Goal: Transaction & Acquisition: Book appointment/travel/reservation

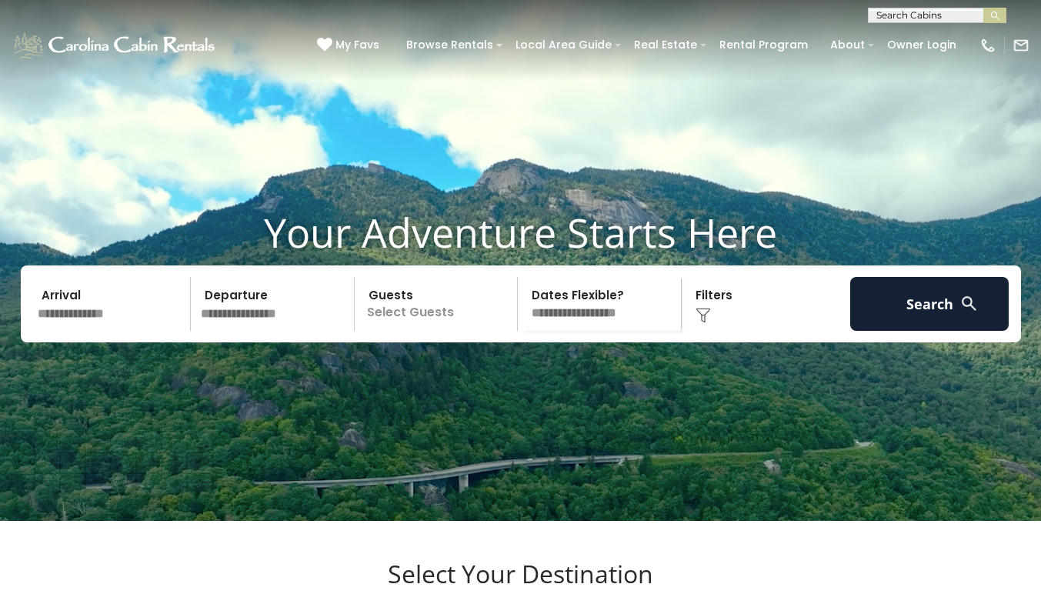
click at [83, 331] on input "text" at bounding box center [111, 304] width 159 height 54
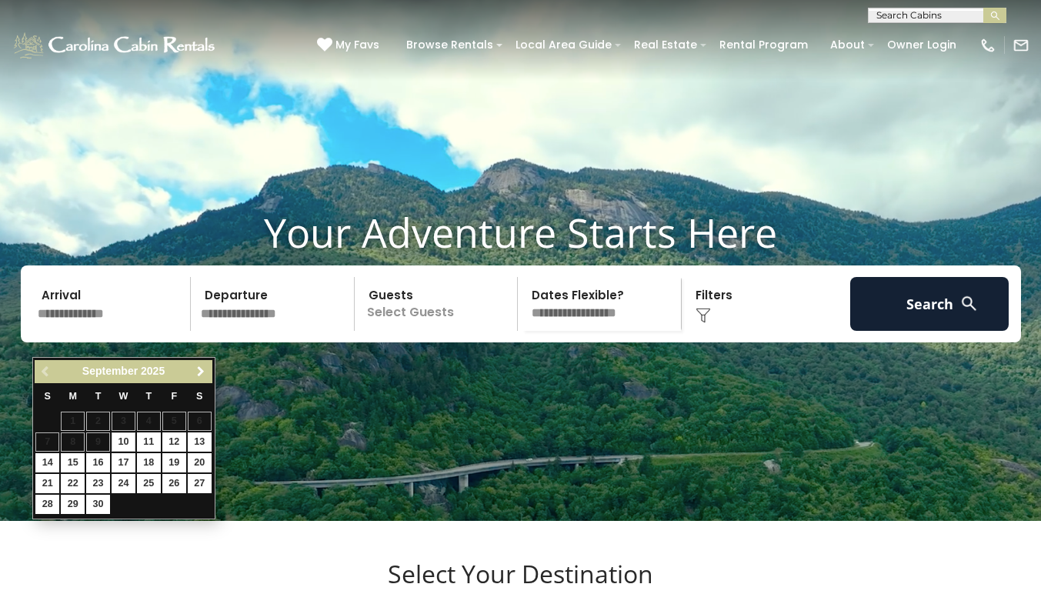
click at [198, 372] on span "Next" at bounding box center [201, 371] width 12 height 12
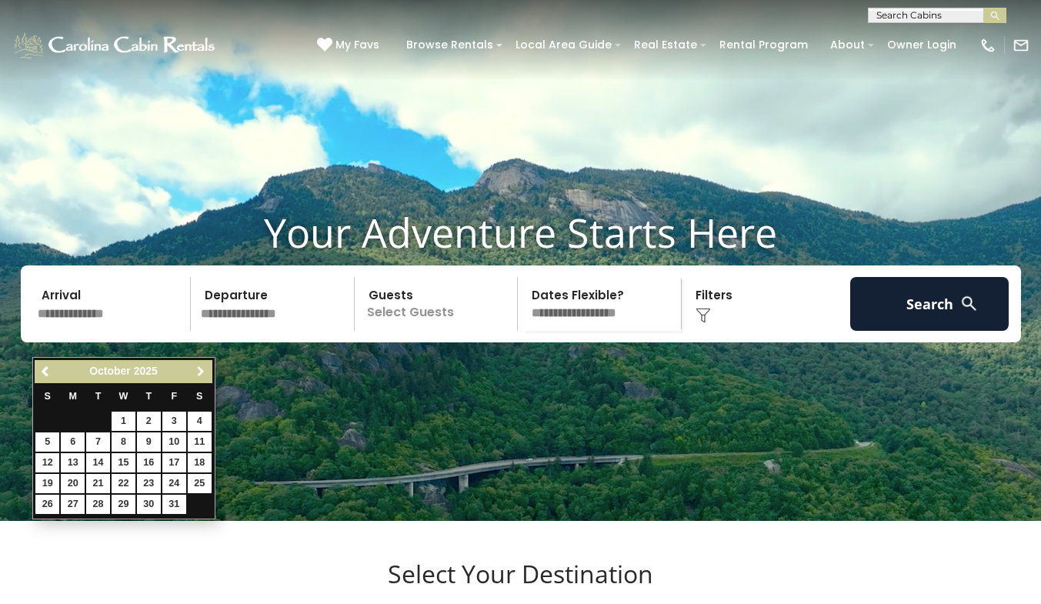
click at [198, 372] on span "Next" at bounding box center [201, 371] width 12 height 12
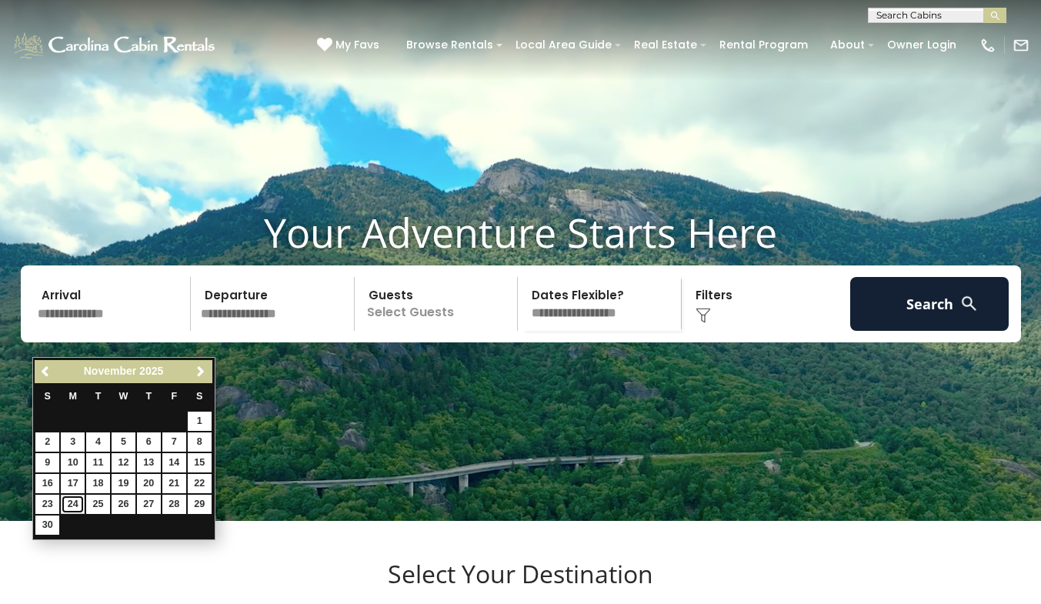
click at [82, 504] on link "24" at bounding box center [73, 504] width 24 height 19
type input "********"
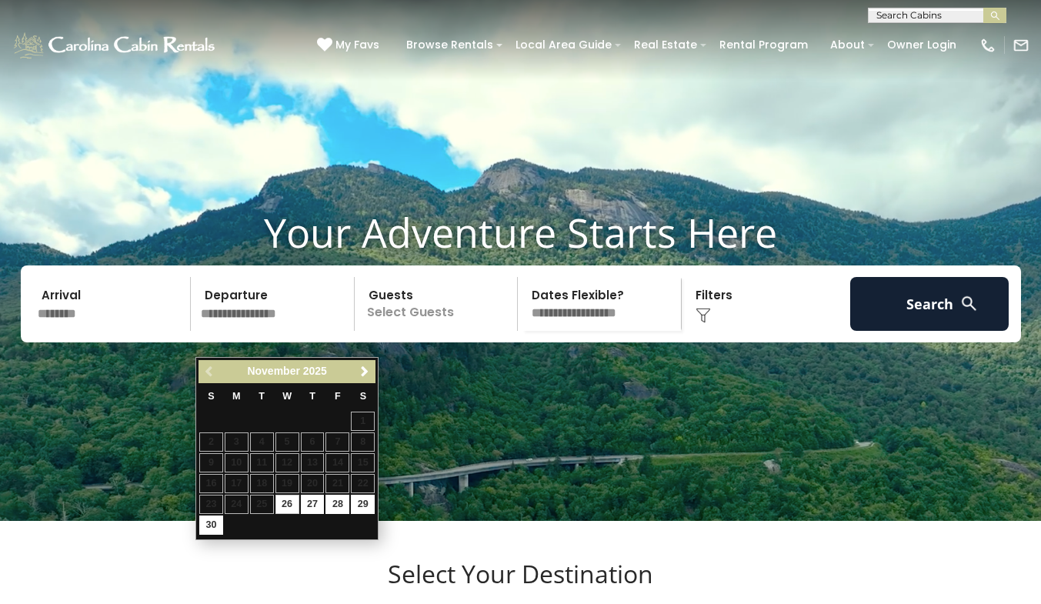
click at [262, 331] on input "text" at bounding box center [274, 304] width 159 height 54
click at [215, 525] on link "30" at bounding box center [211, 524] width 24 height 19
type input "********"
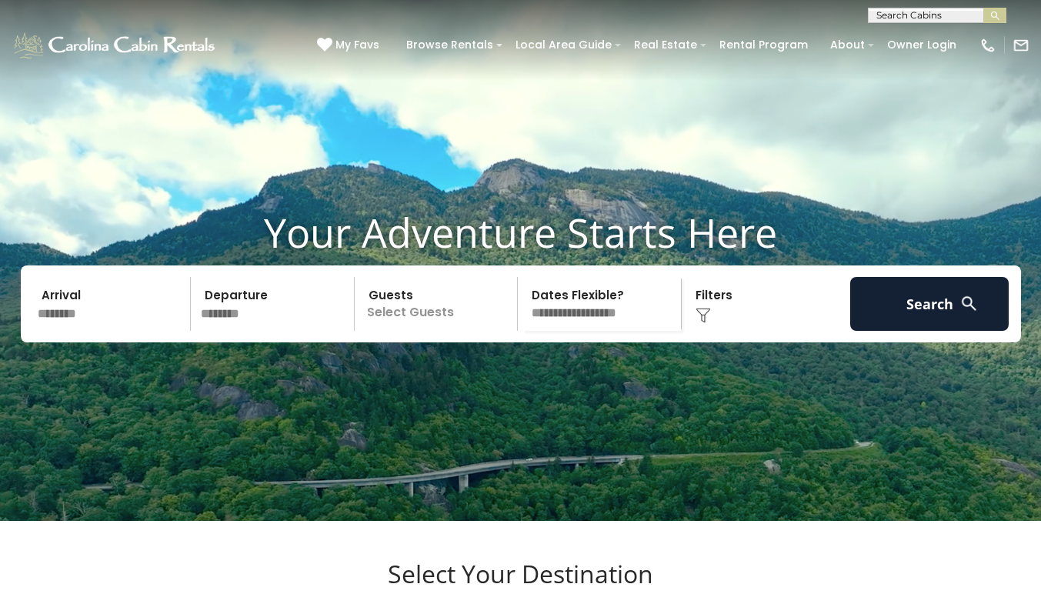
click at [420, 331] on p "Select Guests" at bounding box center [438, 304] width 158 height 54
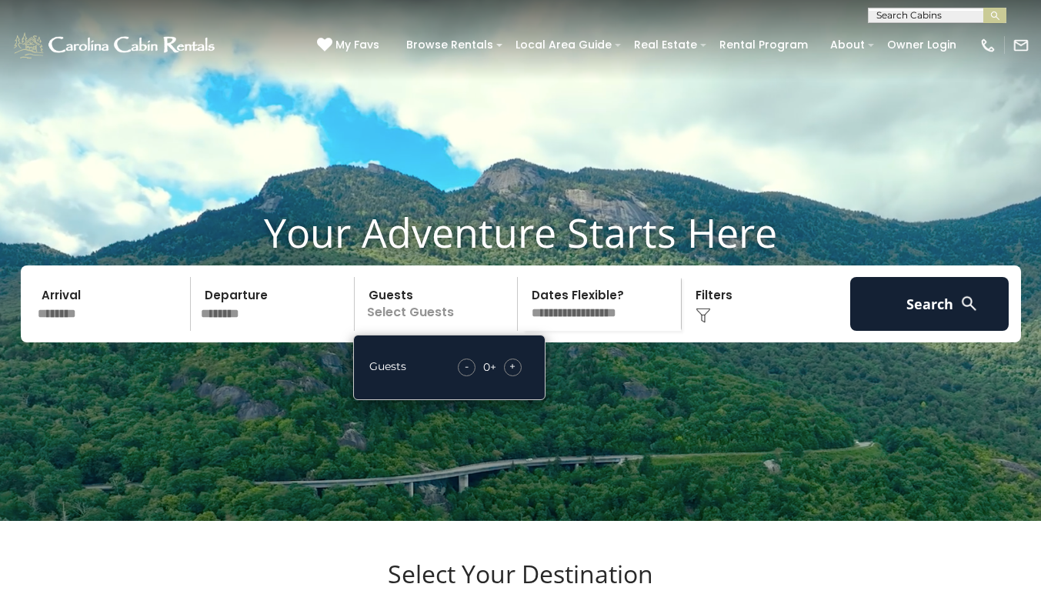
click at [508, 376] on div "+" at bounding box center [513, 367] width 18 height 18
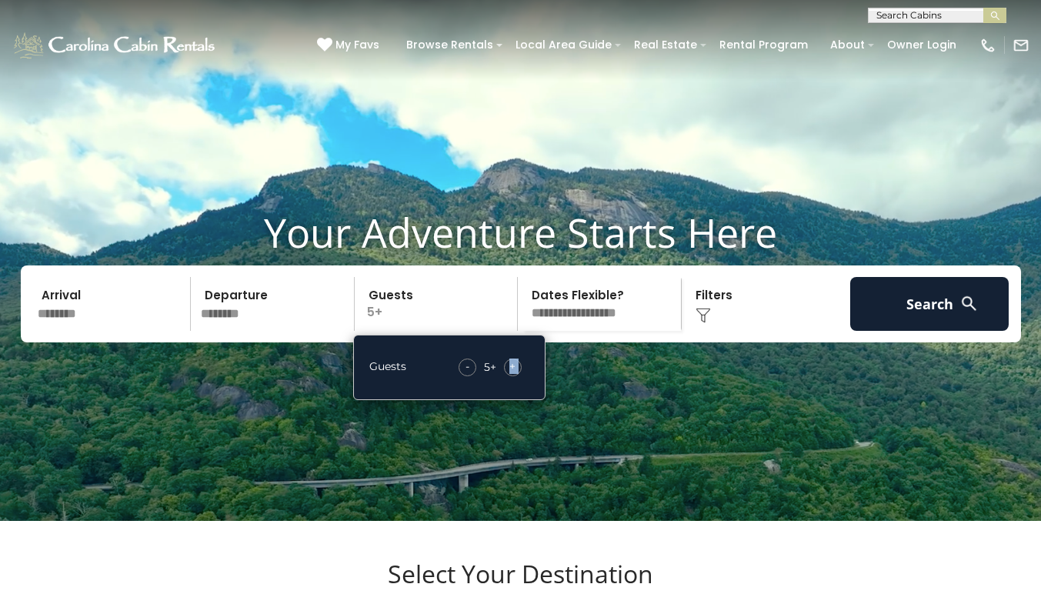
click at [508, 376] on div "+" at bounding box center [513, 367] width 18 height 18
click at [511, 374] on span "+" at bounding box center [512, 365] width 6 height 15
click at [88, 331] on input "********" at bounding box center [111, 304] width 159 height 54
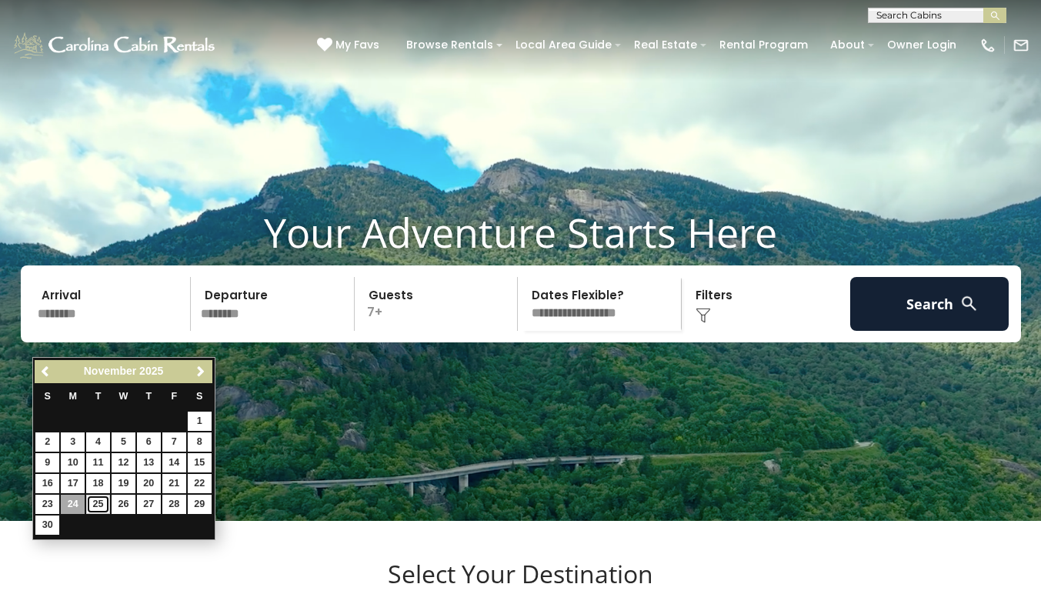
click at [88, 499] on link "25" at bounding box center [98, 504] width 24 height 19
type input "********"
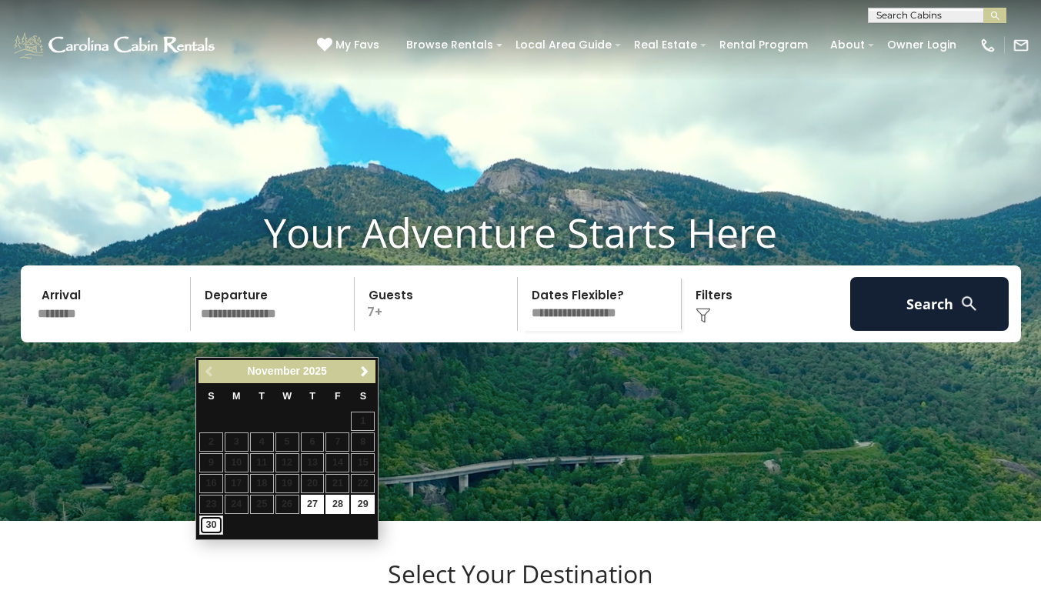
click at [213, 521] on link "30" at bounding box center [211, 524] width 24 height 19
type input "********"
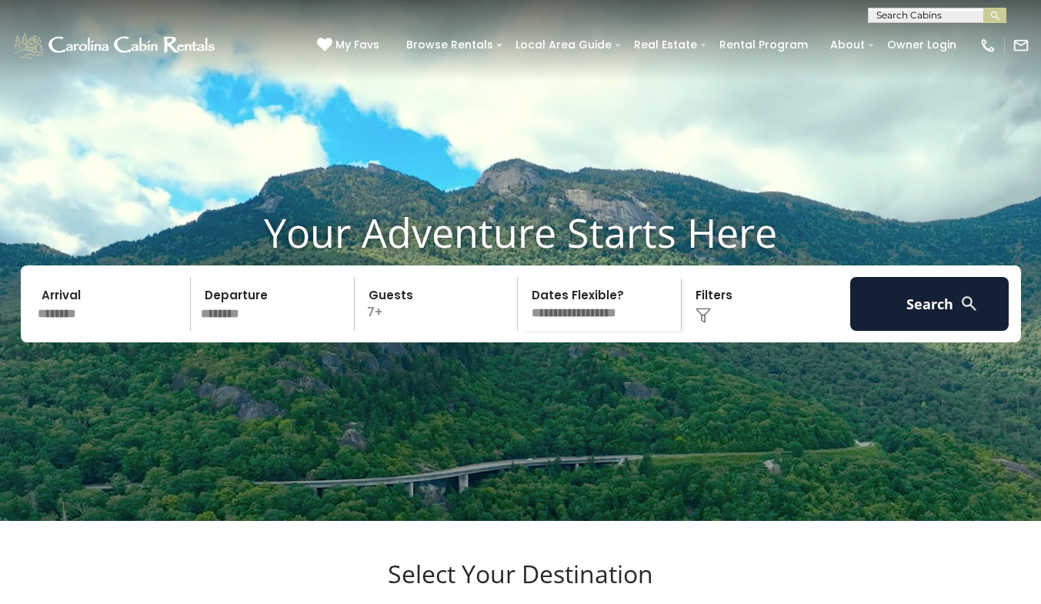
click at [703, 323] on img at bounding box center [702, 315] width 15 height 15
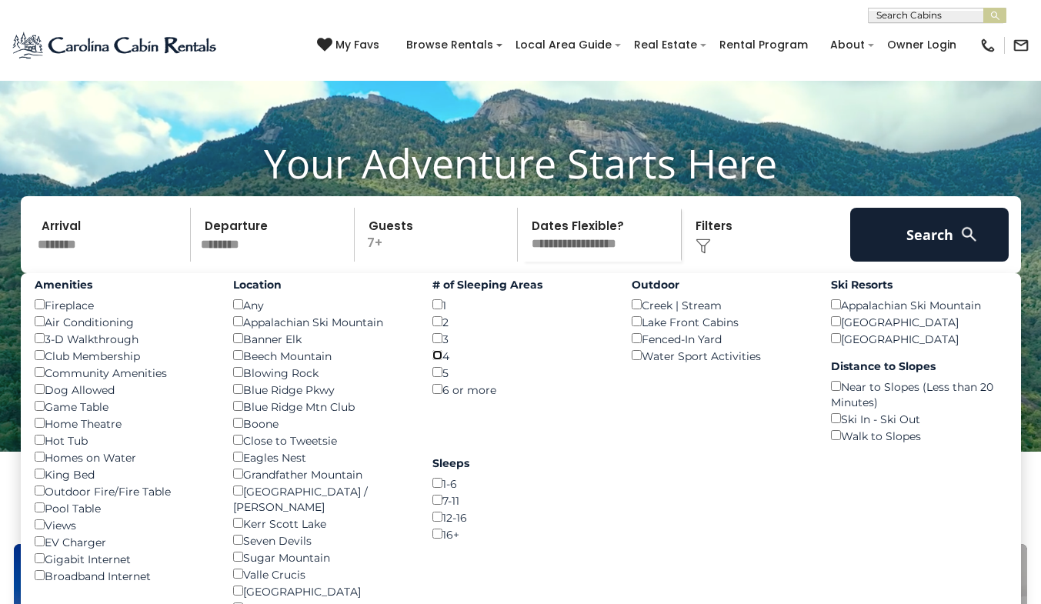
scroll to position [147, 0]
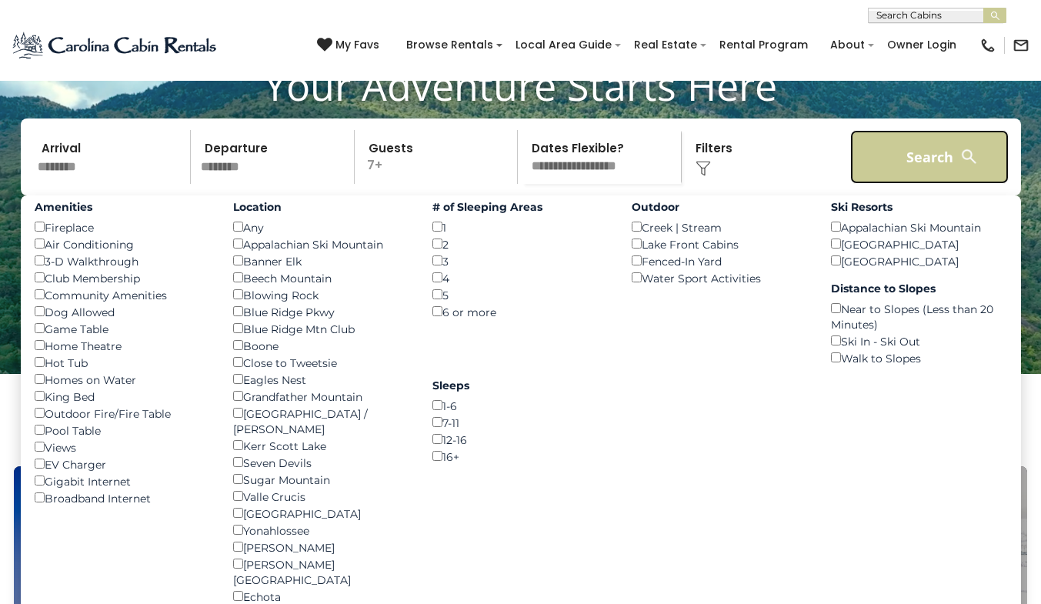
click at [895, 183] on button "Search" at bounding box center [929, 157] width 159 height 54
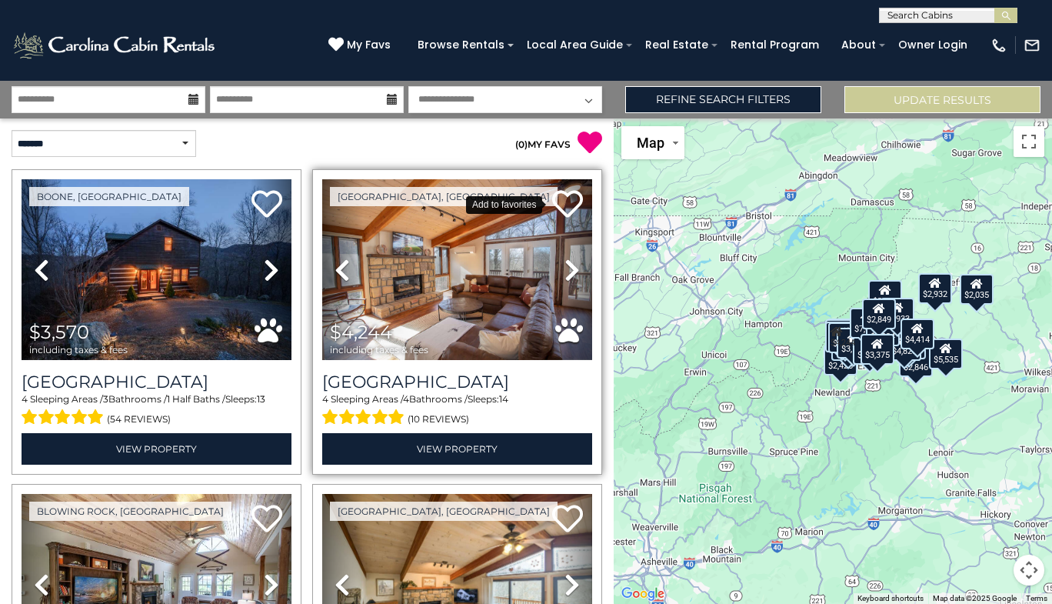
click at [553, 202] on icon at bounding box center [567, 203] width 31 height 31
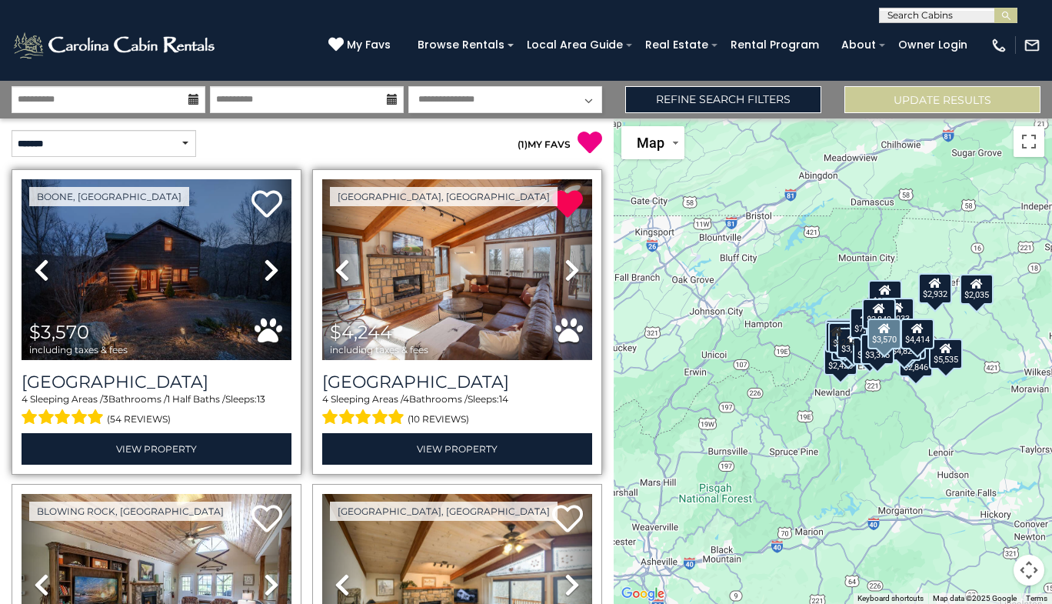
click at [275, 261] on icon at bounding box center [271, 270] width 15 height 25
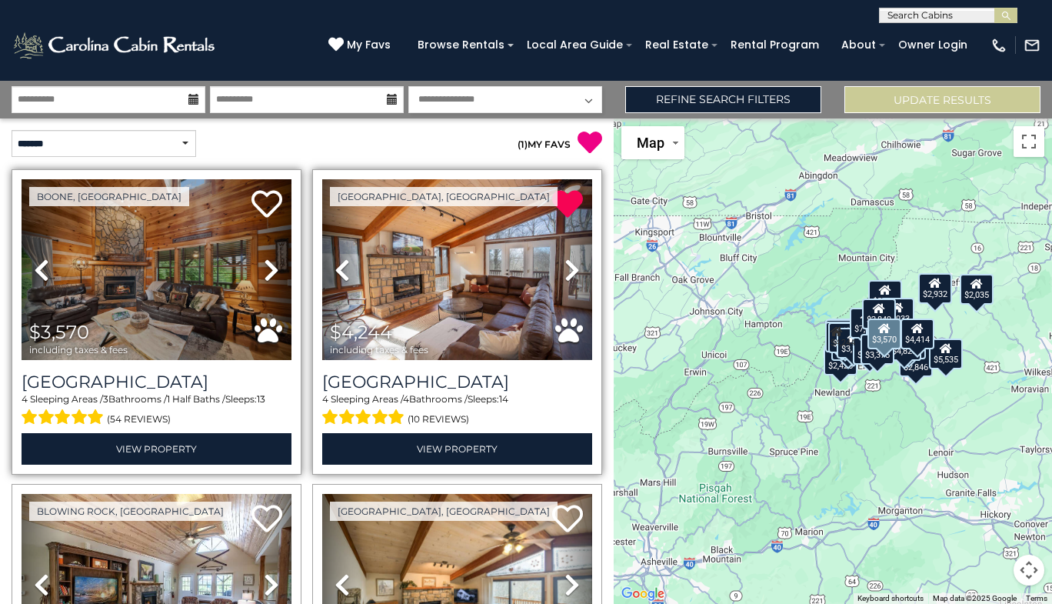
click at [275, 261] on link "Next" at bounding box center [271, 269] width 41 height 181
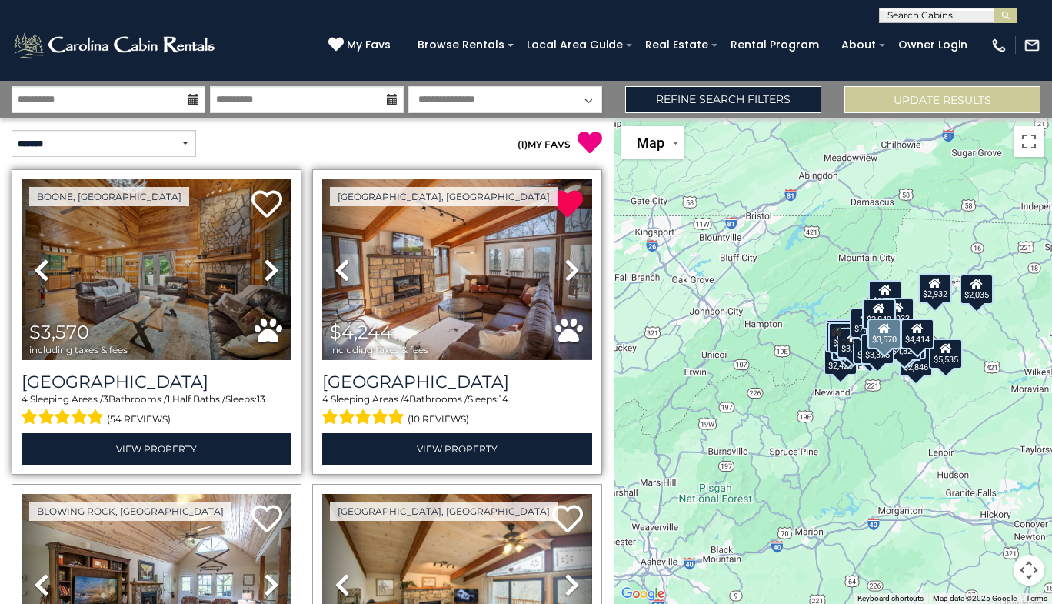
click at [275, 261] on link "Next" at bounding box center [271, 269] width 41 height 181
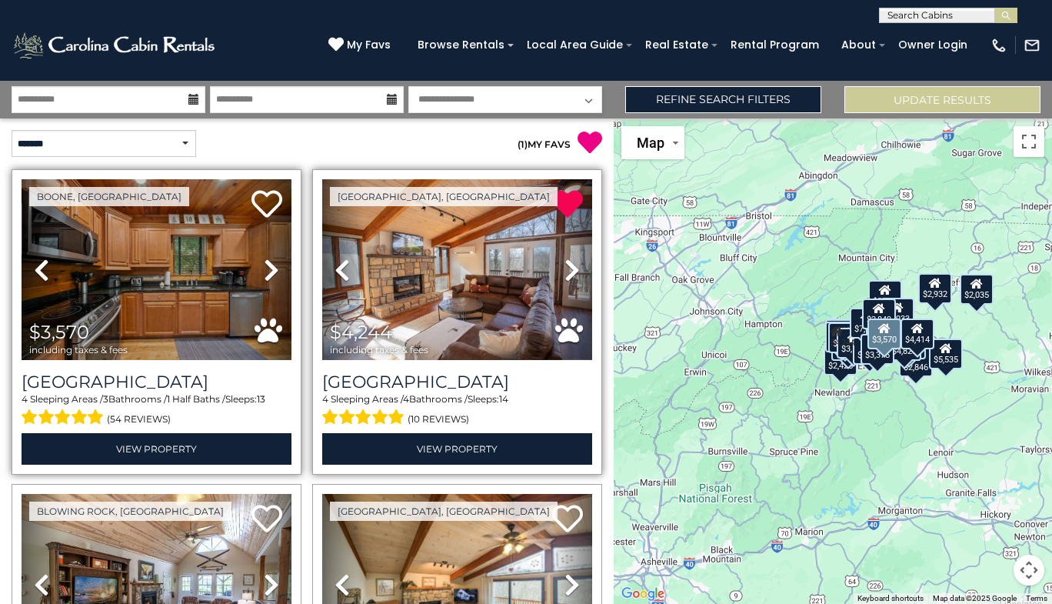
click at [275, 261] on link "Next" at bounding box center [271, 269] width 41 height 181
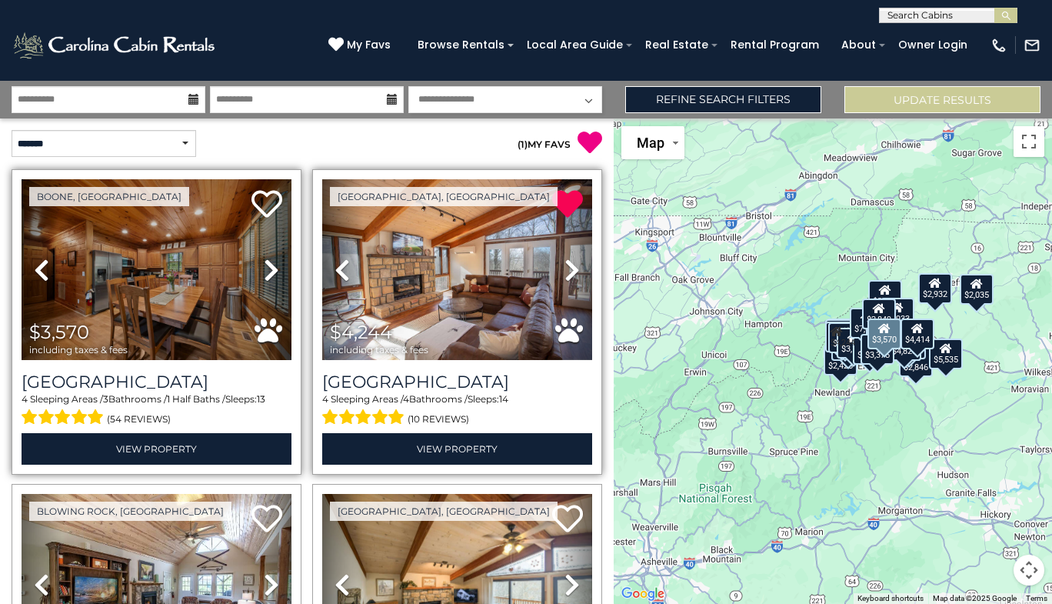
click at [275, 261] on link "Next" at bounding box center [271, 269] width 41 height 181
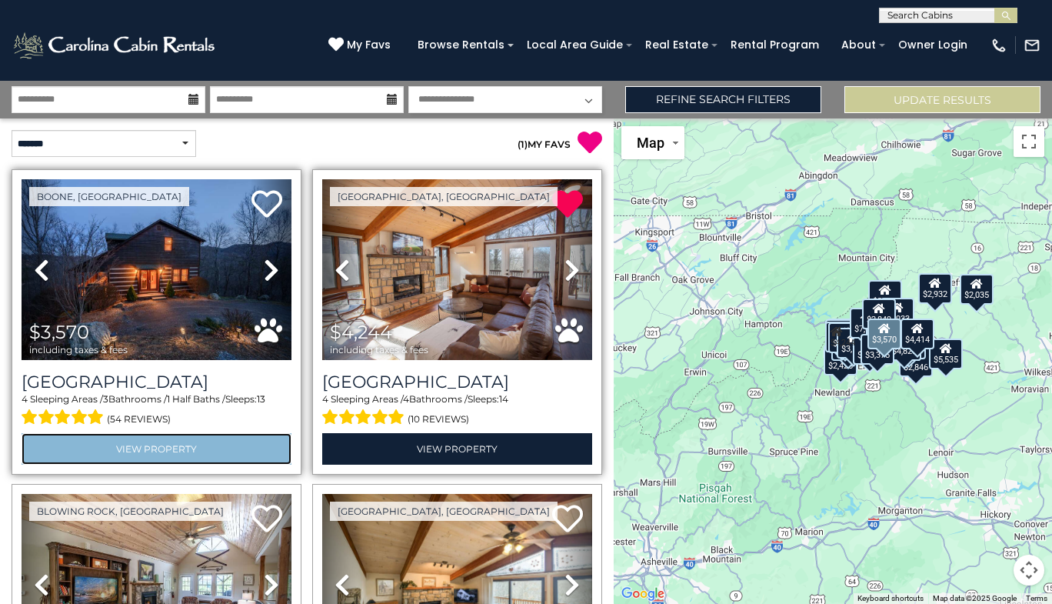
click at [181, 438] on link "View Property" at bounding box center [157, 449] width 270 height 32
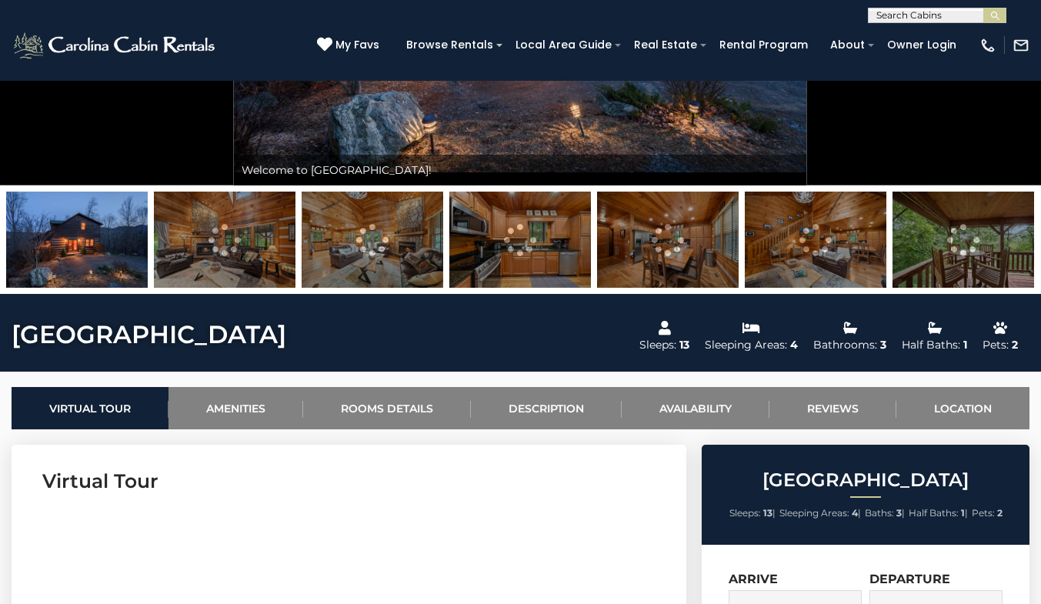
scroll to position [306, 0]
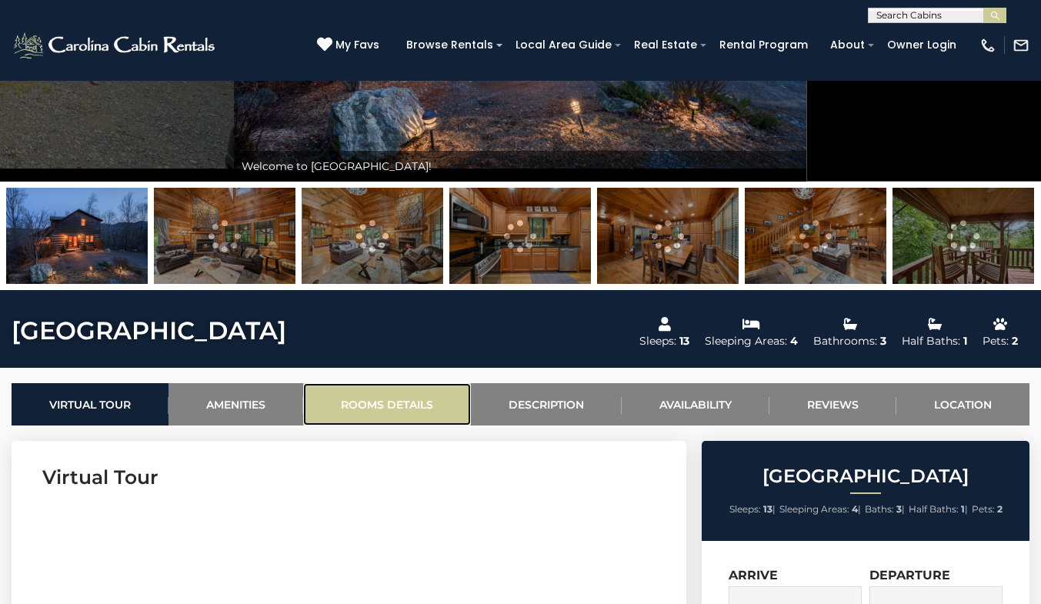
click at [391, 405] on link "Rooms Details" at bounding box center [387, 404] width 168 height 42
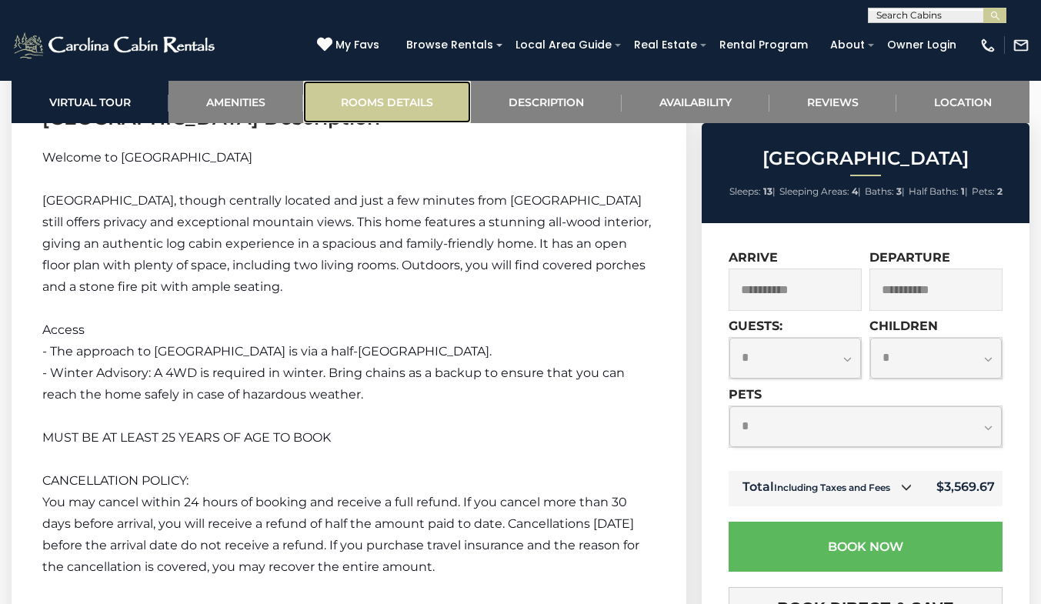
scroll to position [2067, 0]
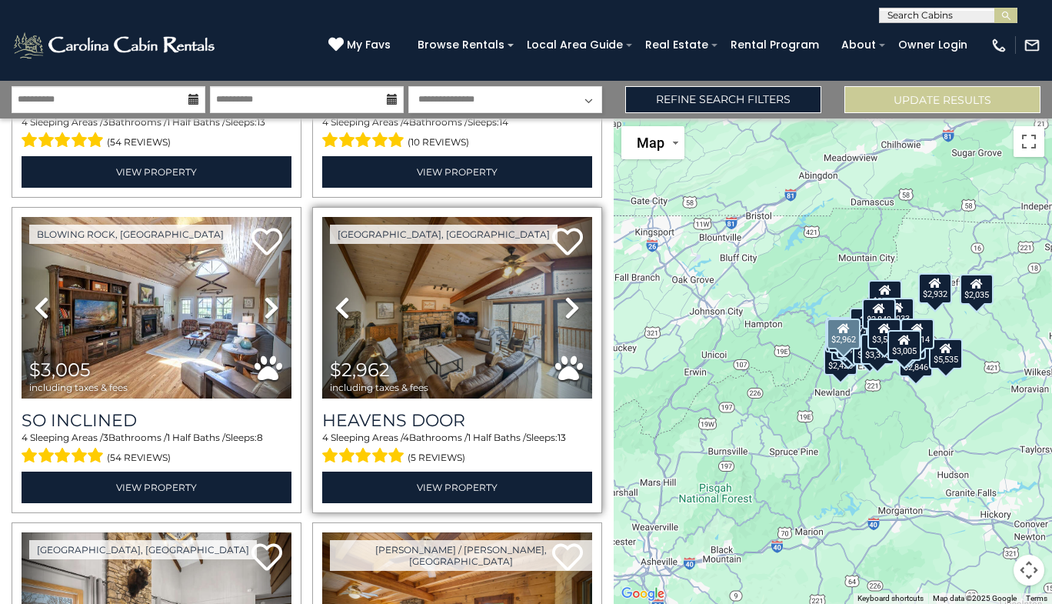
scroll to position [278, 0]
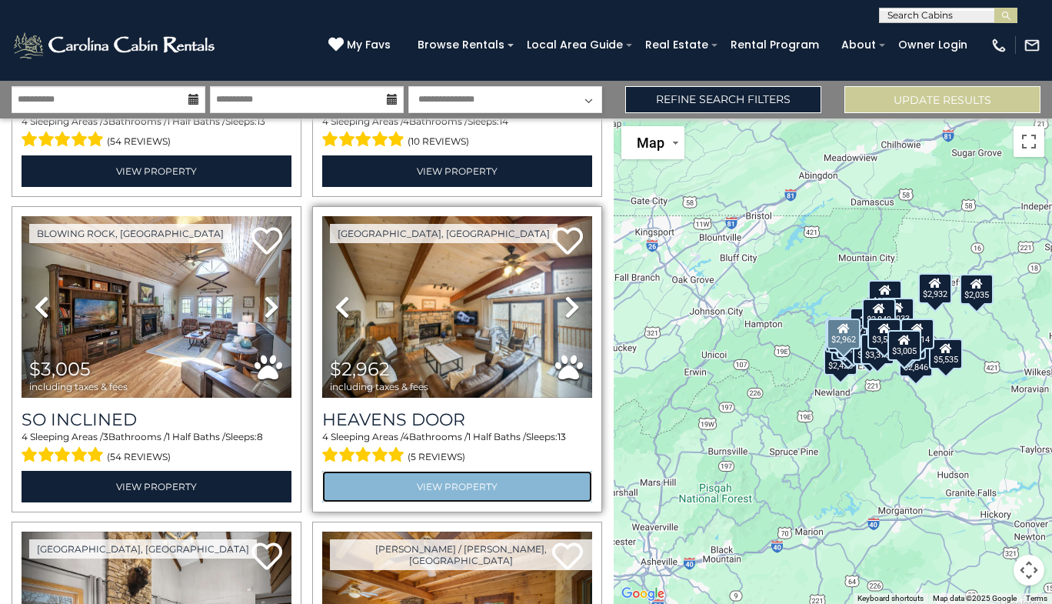
click at [436, 493] on link "View Property" at bounding box center [457, 487] width 270 height 32
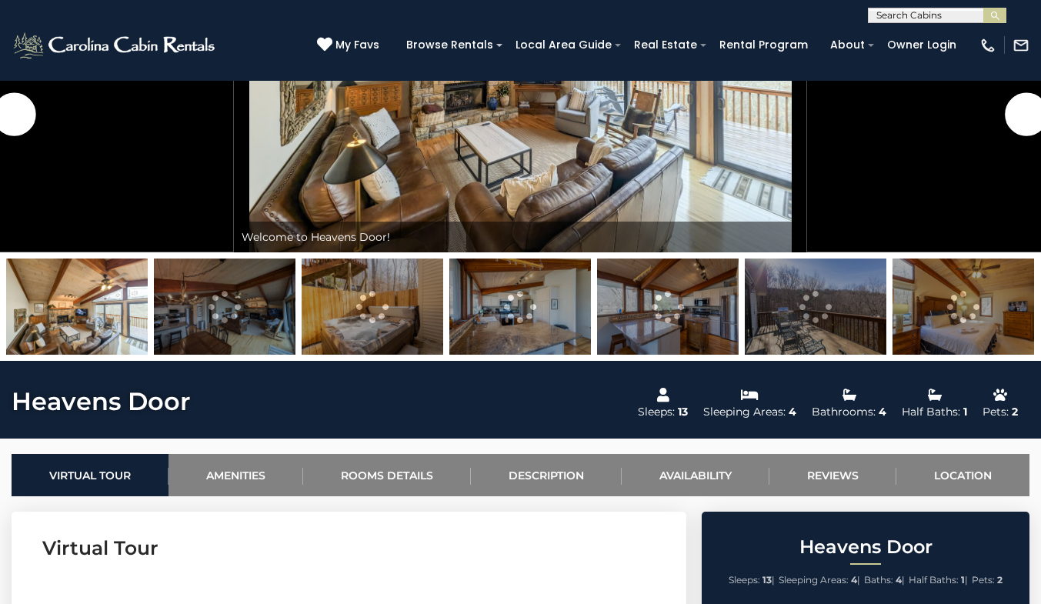
scroll to position [338, 0]
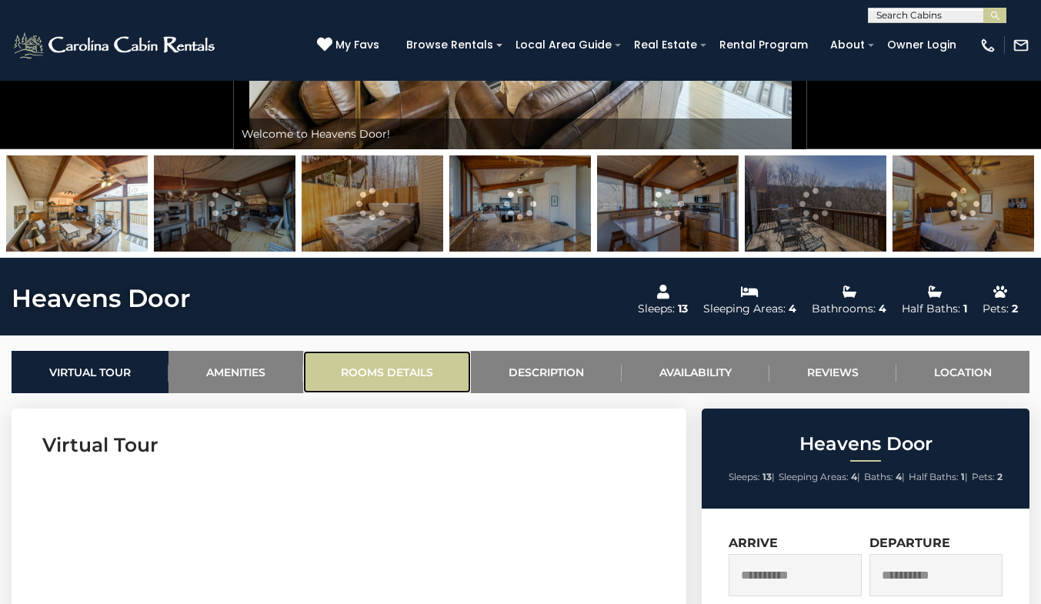
click at [387, 373] on link "Rooms Details" at bounding box center [387, 372] width 168 height 42
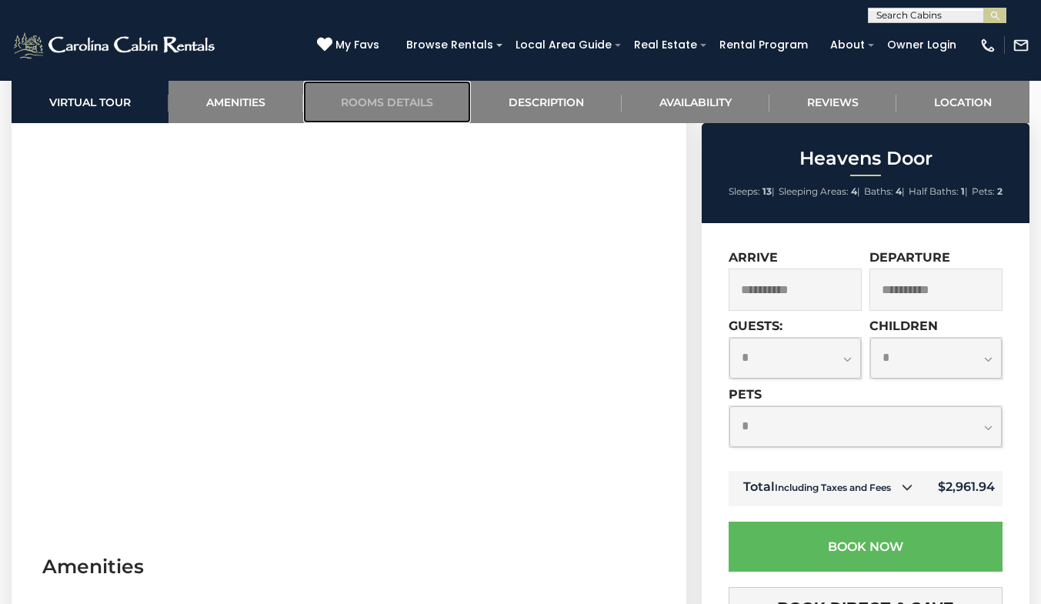
scroll to position [687, 0]
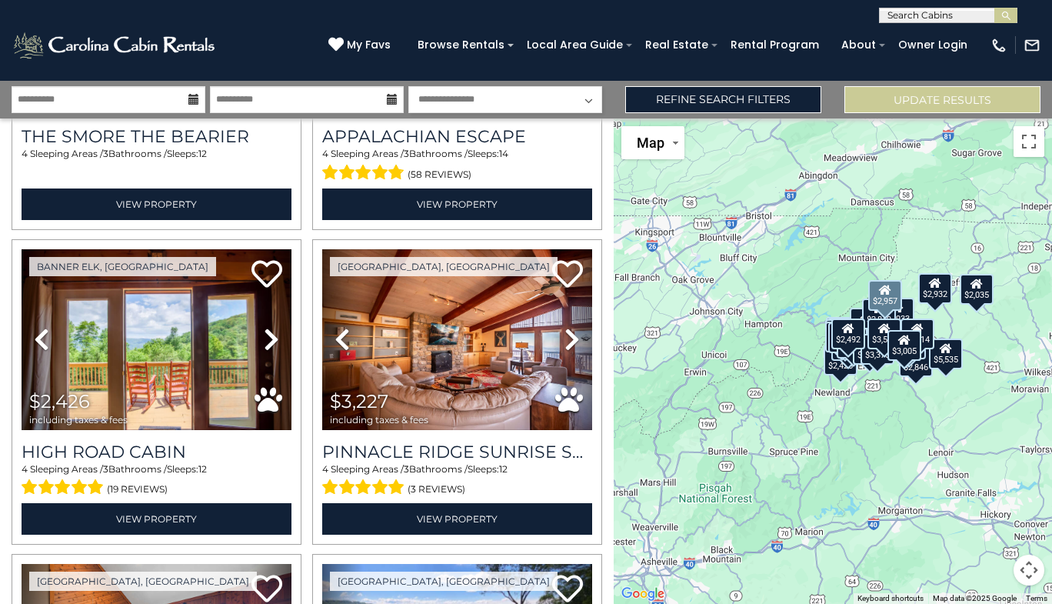
scroll to position [1191, 0]
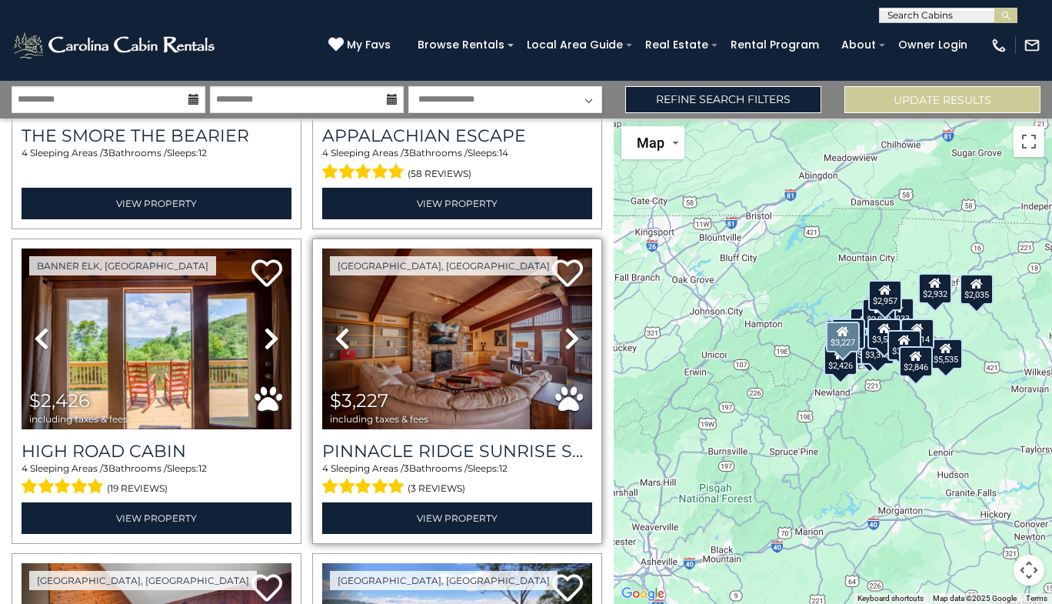
click at [568, 326] on icon at bounding box center [572, 338] width 15 height 25
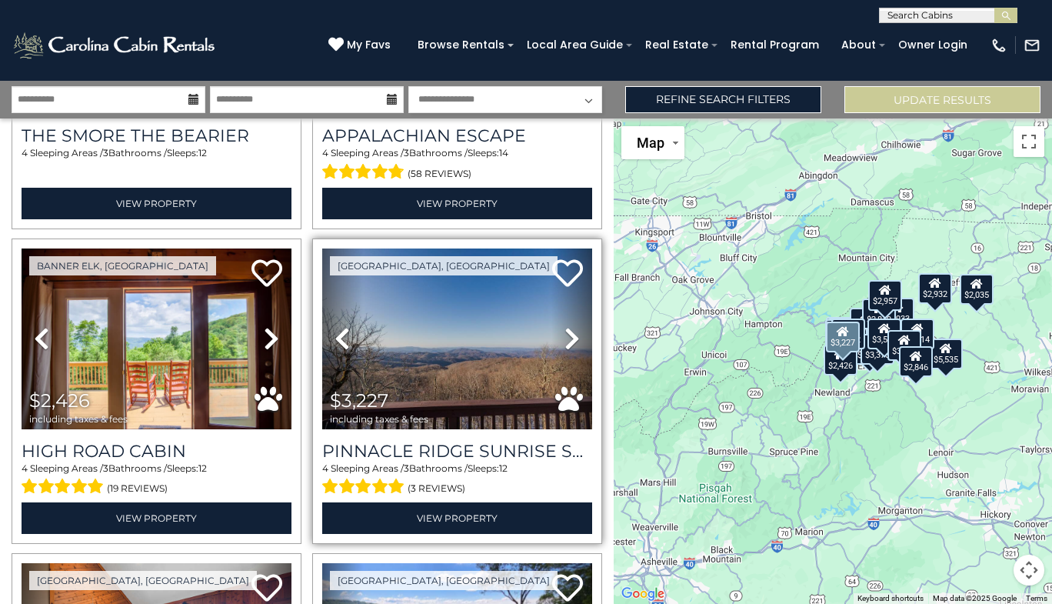
click at [565, 330] on icon at bounding box center [572, 338] width 15 height 25
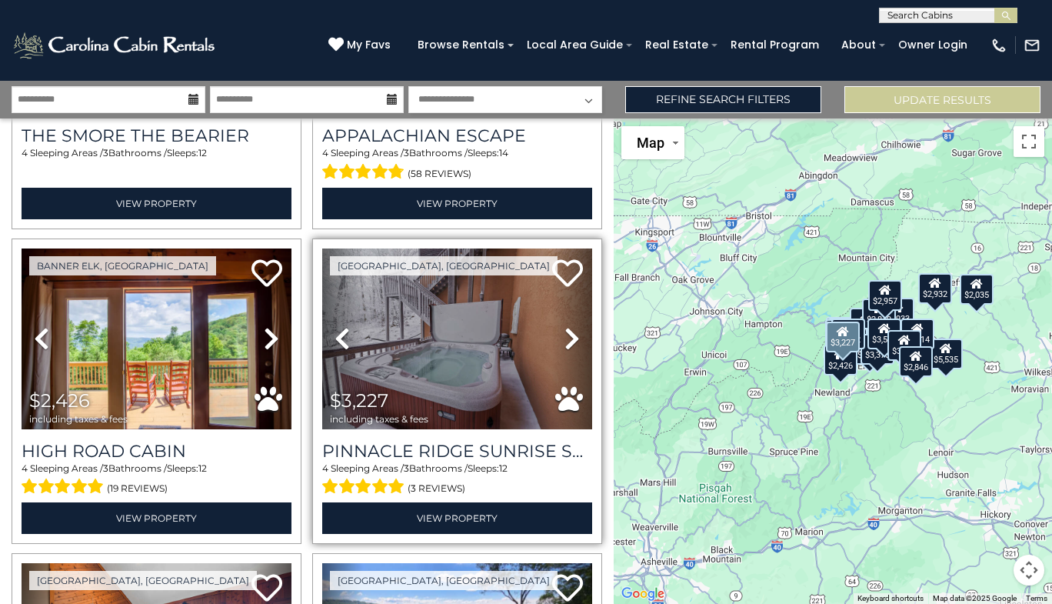
click at [565, 330] on icon at bounding box center [572, 338] width 15 height 25
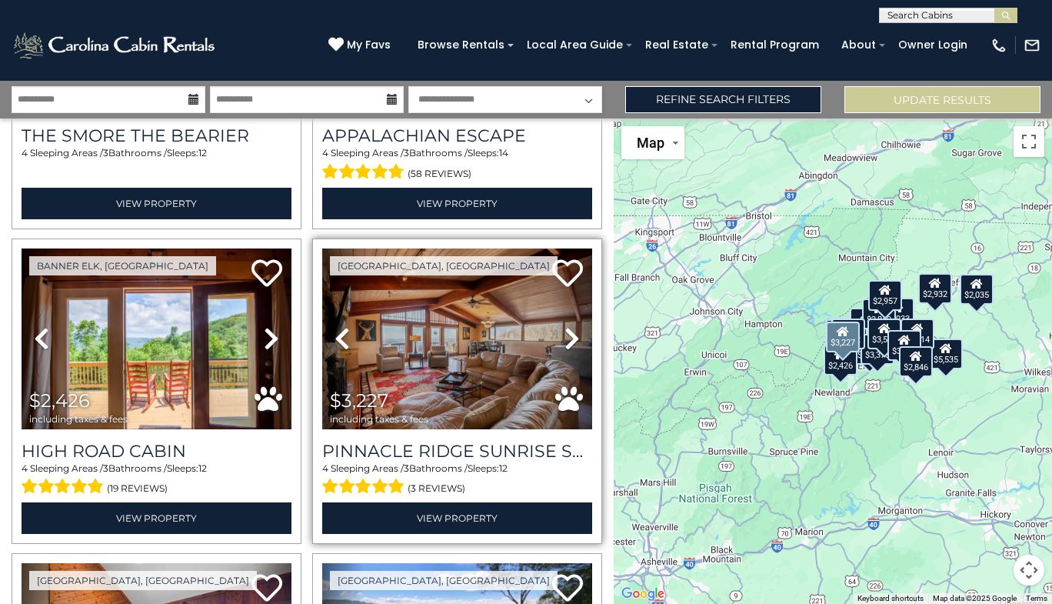
click at [565, 330] on icon at bounding box center [572, 338] width 15 height 25
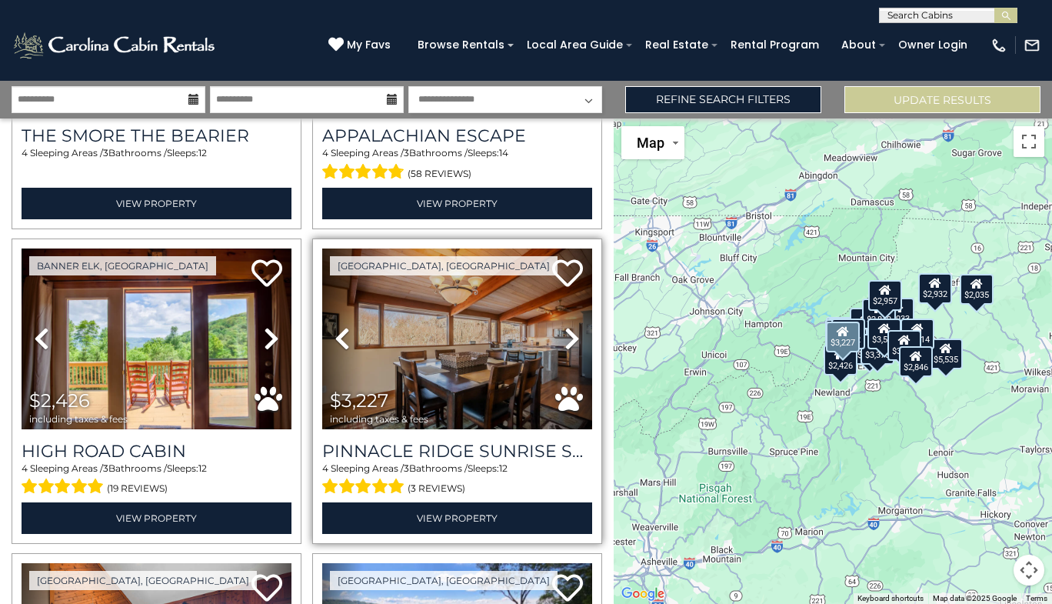
click at [565, 330] on icon at bounding box center [572, 338] width 15 height 25
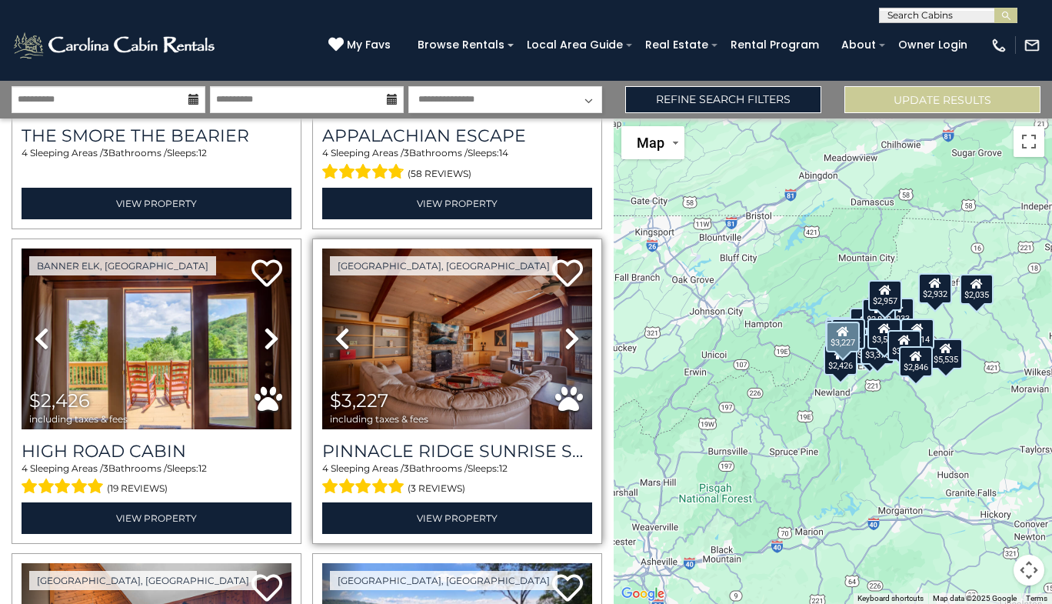
click at [565, 330] on icon at bounding box center [572, 338] width 15 height 25
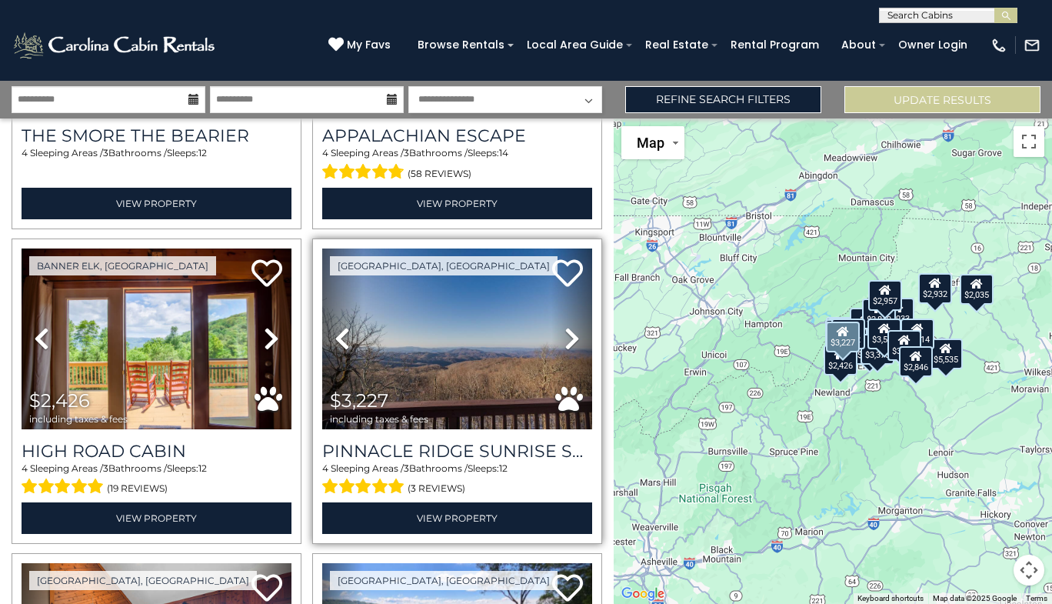
click at [565, 330] on icon at bounding box center [572, 338] width 15 height 25
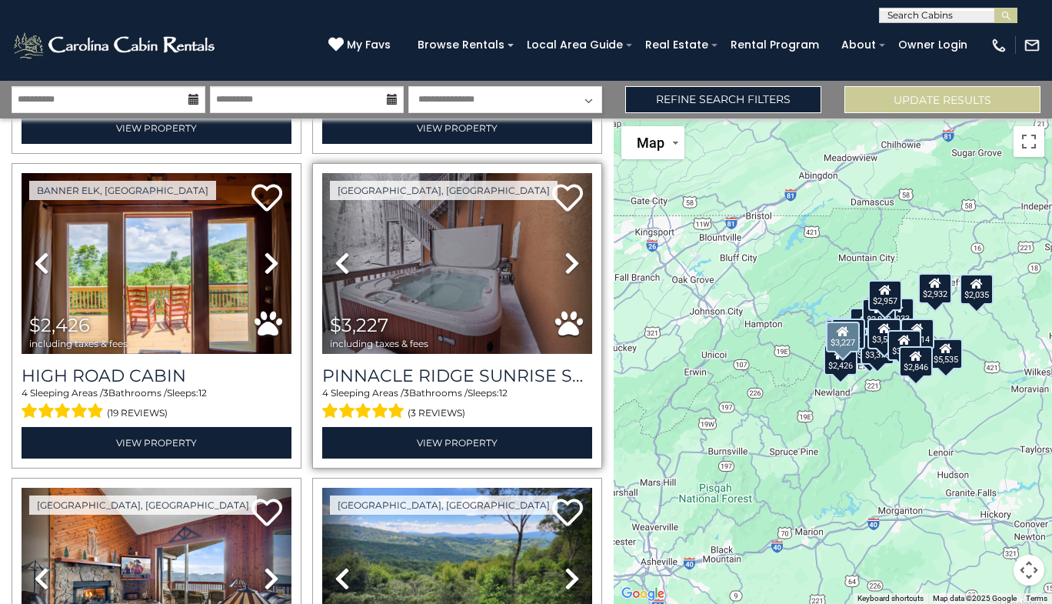
scroll to position [1269, 0]
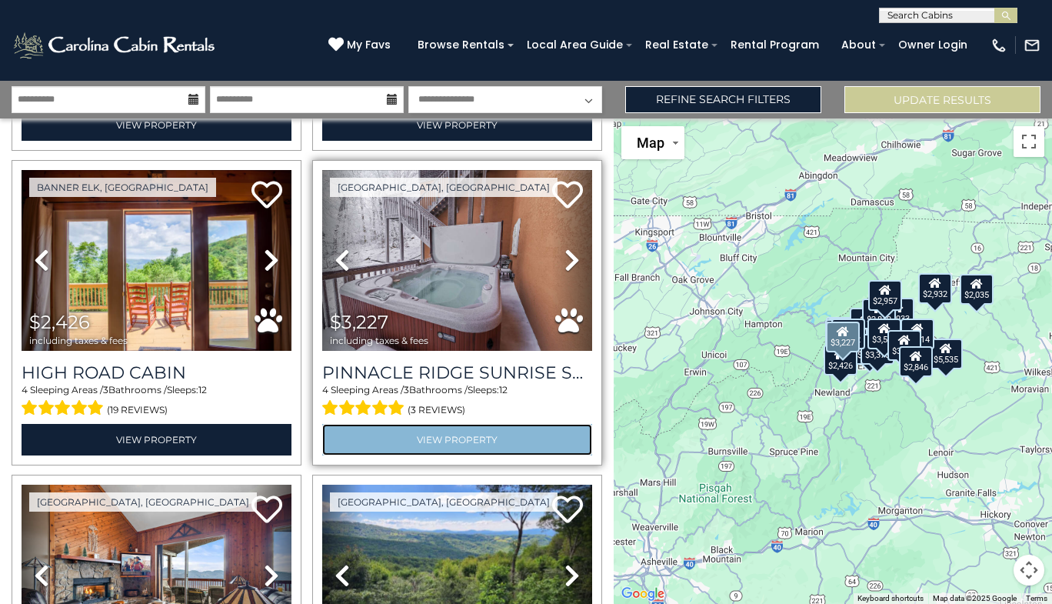
click at [441, 428] on link "View Property" at bounding box center [457, 440] width 270 height 32
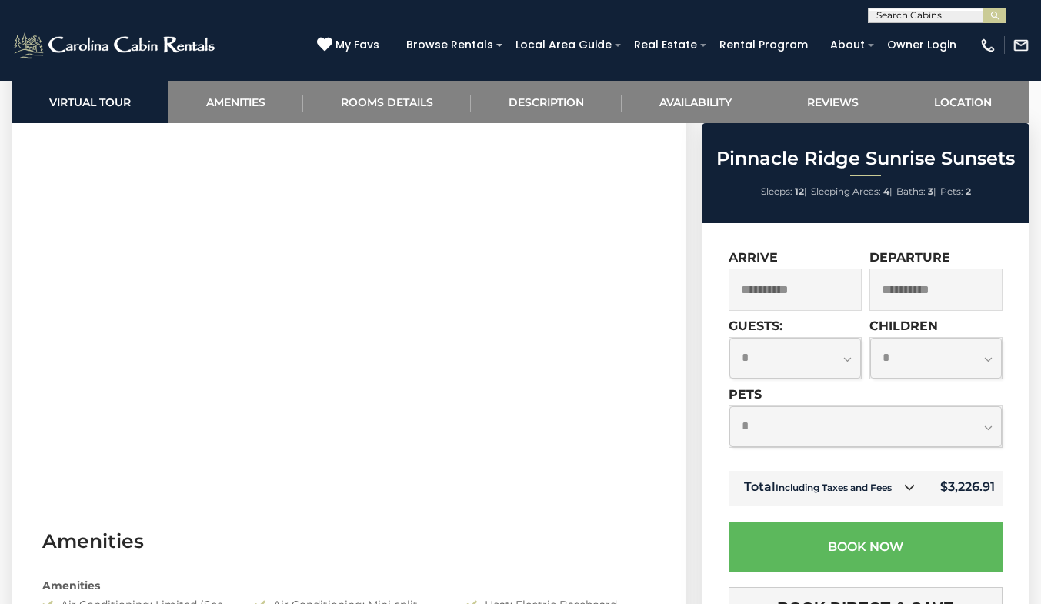
scroll to position [709, 0]
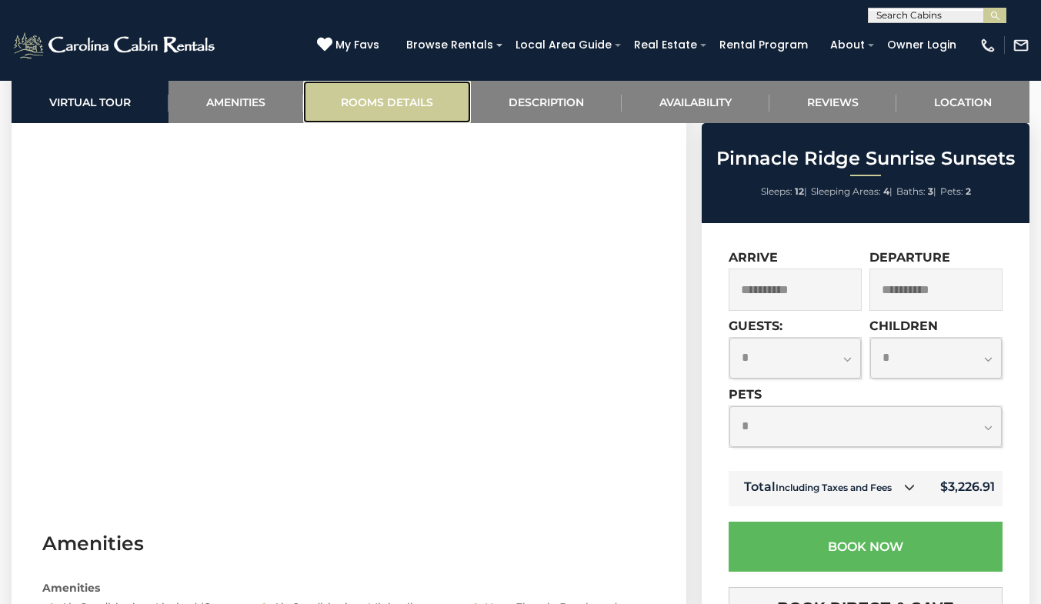
click at [396, 98] on link "Rooms Details" at bounding box center [387, 102] width 168 height 42
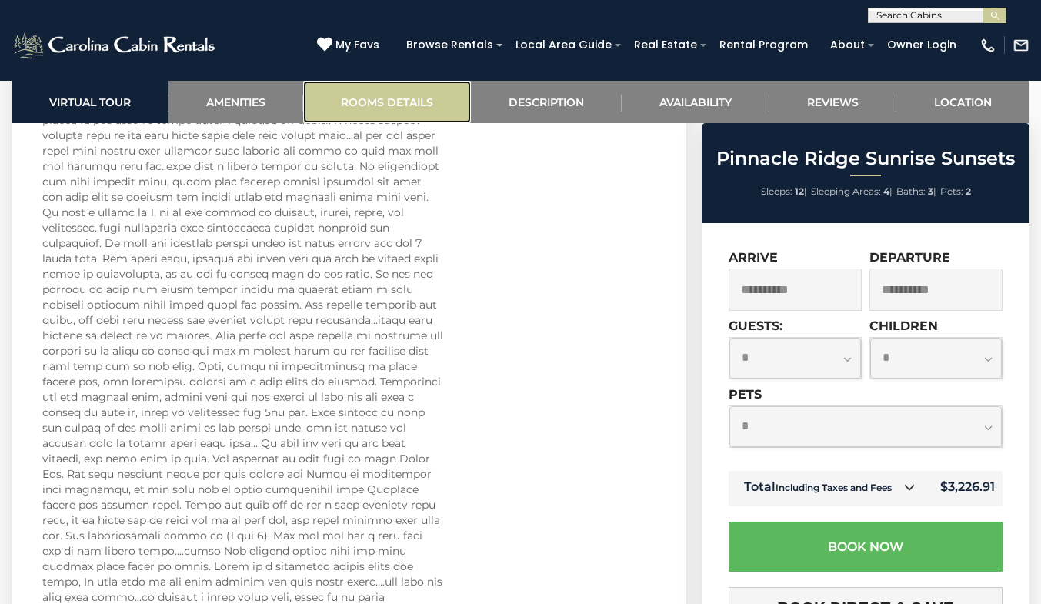
scroll to position [3679, 0]
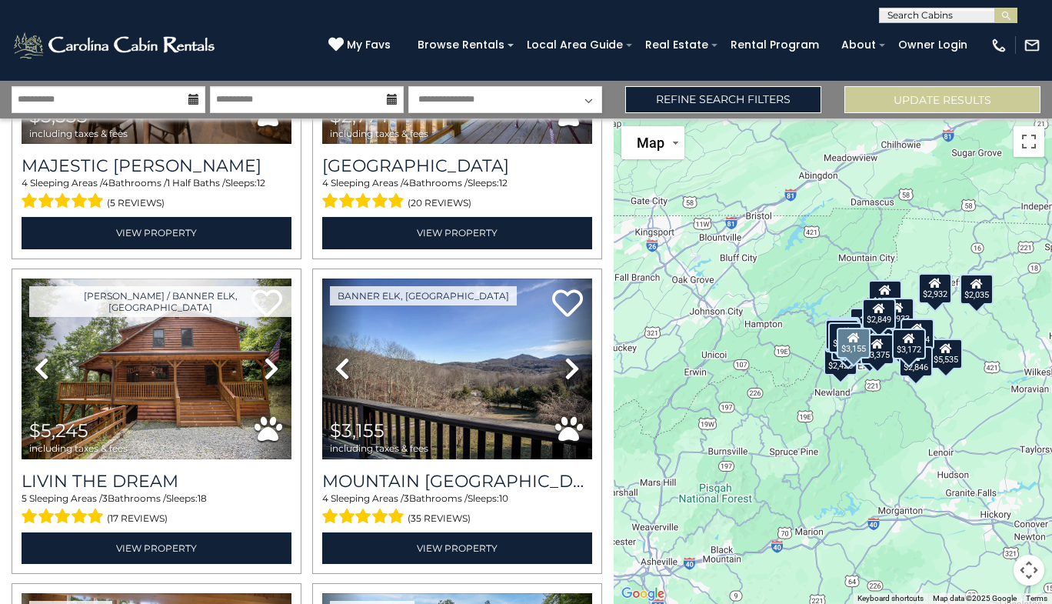
scroll to position [2421, 0]
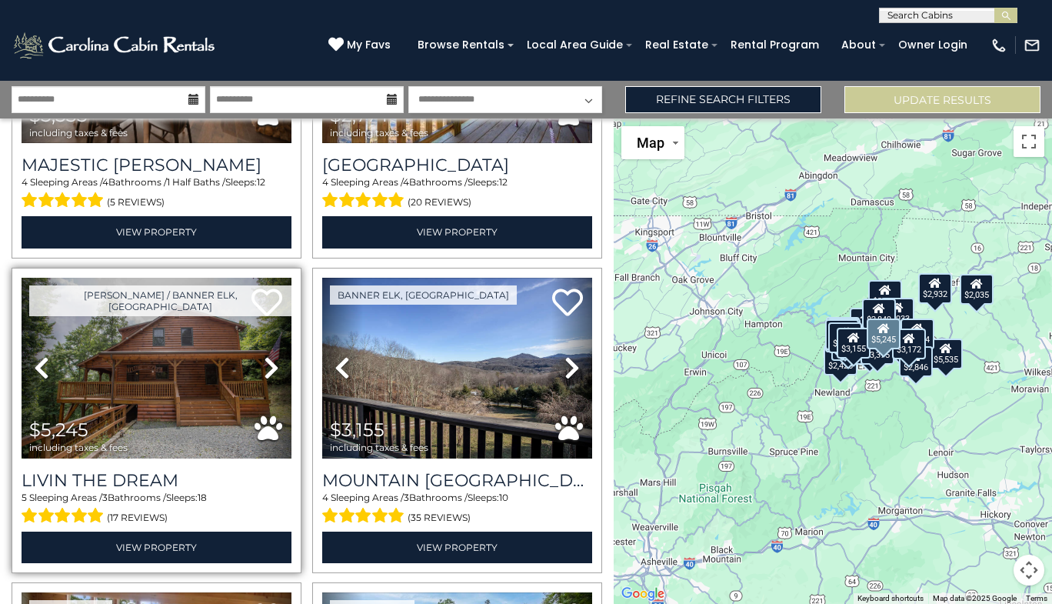
click at [278, 346] on link "Next" at bounding box center [271, 368] width 41 height 181
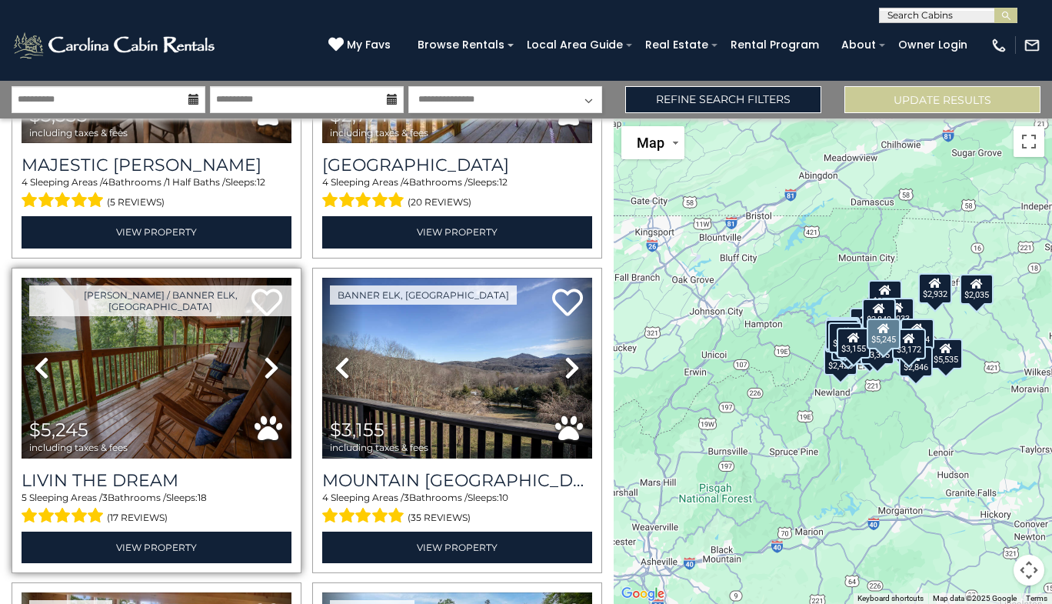
click at [278, 346] on link "Next" at bounding box center [271, 368] width 41 height 181
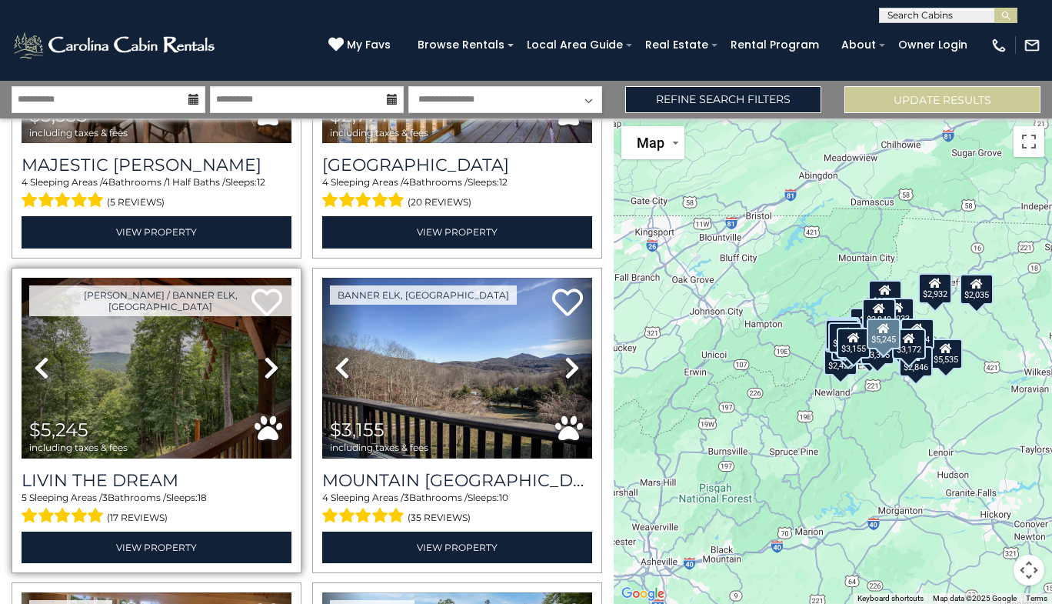
click at [278, 346] on link "Next" at bounding box center [271, 368] width 41 height 181
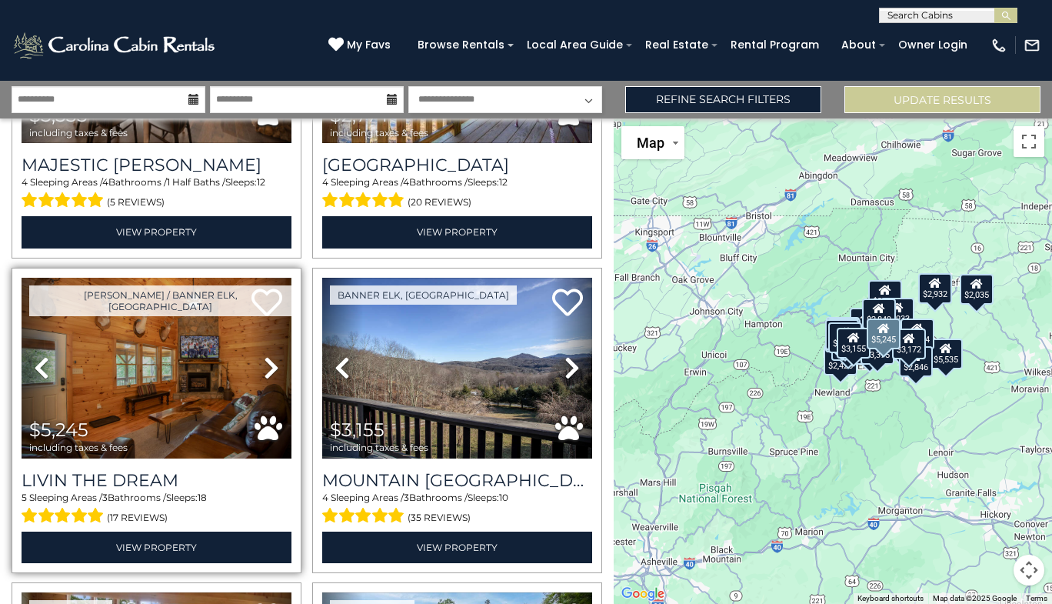
click at [278, 346] on link "Next" at bounding box center [271, 368] width 41 height 181
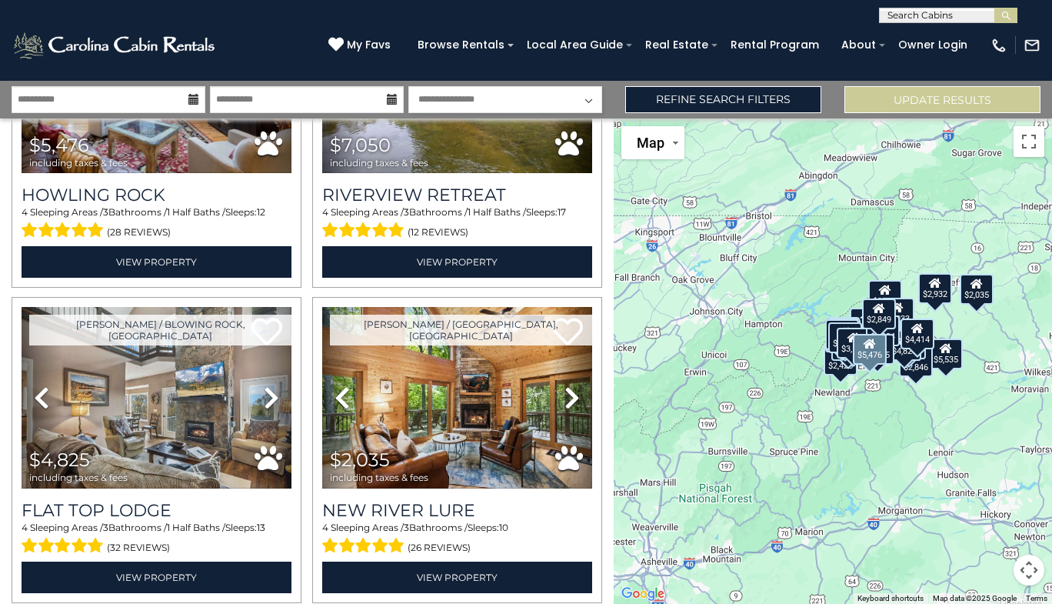
scroll to position [3022, 0]
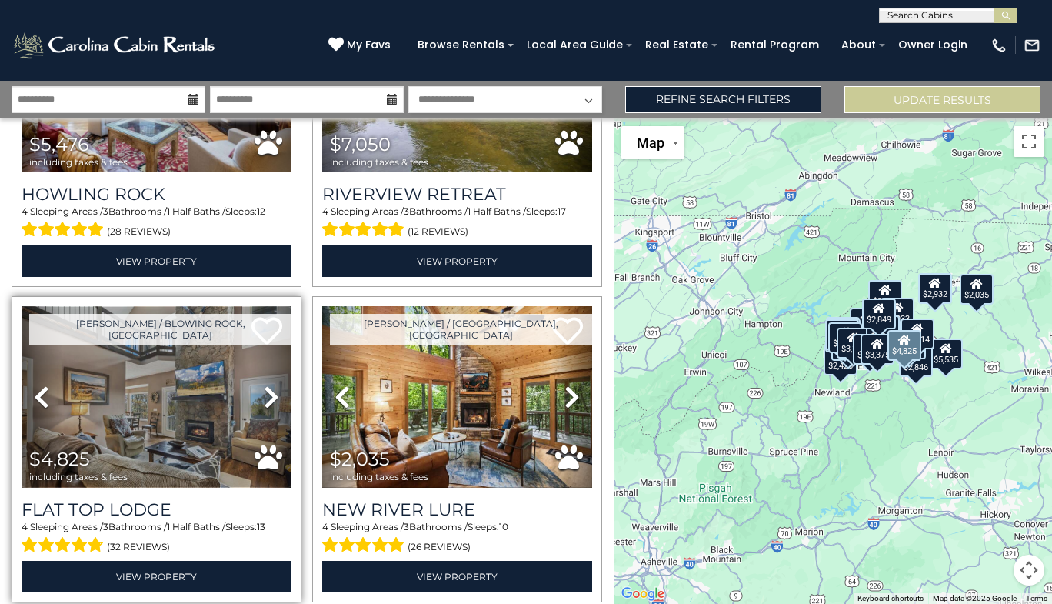
click at [217, 362] on img at bounding box center [157, 396] width 270 height 181
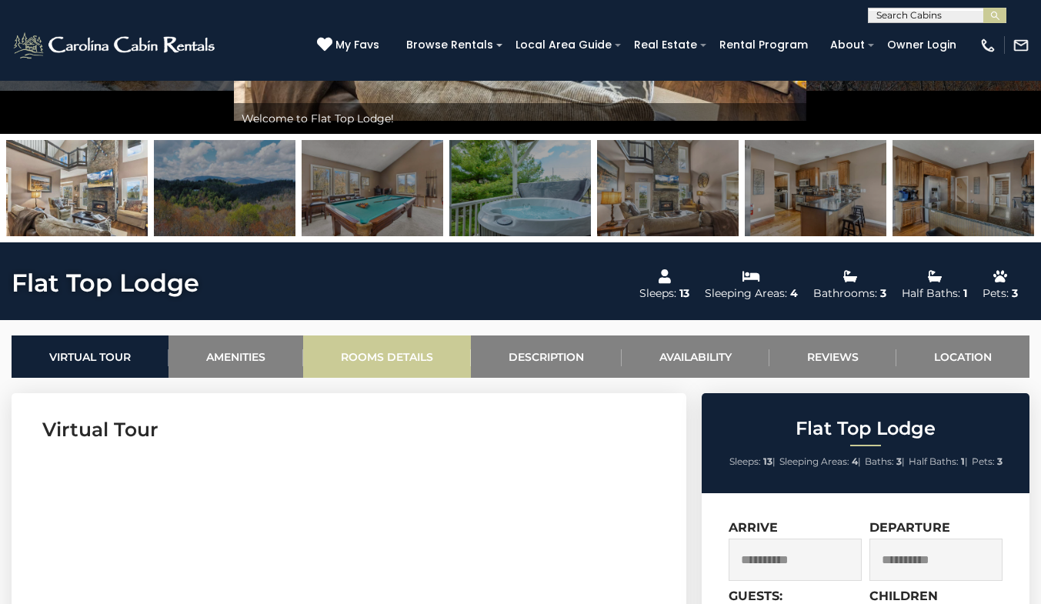
scroll to position [355, 0]
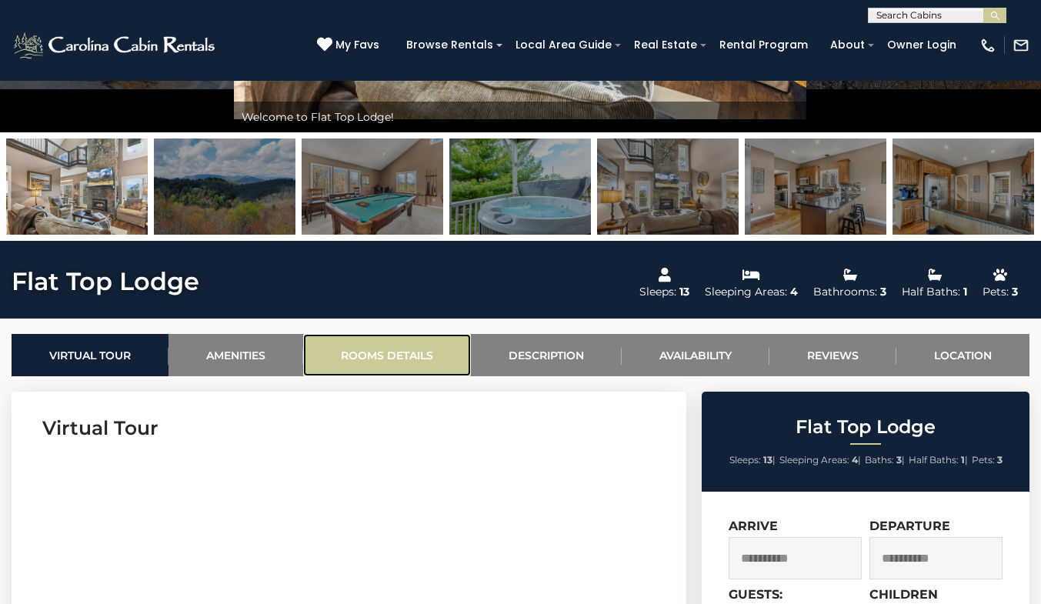
click at [371, 355] on link "Rooms Details" at bounding box center [387, 355] width 168 height 42
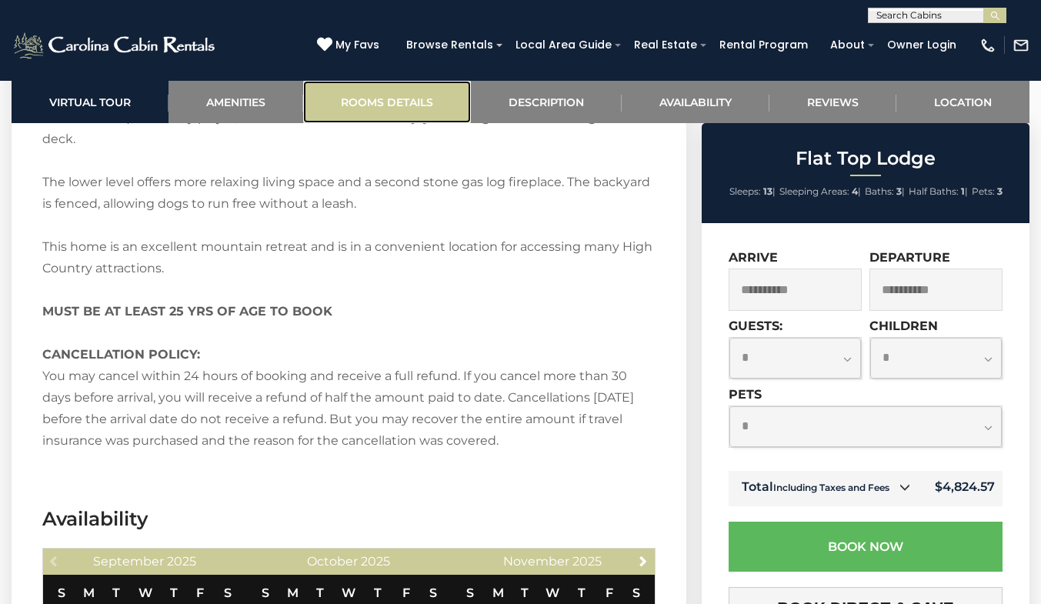
scroll to position [2407, 0]
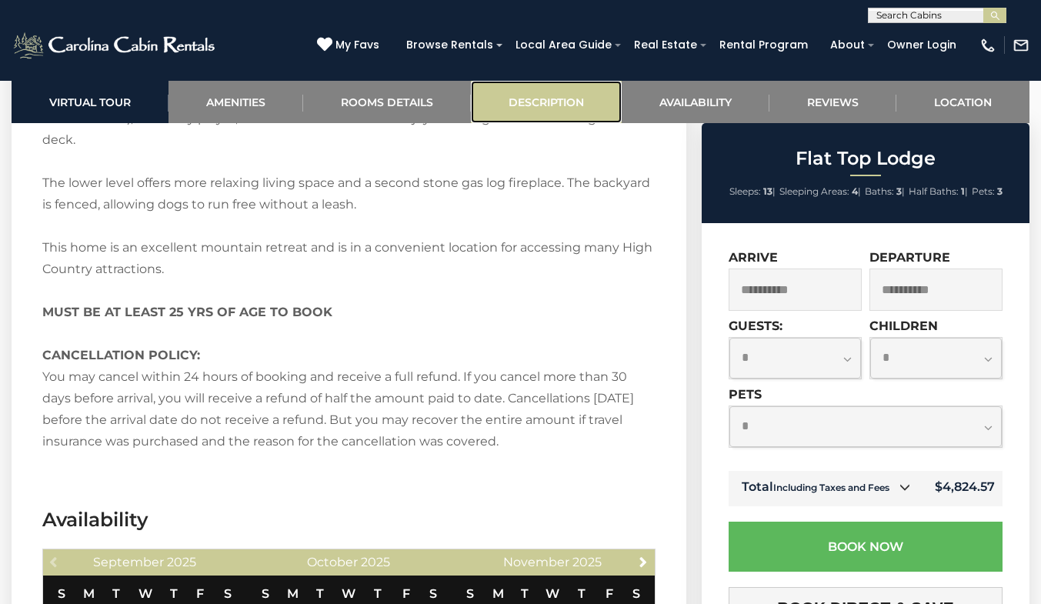
click at [550, 95] on link "Description" at bounding box center [546, 102] width 151 height 42
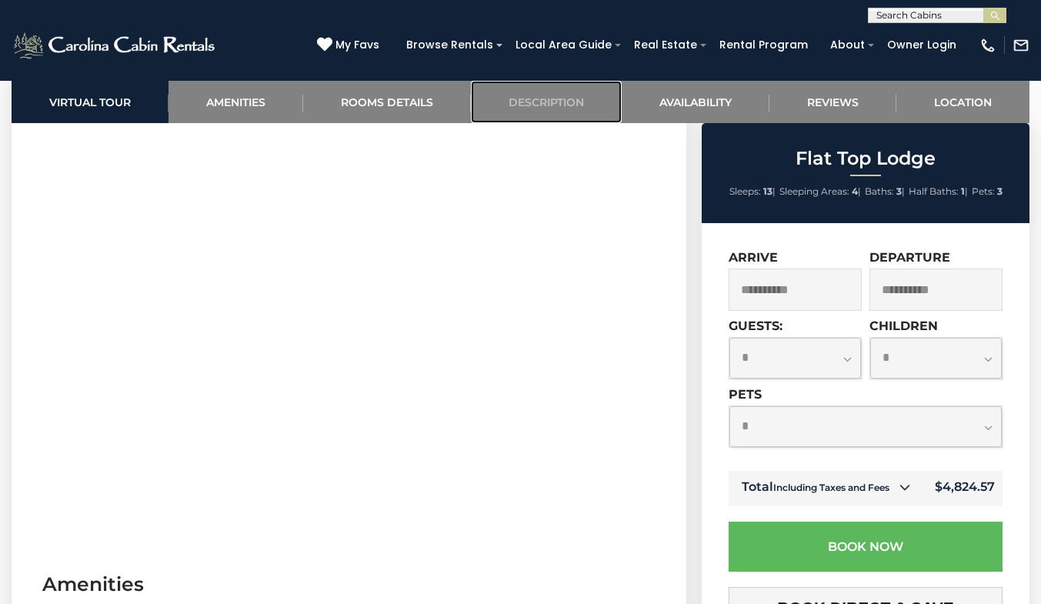
scroll to position [667, 0]
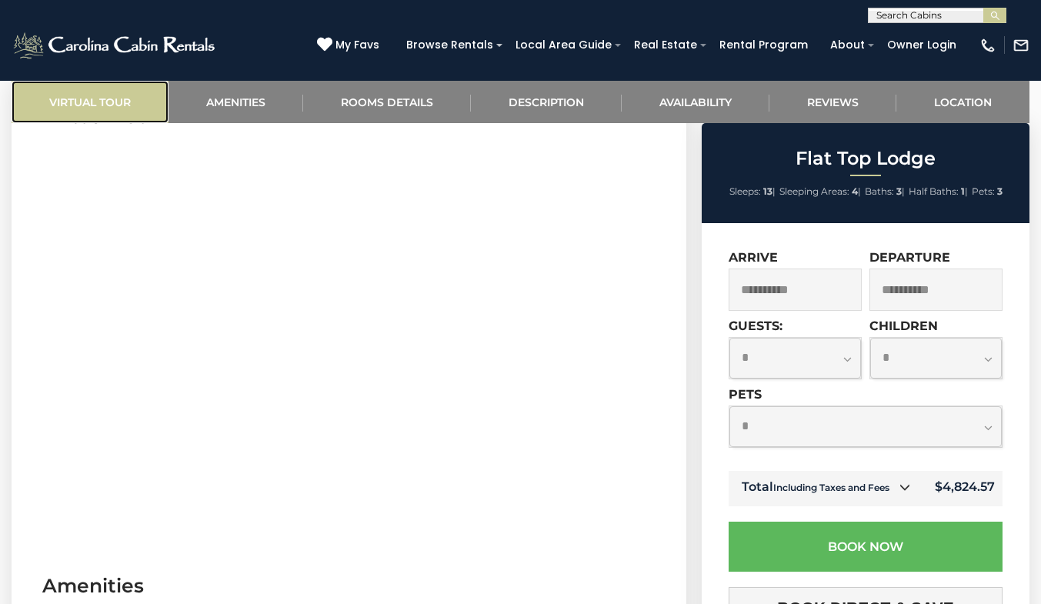
click at [51, 114] on link "Virtual Tour" at bounding box center [90, 102] width 157 height 42
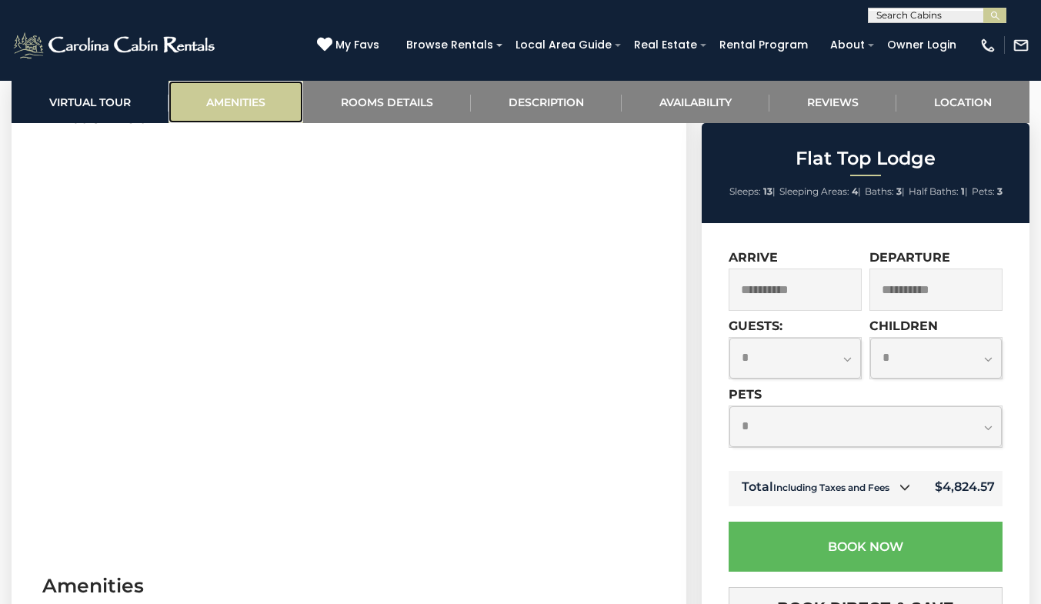
click at [224, 105] on link "Amenities" at bounding box center [235, 102] width 135 height 42
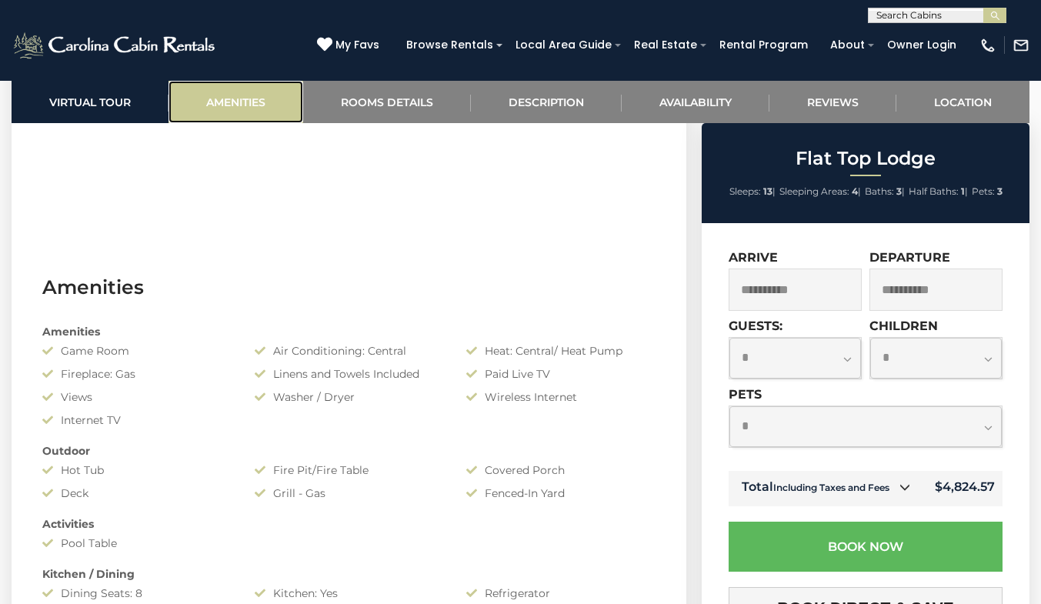
scroll to position [1100, 0]
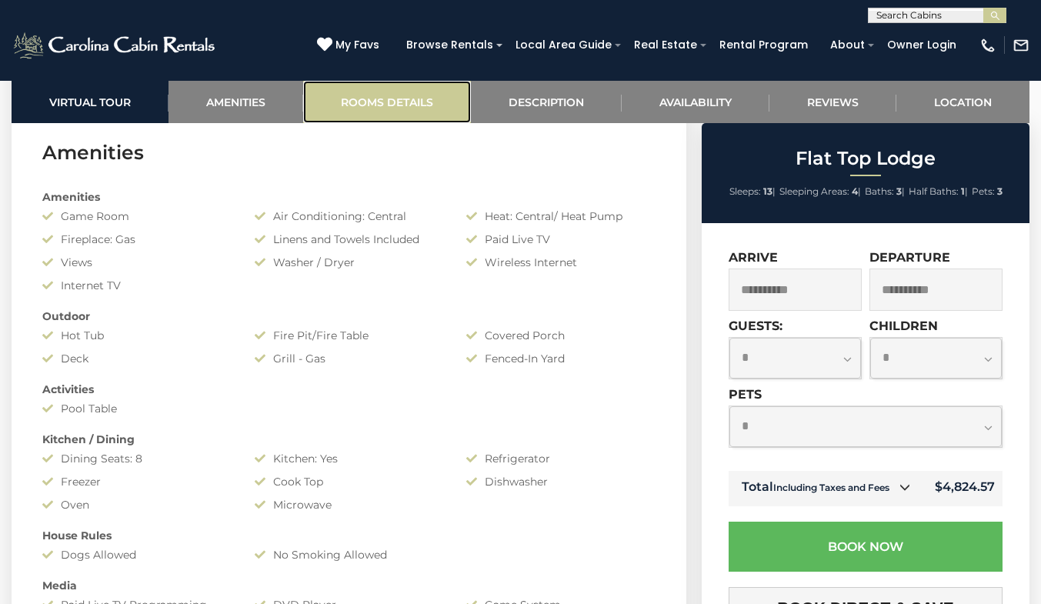
click at [399, 105] on link "Rooms Details" at bounding box center [387, 102] width 168 height 42
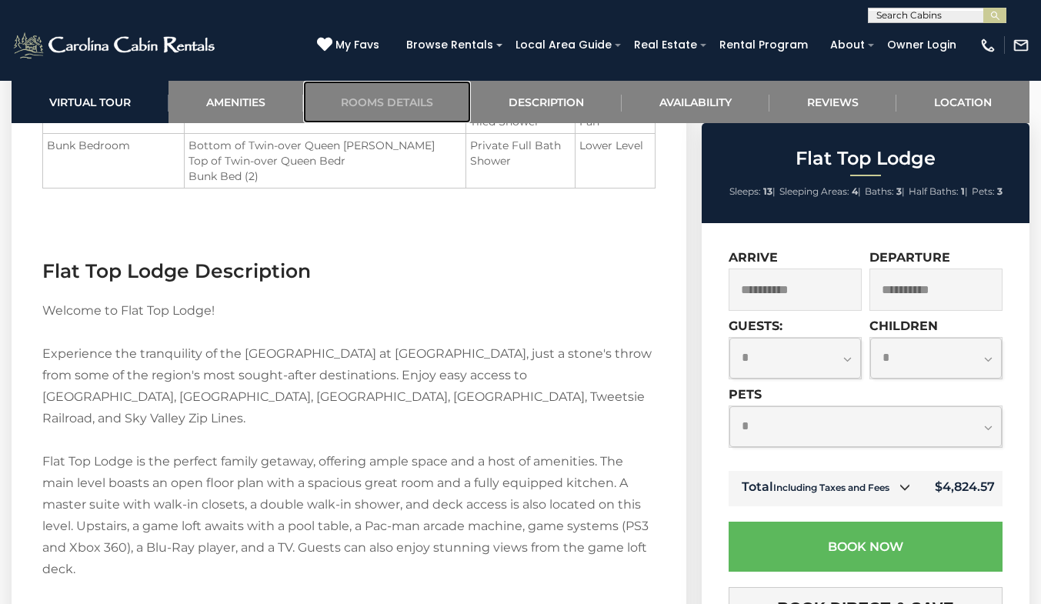
scroll to position [2154, 0]
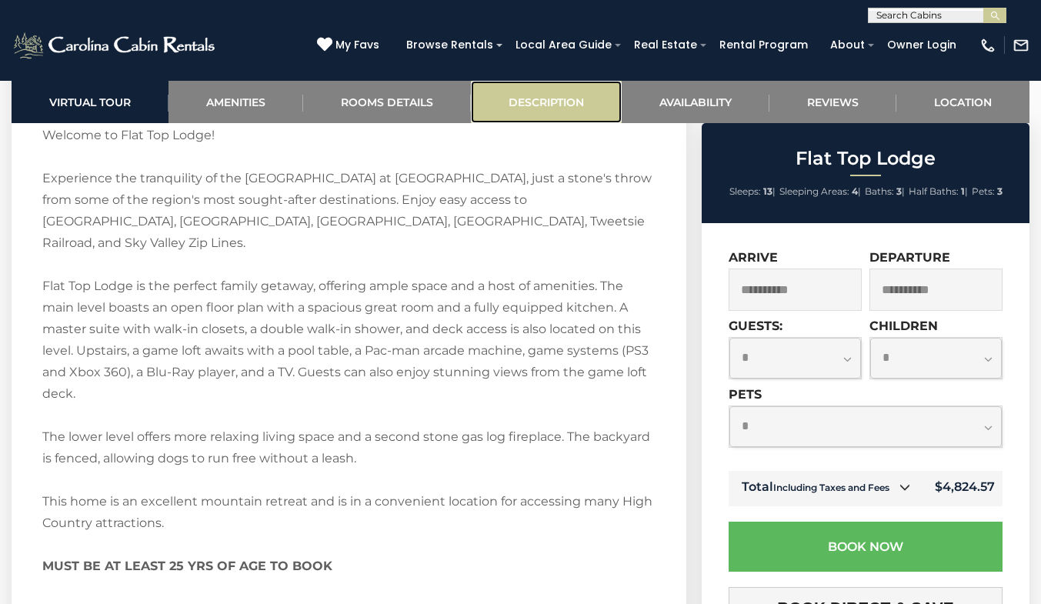
click at [531, 108] on link "Description" at bounding box center [546, 102] width 151 height 42
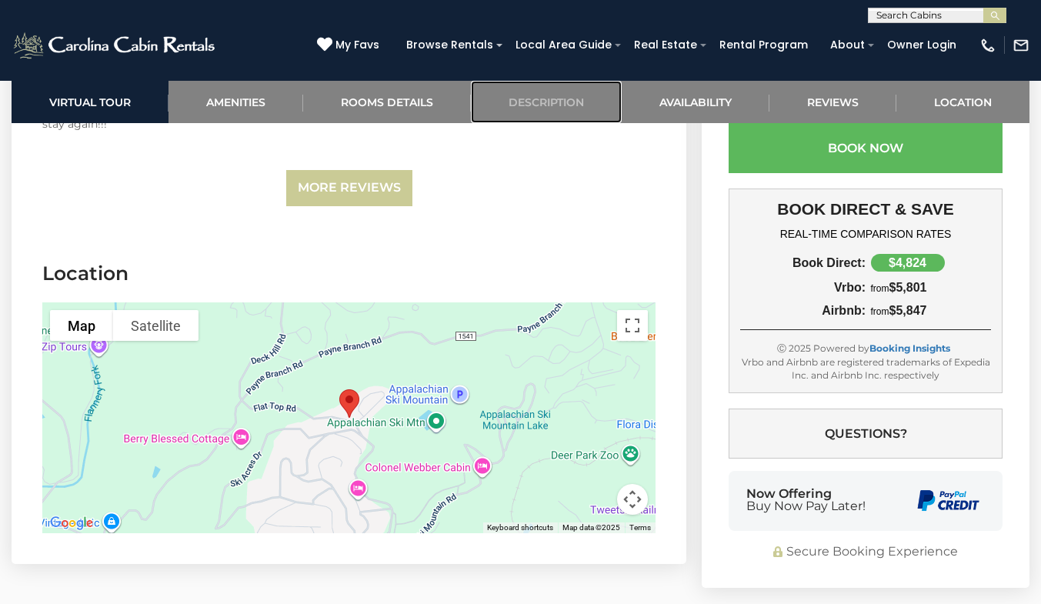
scroll to position [3434, 0]
click at [351, 384] on img "Flat Top Lodge" at bounding box center [349, 402] width 32 height 41
click at [351, 382] on img "Flat Top Lodge" at bounding box center [349, 402] width 32 height 41
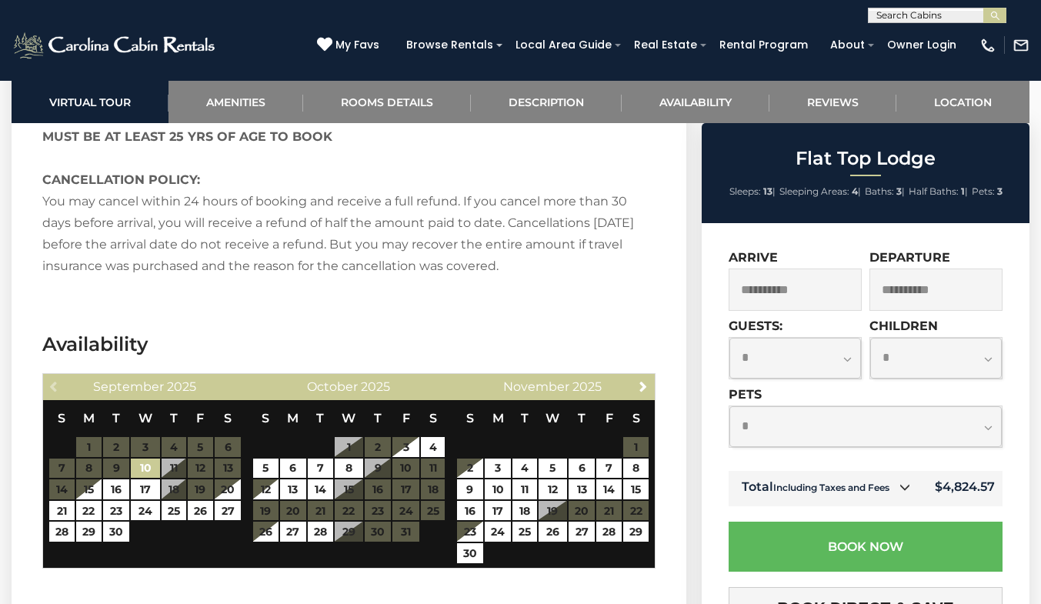
scroll to position [2582, 0]
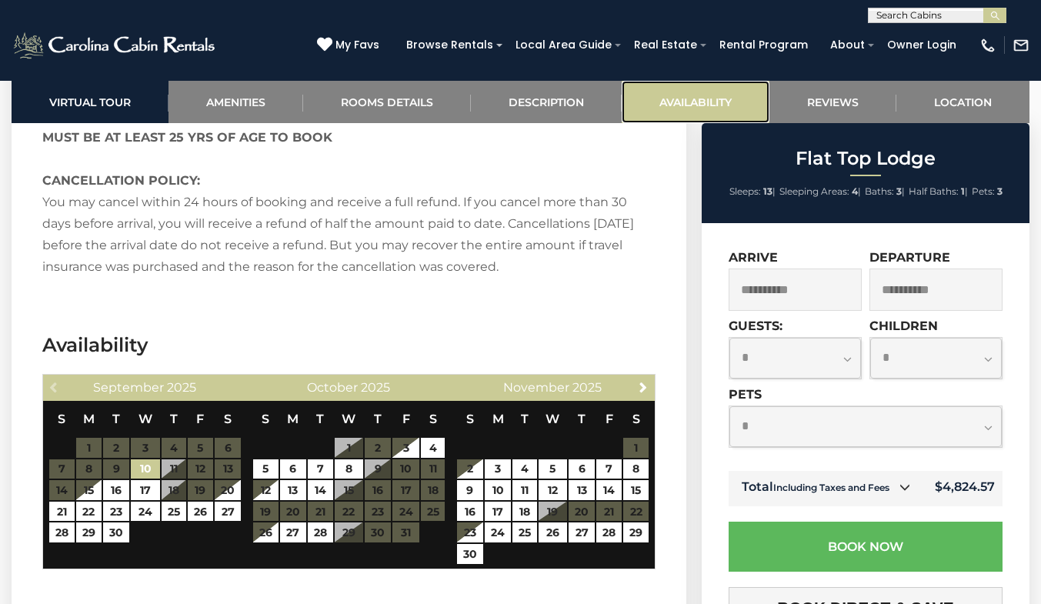
click at [675, 101] on link "Availability" at bounding box center [695, 102] width 148 height 42
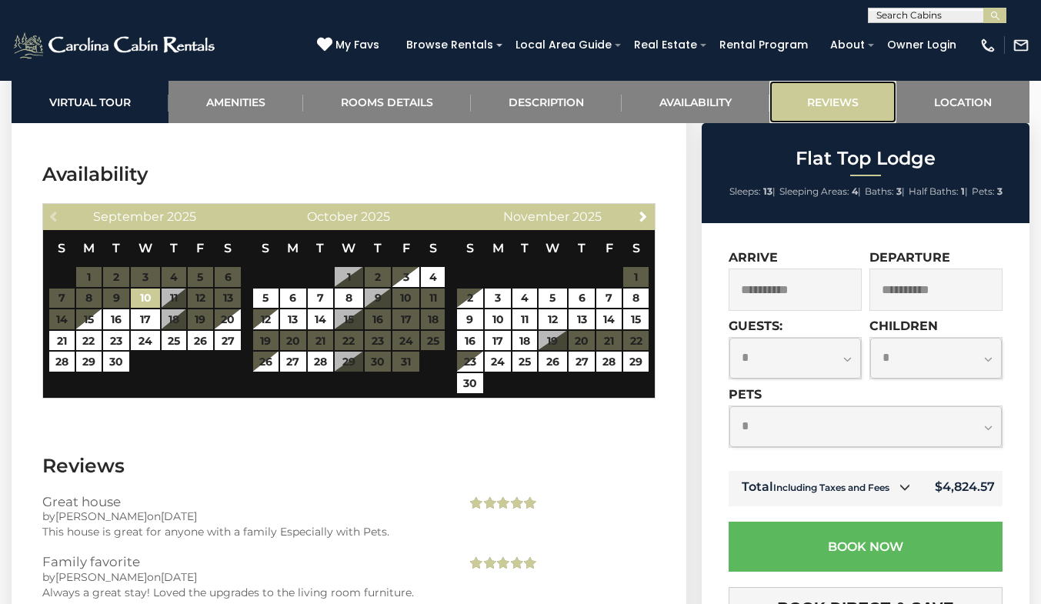
click at [817, 89] on link "Reviews" at bounding box center [832, 102] width 127 height 42
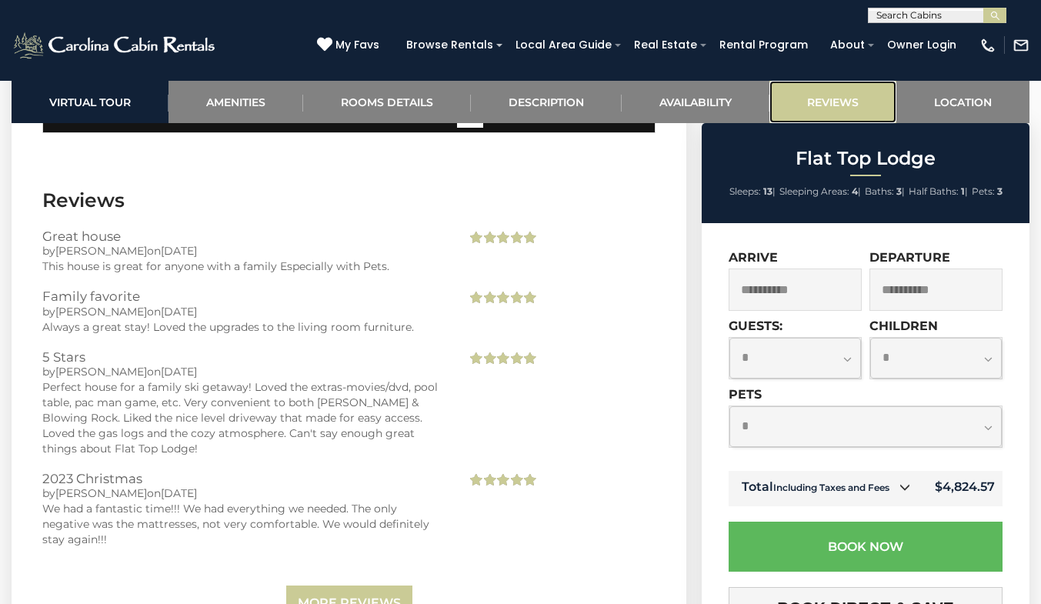
scroll to position [3044, 0]
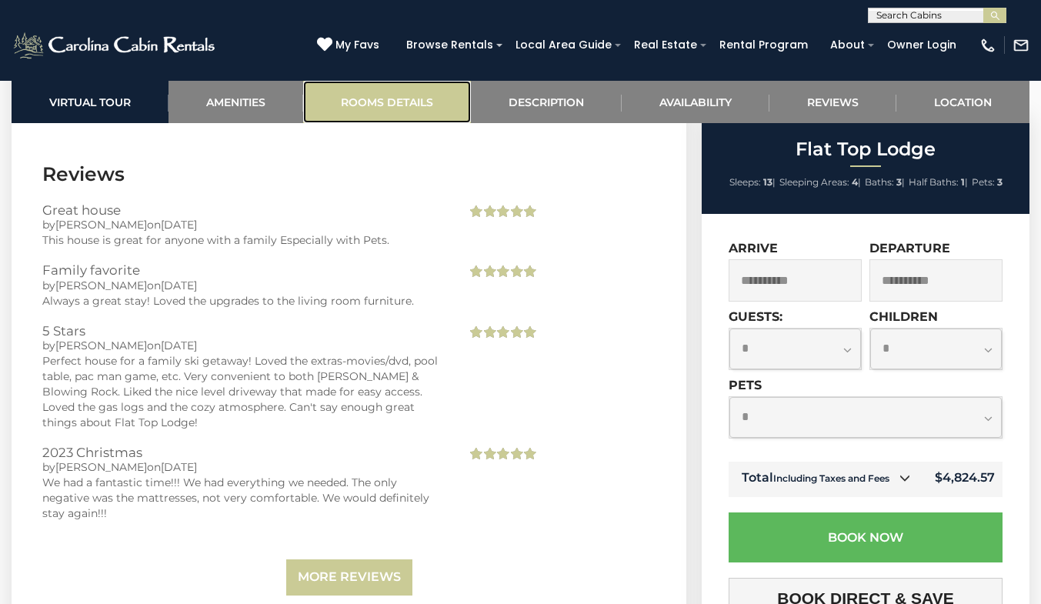
click at [414, 102] on link "Rooms Details" at bounding box center [387, 102] width 168 height 42
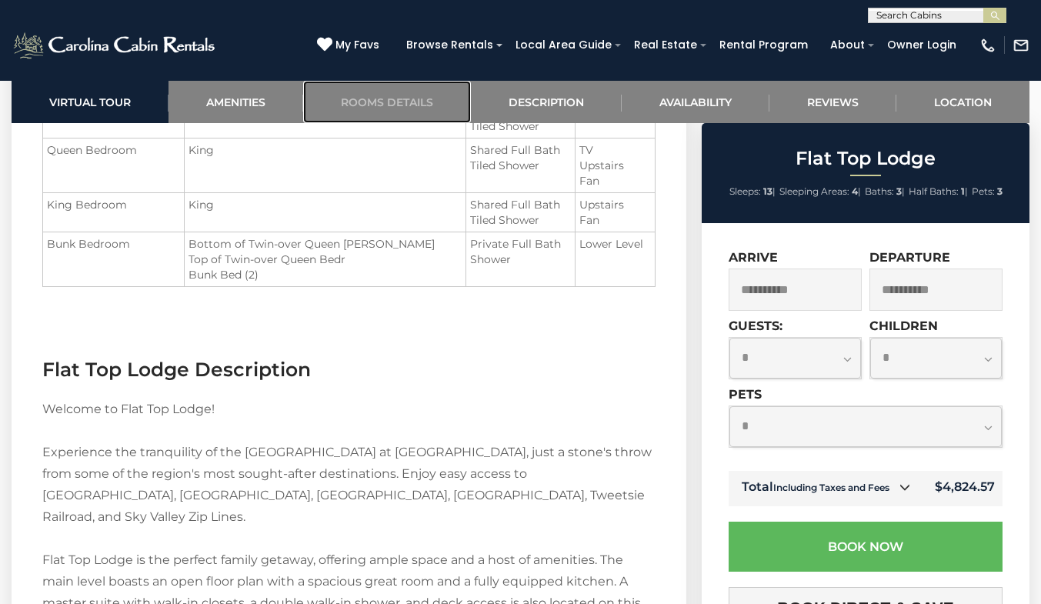
scroll to position [2041, 0]
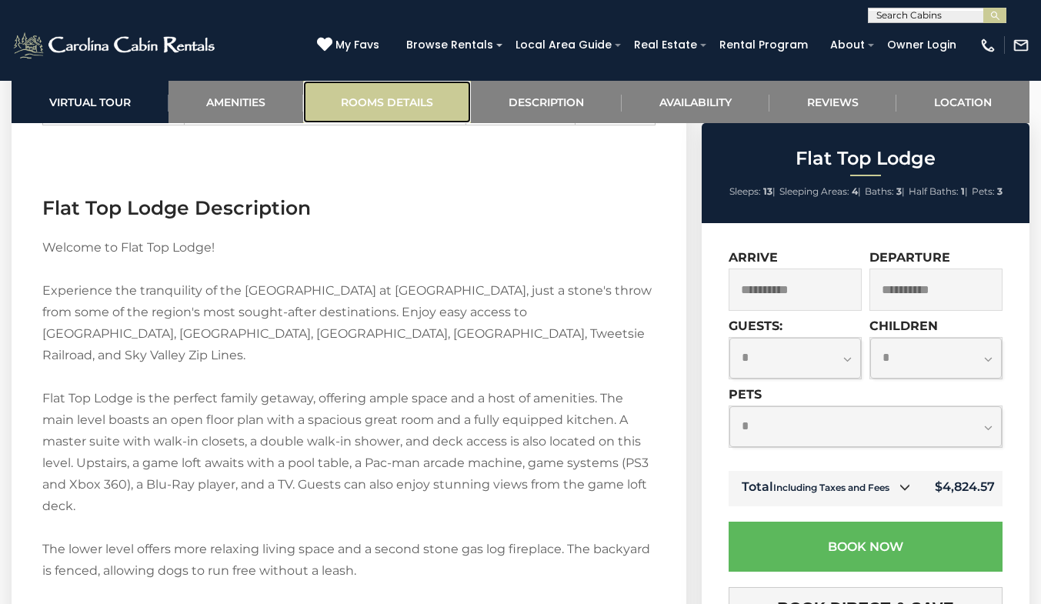
click at [418, 105] on link "Rooms Details" at bounding box center [387, 102] width 168 height 42
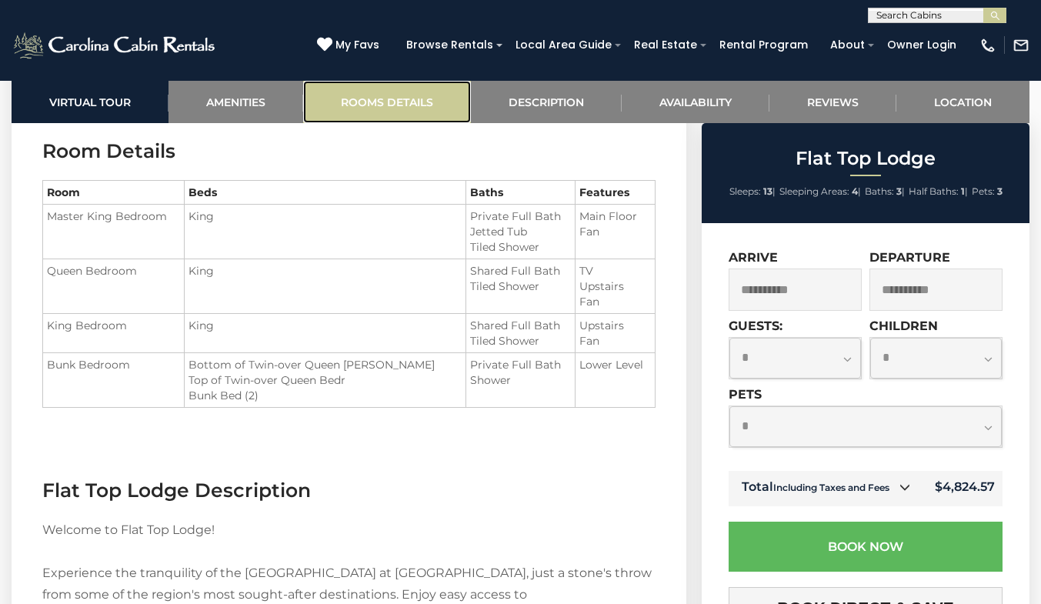
scroll to position [1757, 0]
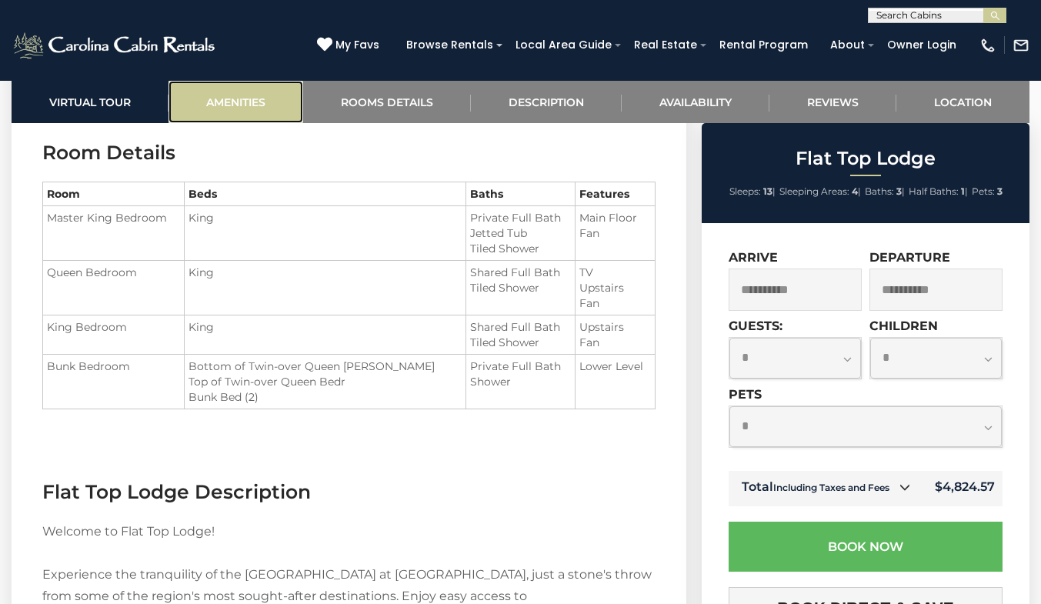
click at [272, 104] on link "Amenities" at bounding box center [235, 102] width 135 height 42
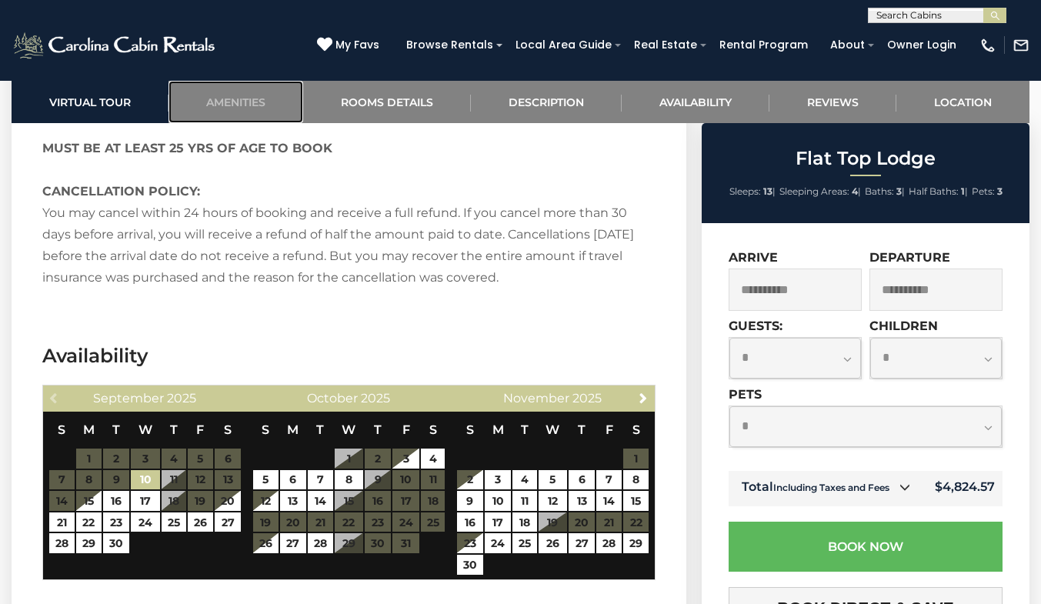
scroll to position [2470, 0]
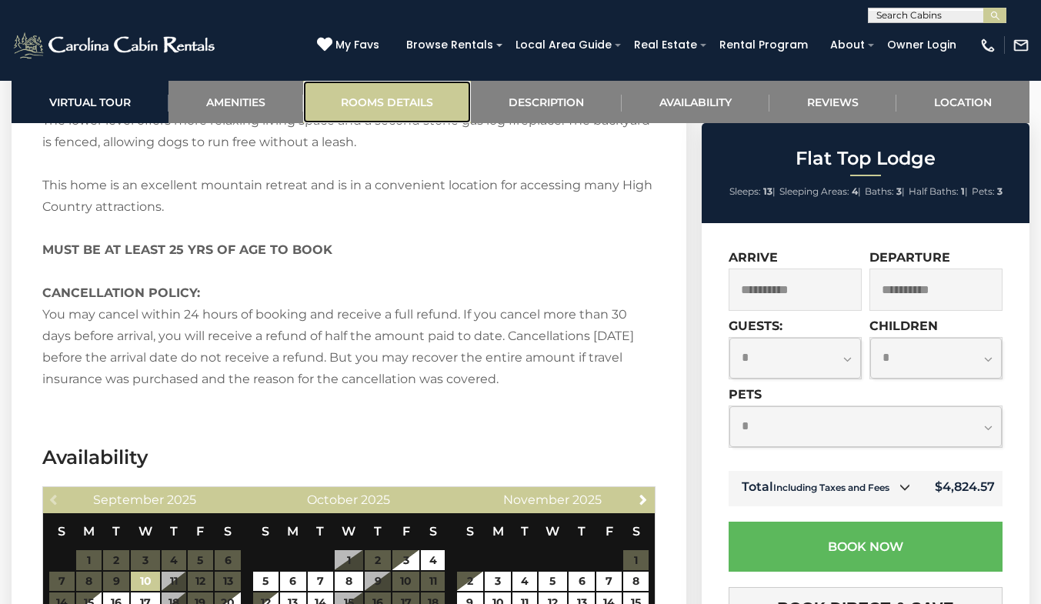
click at [381, 108] on link "Rooms Details" at bounding box center [387, 102] width 168 height 42
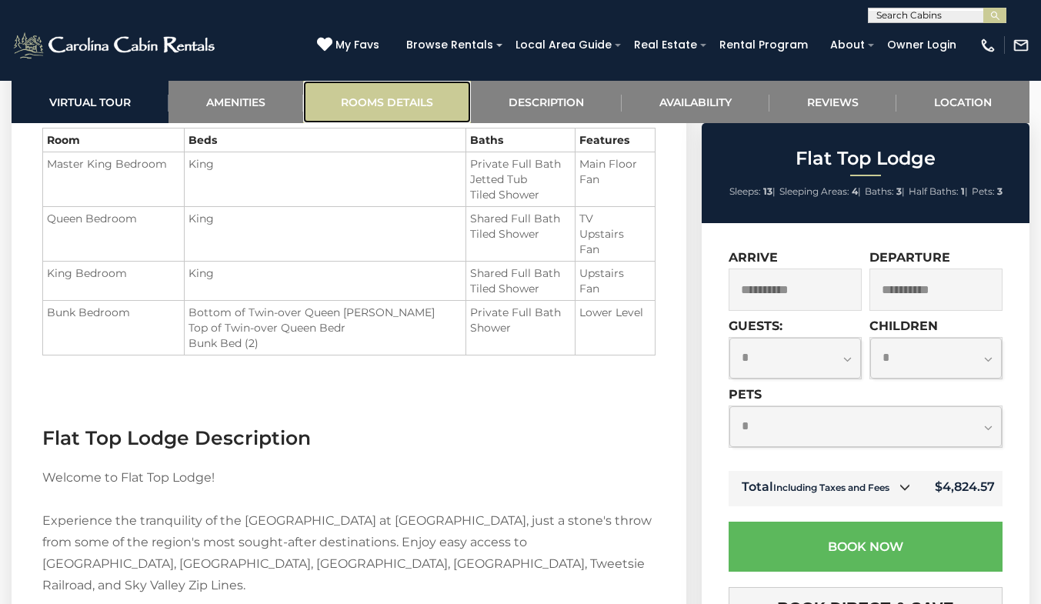
scroll to position [1757, 0]
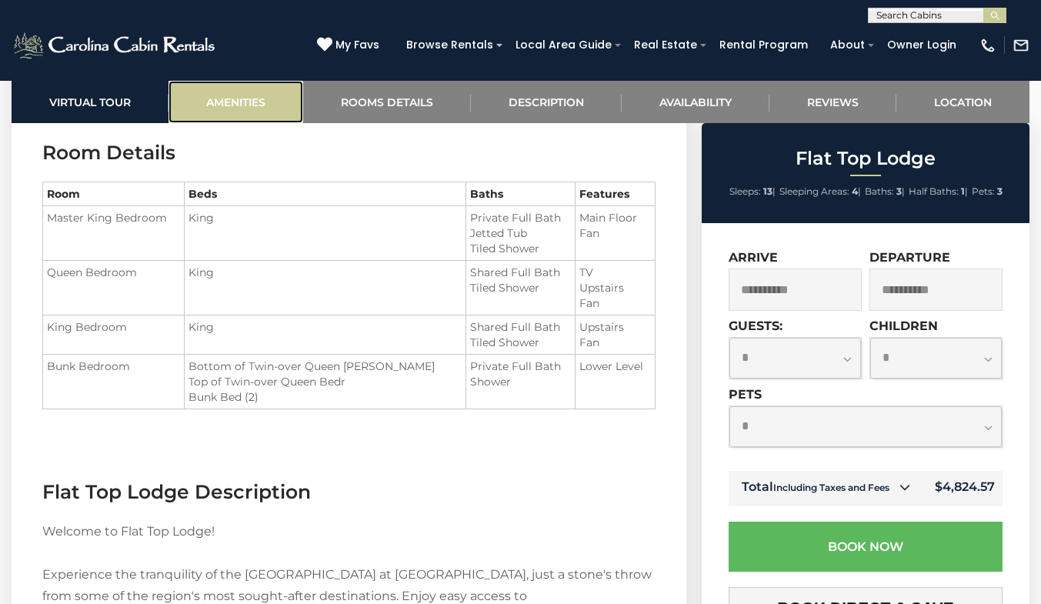
click at [274, 90] on link "Amenities" at bounding box center [235, 102] width 135 height 42
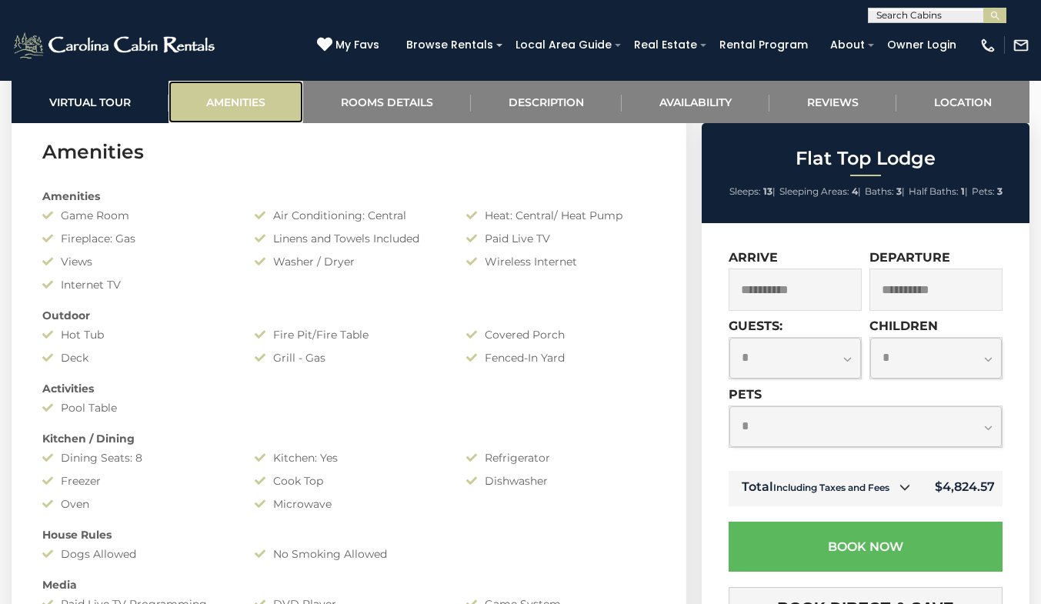
scroll to position [1100, 0]
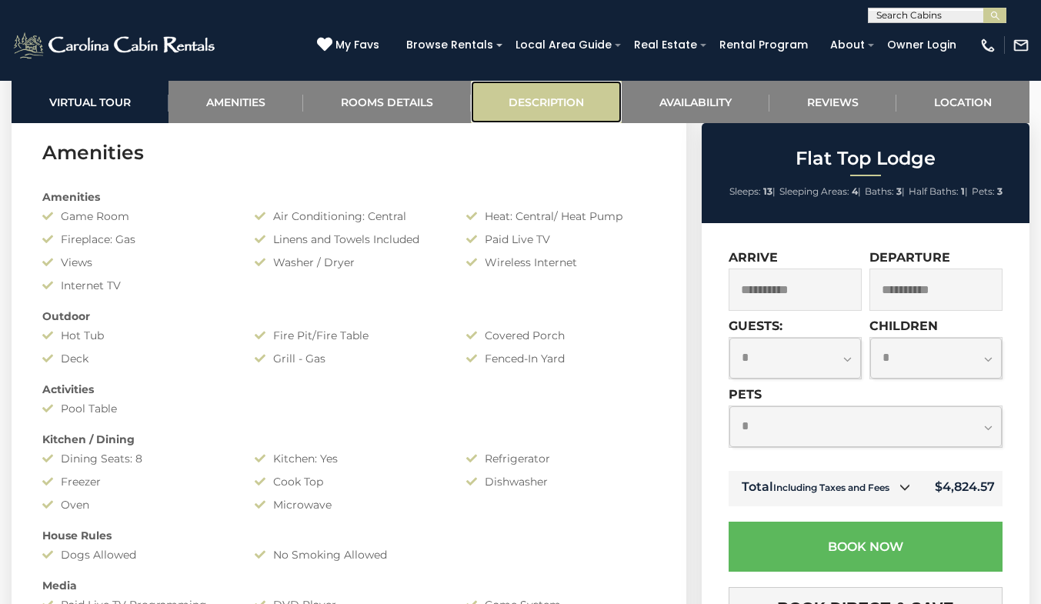
click at [535, 95] on link "Description" at bounding box center [546, 102] width 151 height 42
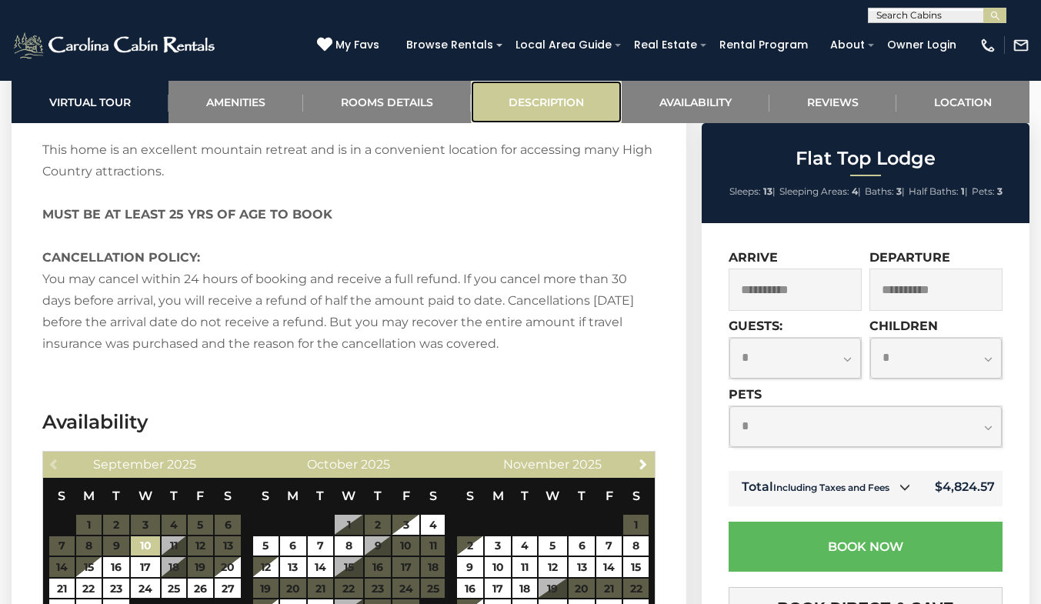
scroll to position [2546, 0]
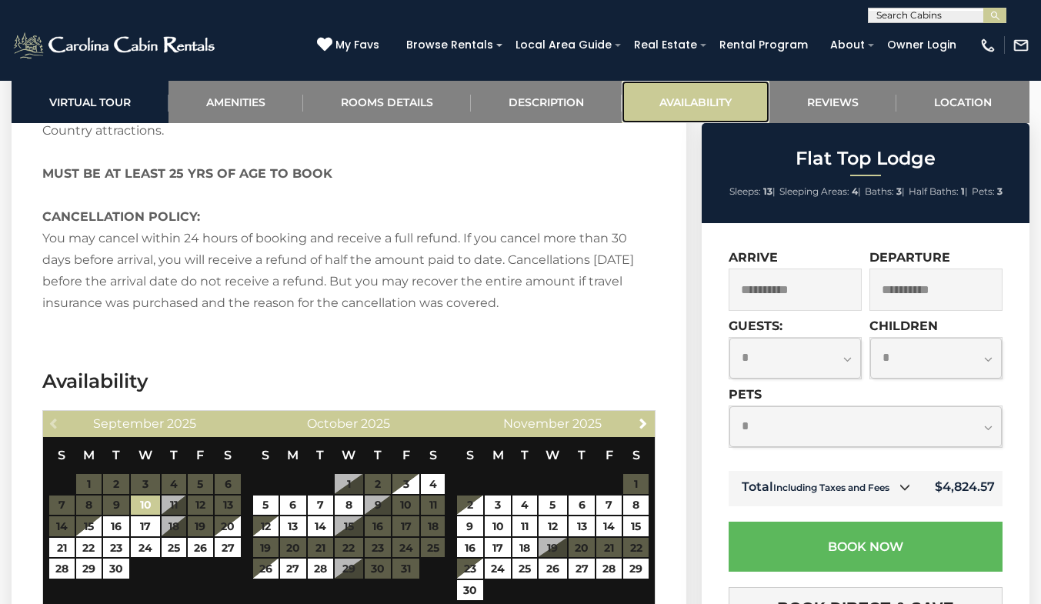
click at [682, 97] on link "Availability" at bounding box center [695, 102] width 148 height 42
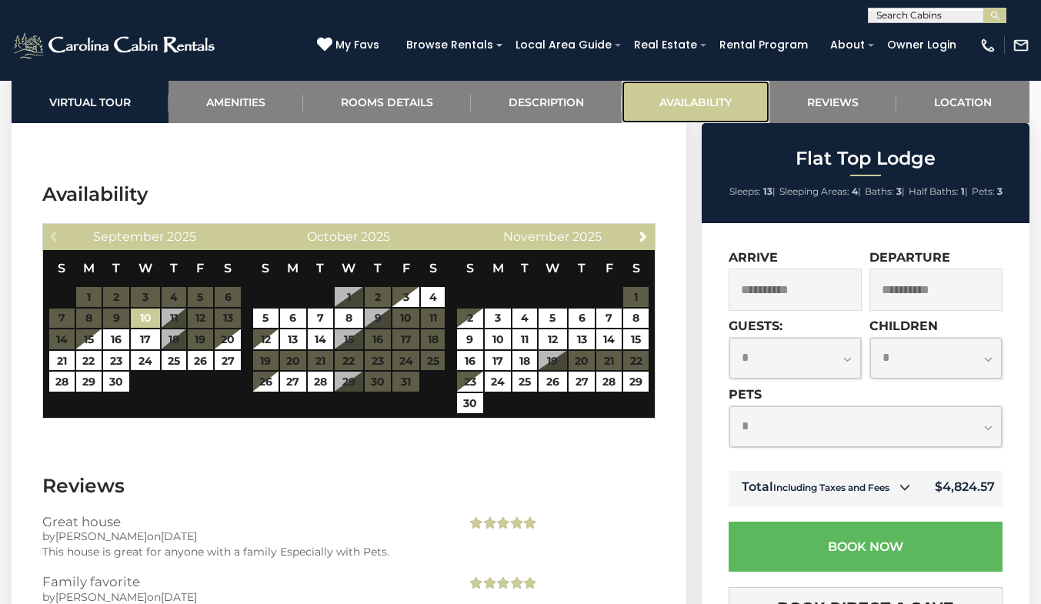
scroll to position [2753, 0]
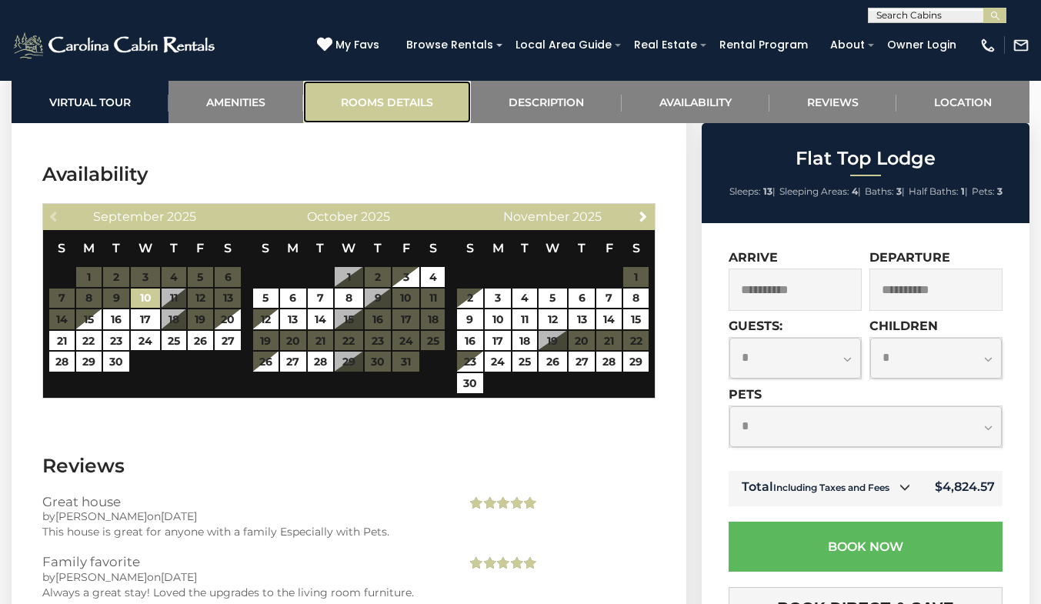
click at [364, 110] on link "Rooms Details" at bounding box center [387, 102] width 168 height 42
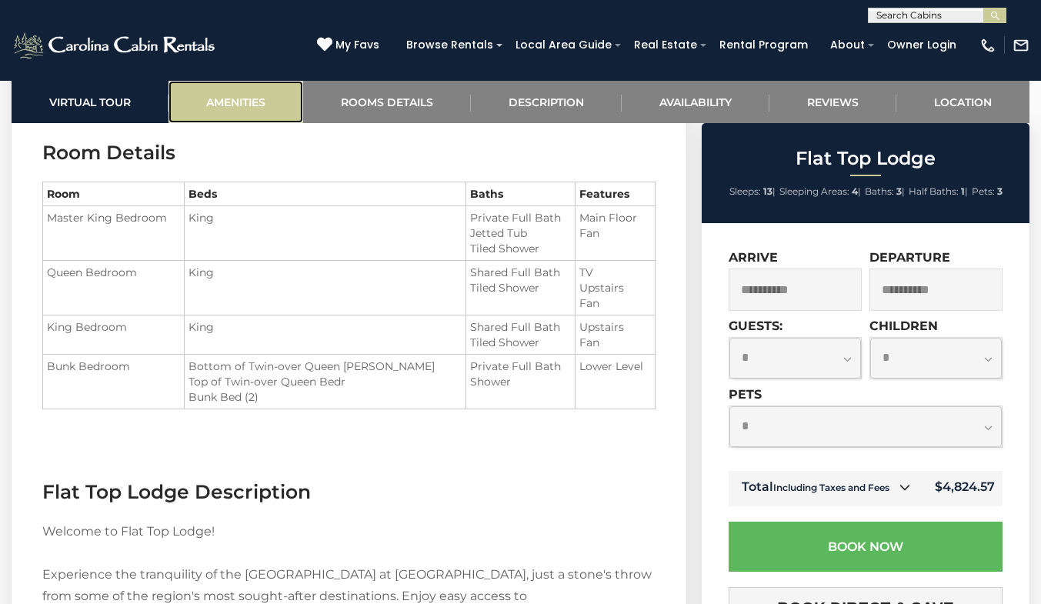
click at [249, 107] on link "Amenities" at bounding box center [235, 102] width 135 height 42
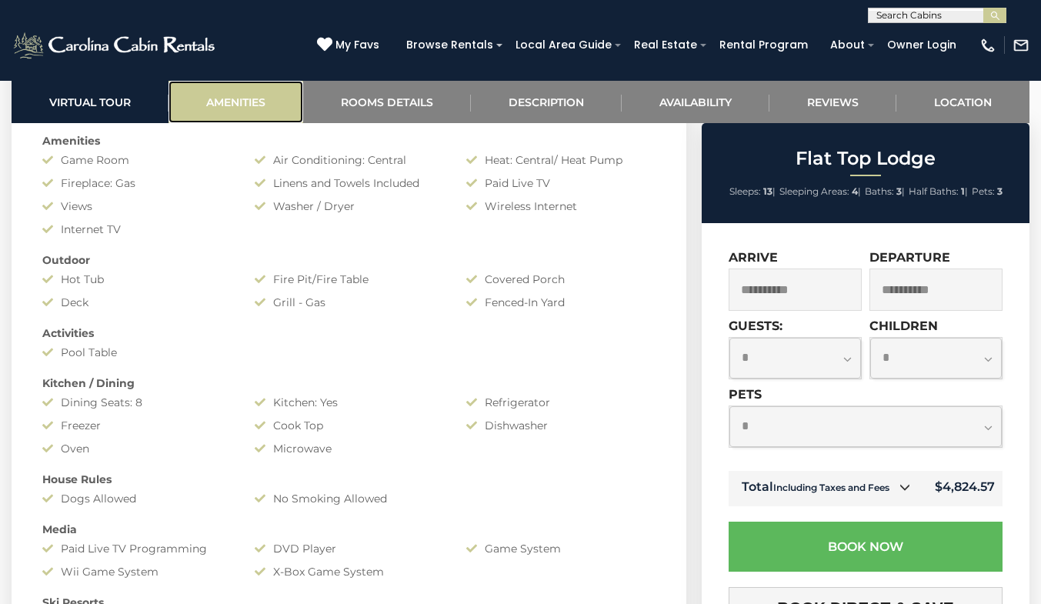
scroll to position [1100, 0]
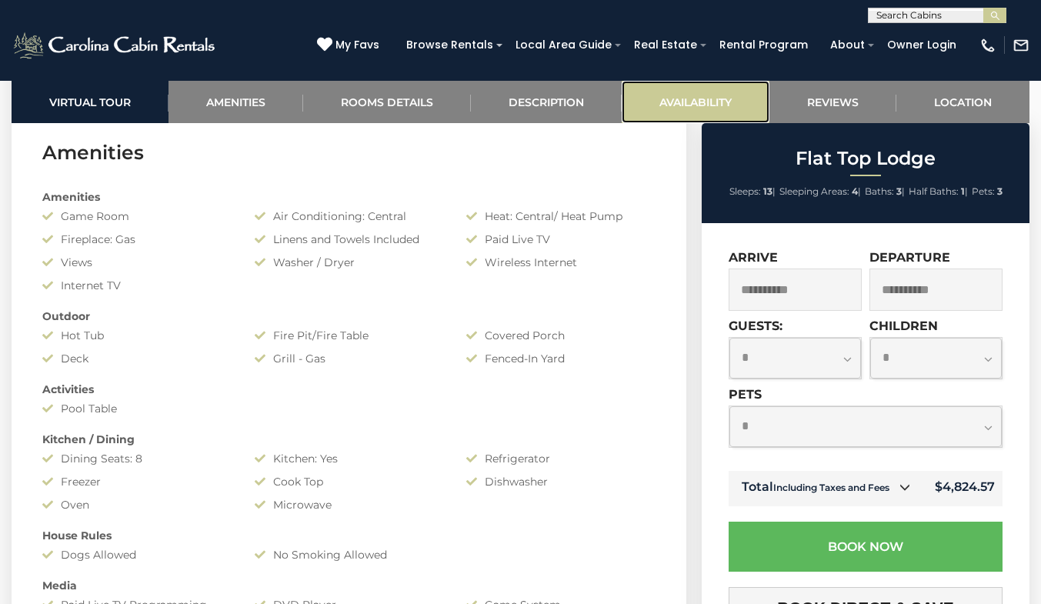
click at [716, 104] on link "Availability" at bounding box center [695, 102] width 148 height 42
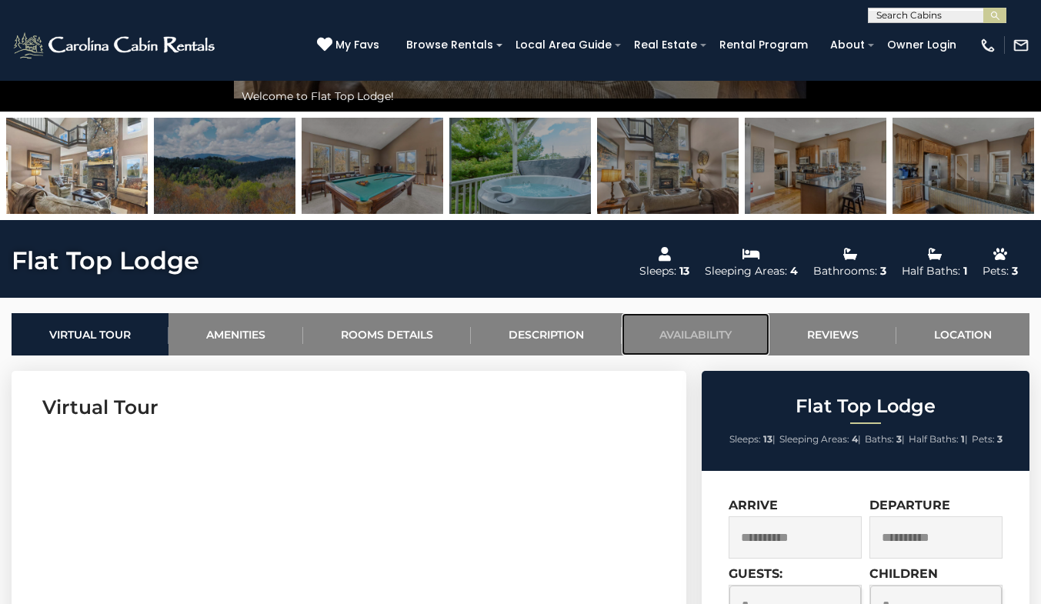
scroll to position [371, 0]
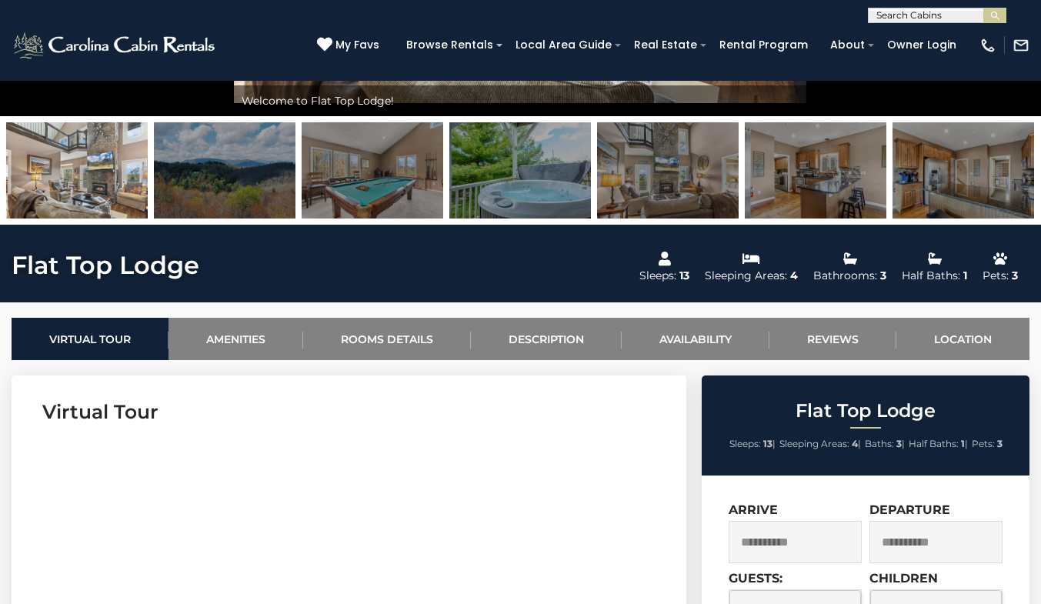
click at [95, 158] on img at bounding box center [77, 170] width 142 height 96
click at [333, 167] on img at bounding box center [372, 170] width 142 height 96
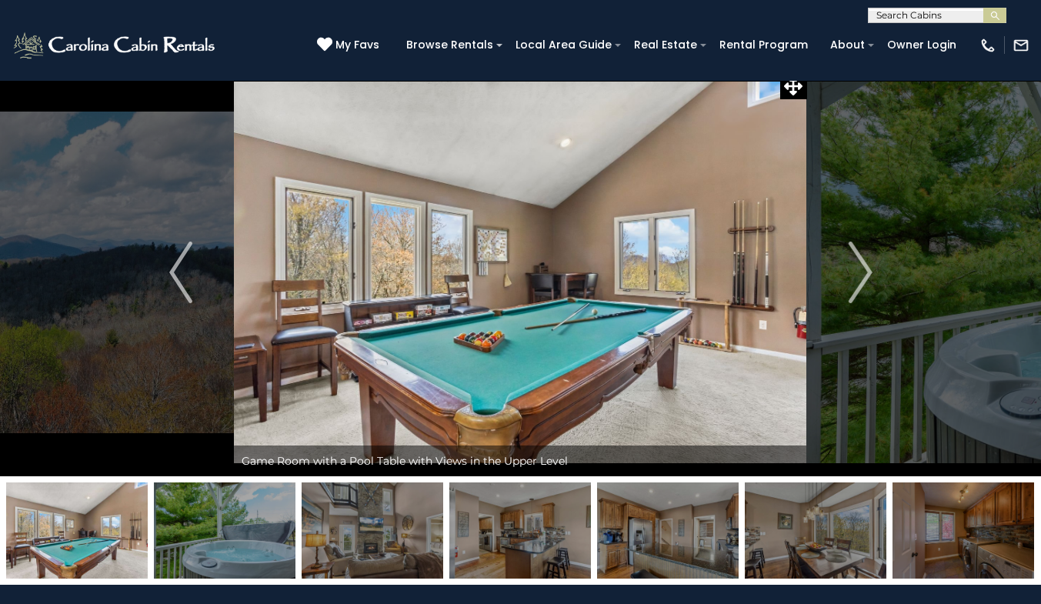
scroll to position [9, 0]
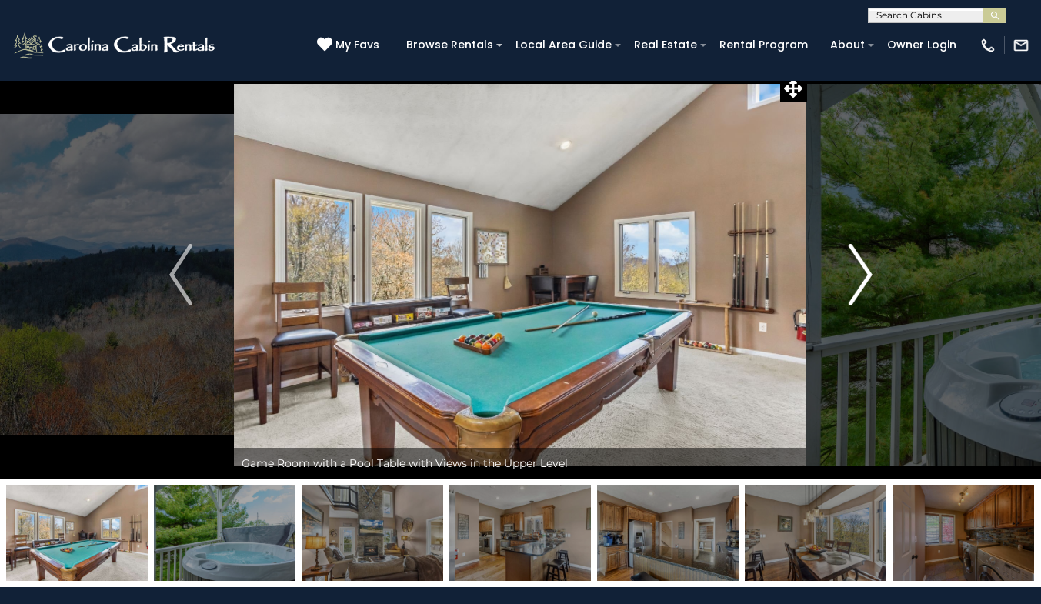
click at [854, 285] on img "Next" at bounding box center [859, 275] width 23 height 62
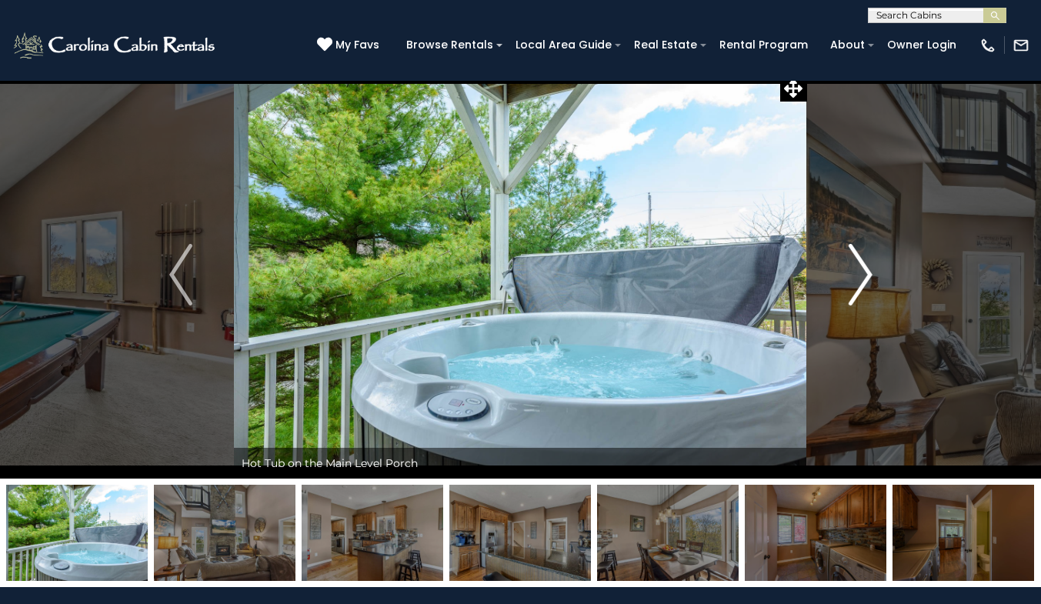
click at [854, 285] on img "Next" at bounding box center [859, 275] width 23 height 62
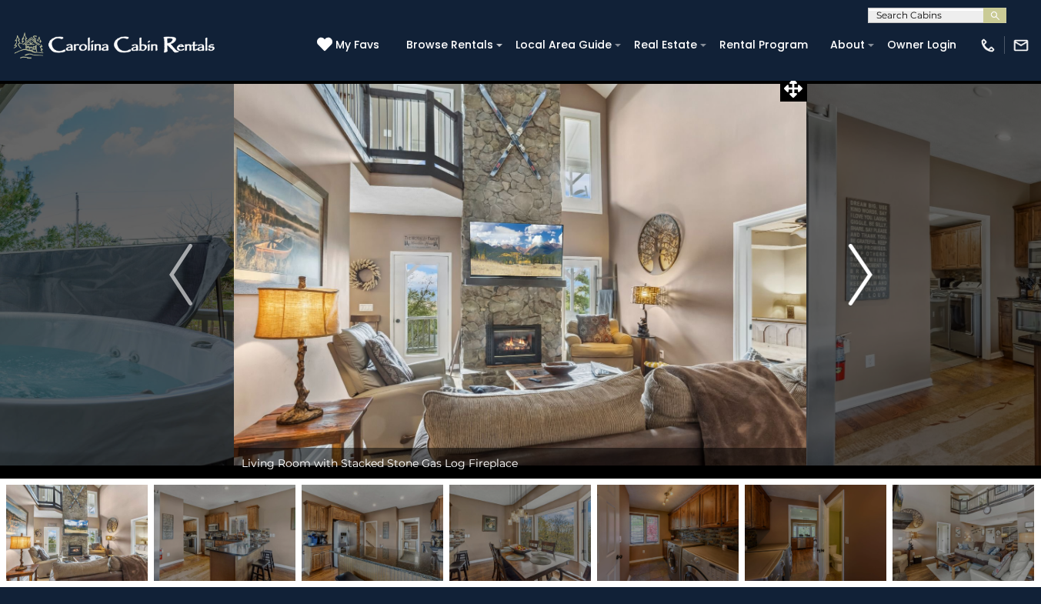
click at [854, 285] on img "Next" at bounding box center [859, 275] width 23 height 62
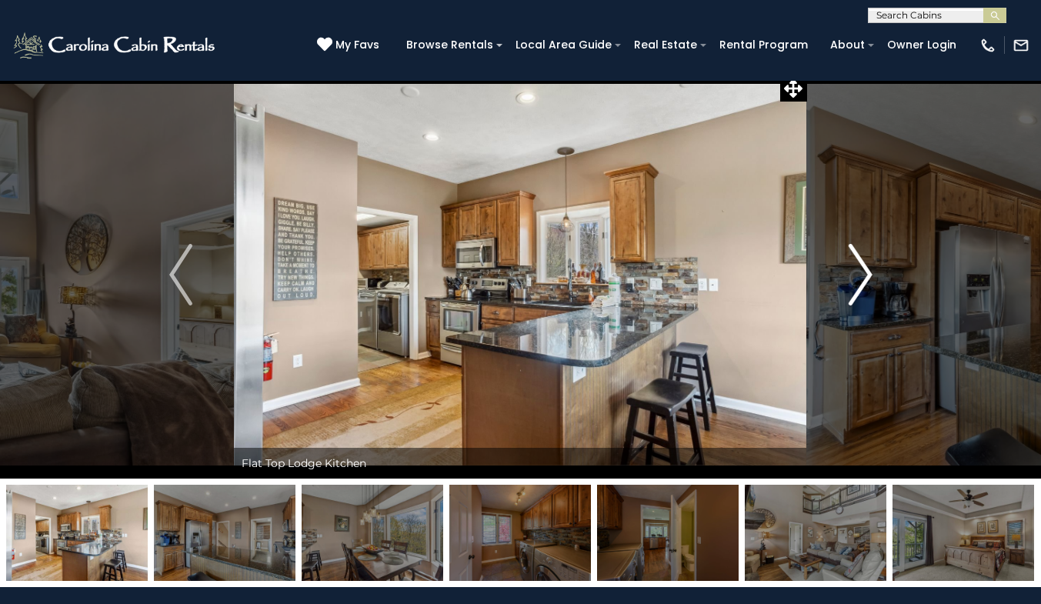
drag, startPoint x: 854, startPoint y: 285, endPoint x: 849, endPoint y: 275, distance: 10.7
click at [849, 275] on img "Next" at bounding box center [859, 275] width 23 height 62
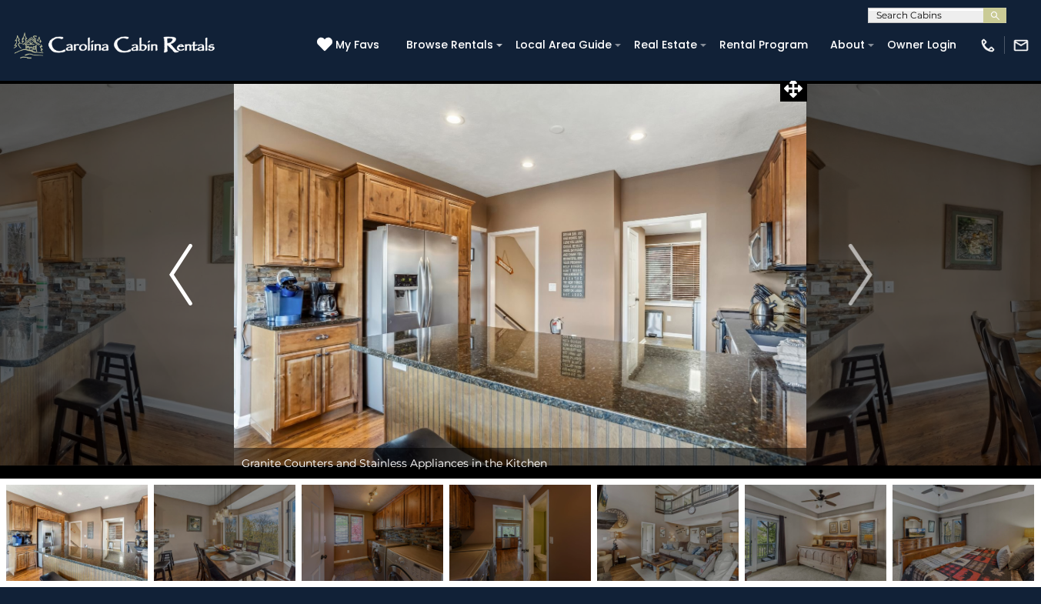
click at [190, 258] on img "Previous" at bounding box center [180, 275] width 23 height 62
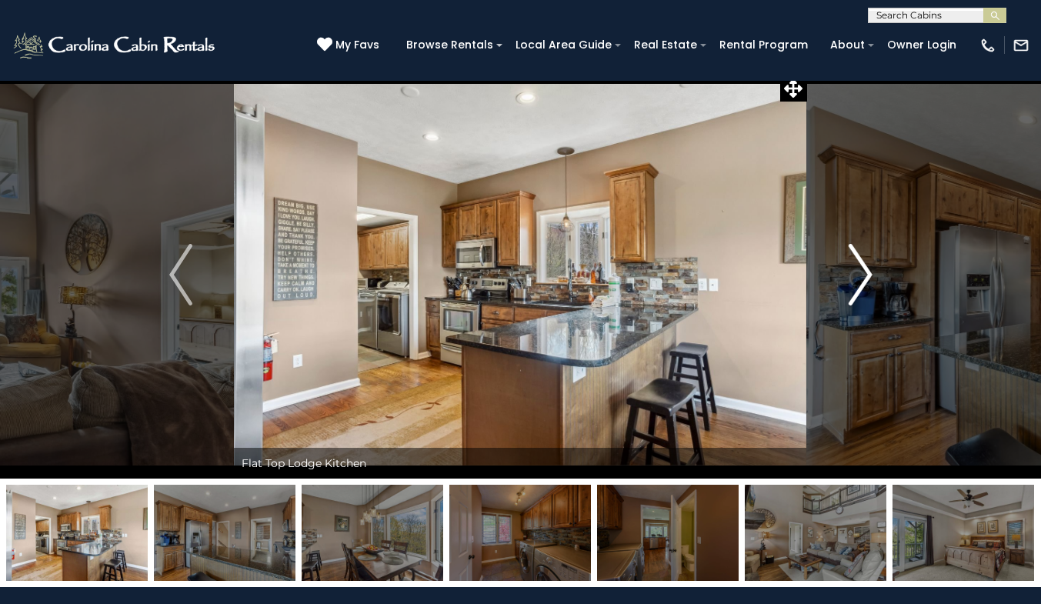
click at [857, 288] on img "Next" at bounding box center [859, 275] width 23 height 62
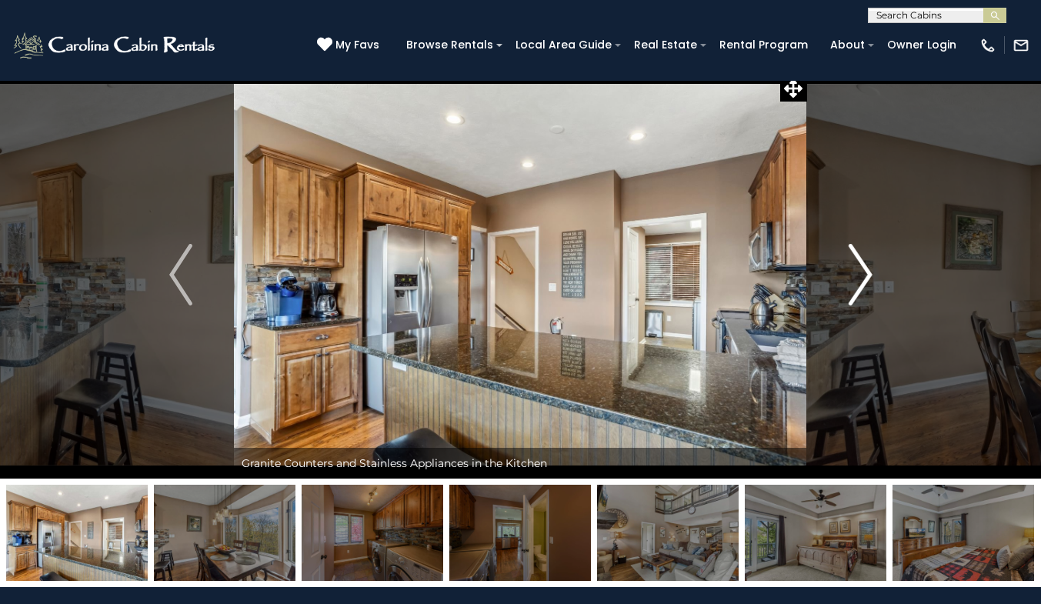
drag, startPoint x: 857, startPoint y: 288, endPoint x: 850, endPoint y: 271, distance: 18.3
click at [850, 271] on img "Next" at bounding box center [859, 275] width 23 height 62
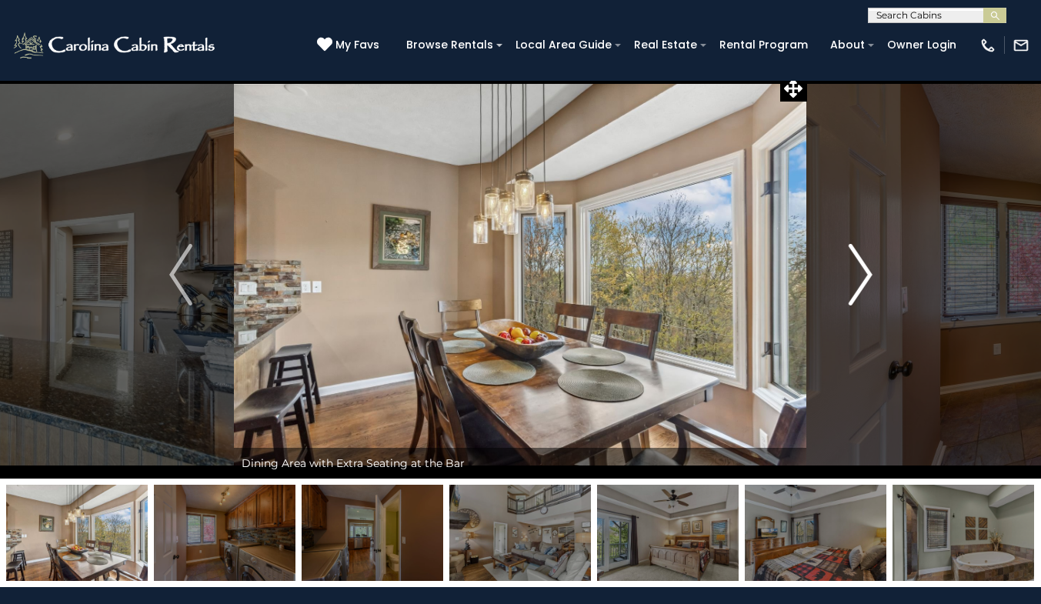
click at [850, 270] on img "Next" at bounding box center [859, 275] width 23 height 62
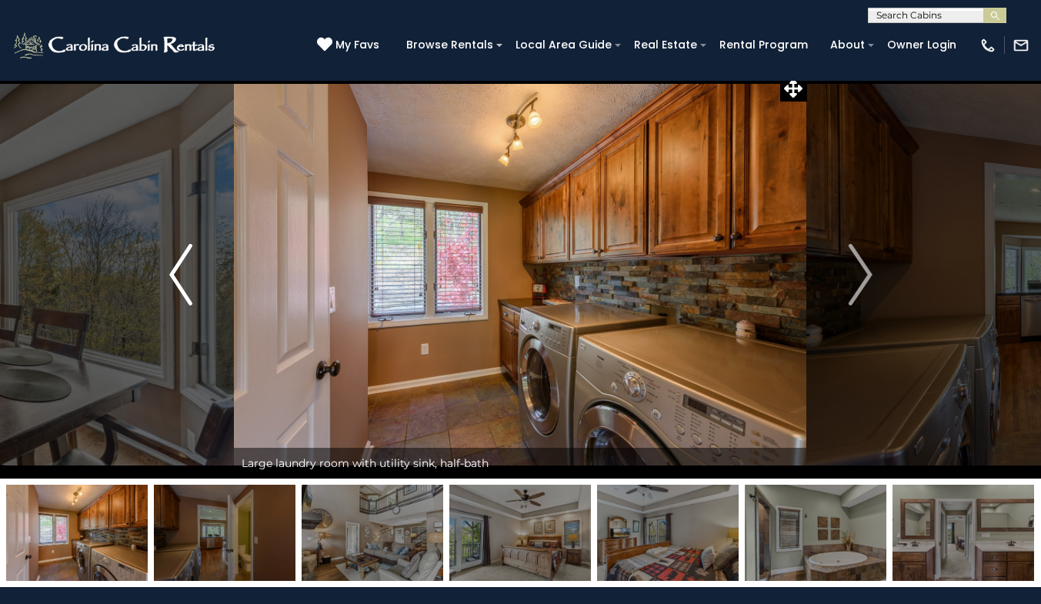
click at [201, 291] on button "Previous" at bounding box center [181, 275] width 107 height 408
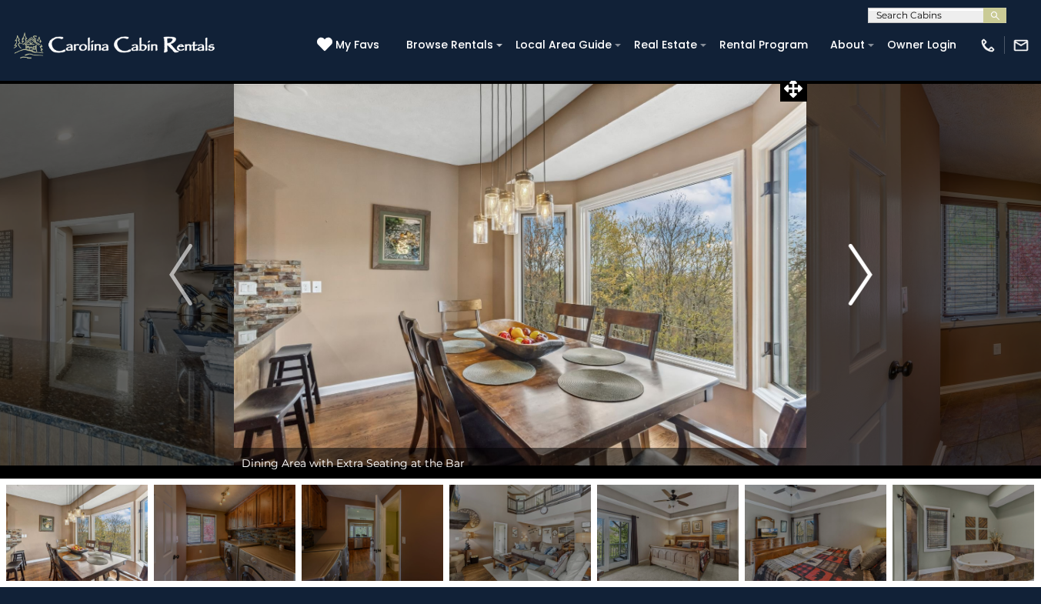
click at [858, 281] on img "Next" at bounding box center [859, 275] width 23 height 62
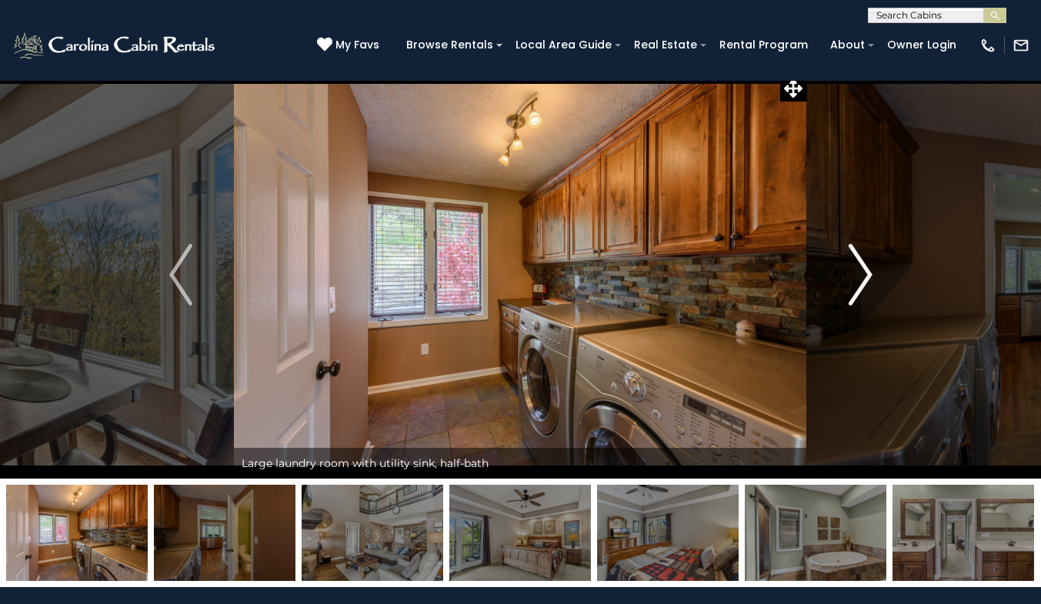
click at [858, 281] on img "Next" at bounding box center [859, 275] width 23 height 62
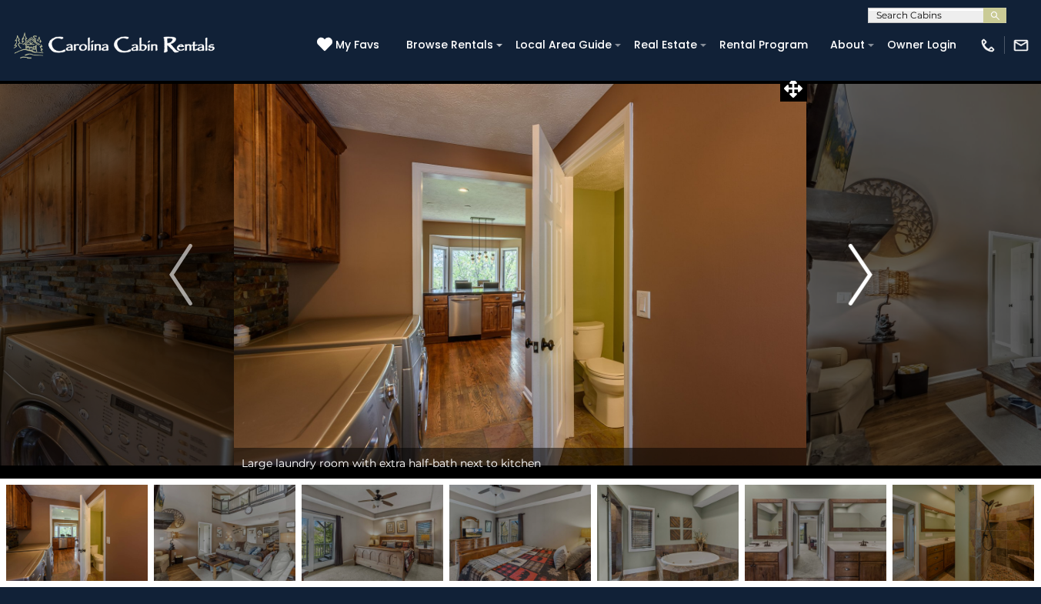
click at [858, 281] on img "Next" at bounding box center [859, 275] width 23 height 62
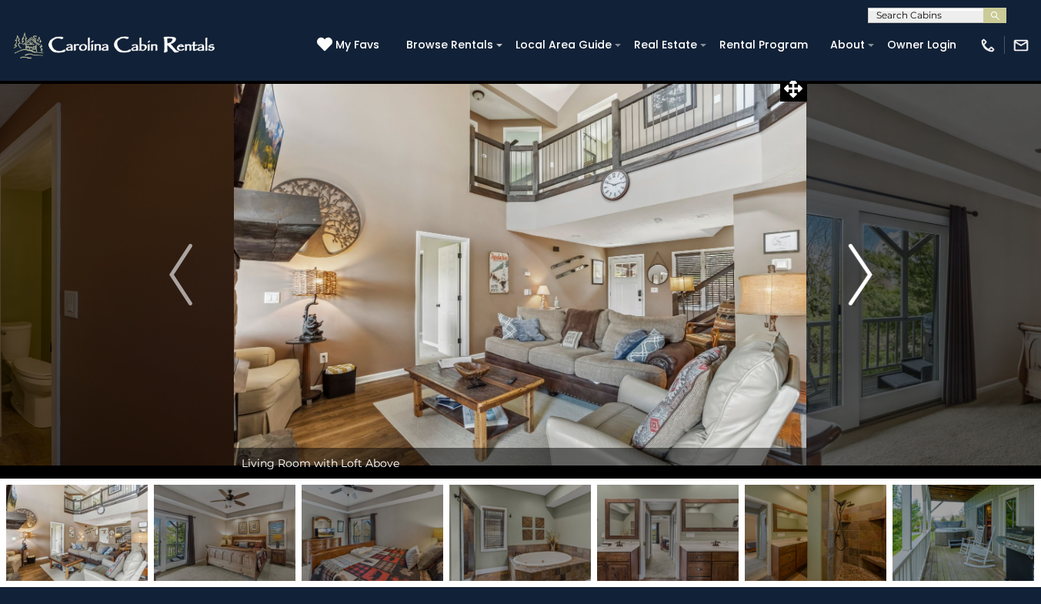
click at [864, 285] on img "Next" at bounding box center [859, 275] width 23 height 62
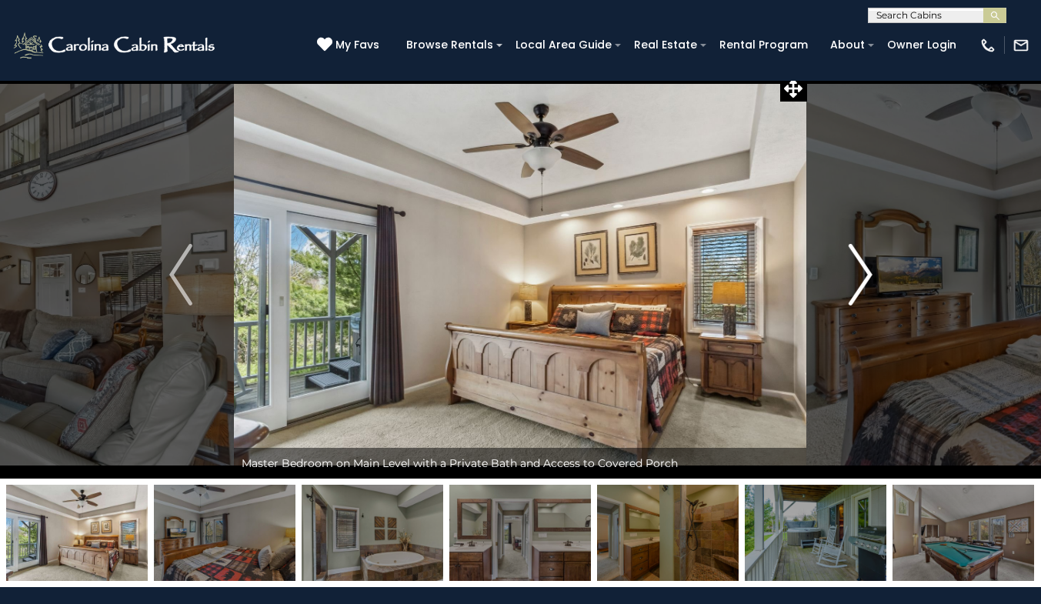
click at [864, 285] on img "Next" at bounding box center [859, 275] width 23 height 62
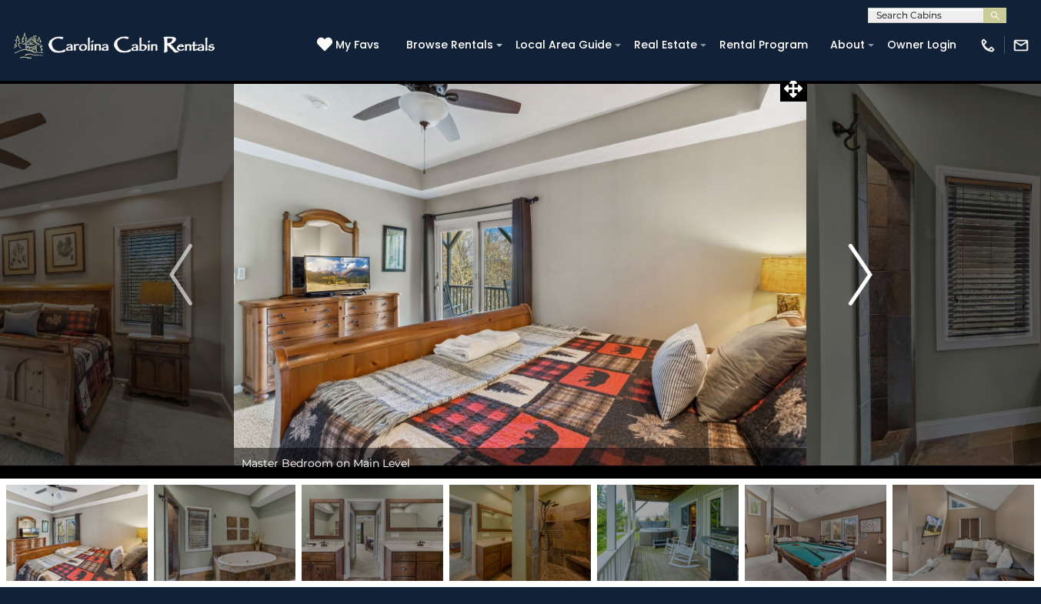
click at [863, 280] on img "Next" at bounding box center [859, 275] width 23 height 62
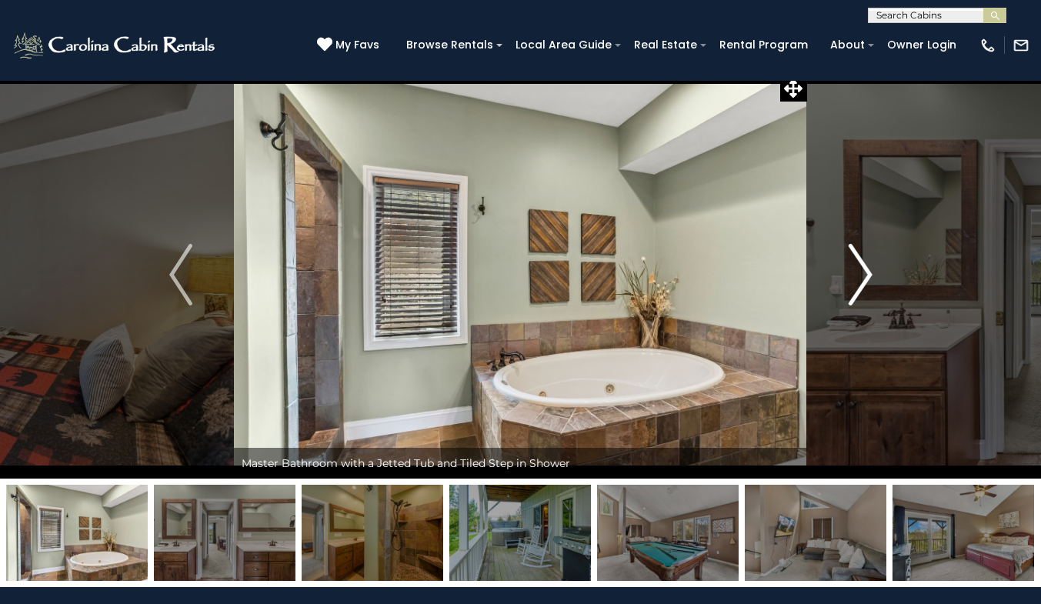
click at [863, 280] on img "Next" at bounding box center [859, 275] width 23 height 62
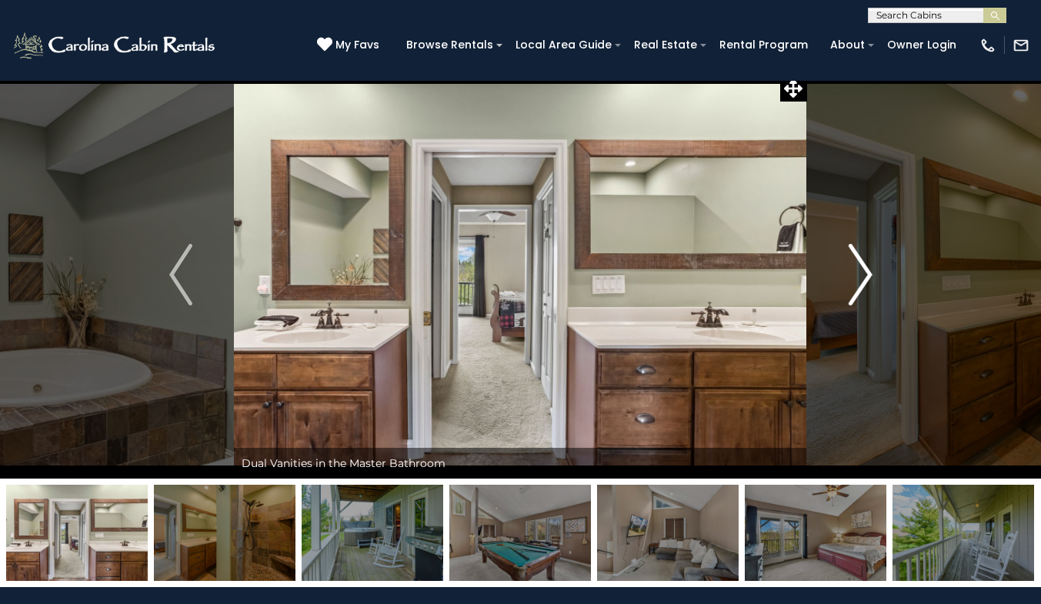
click at [863, 280] on img "Next" at bounding box center [859, 275] width 23 height 62
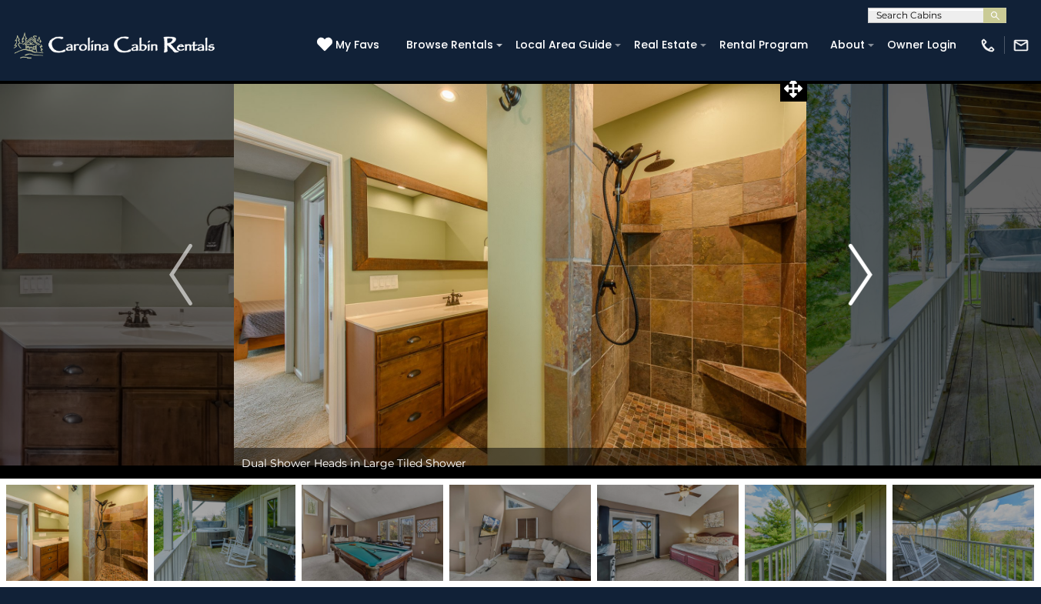
click at [863, 280] on img "Next" at bounding box center [859, 275] width 23 height 62
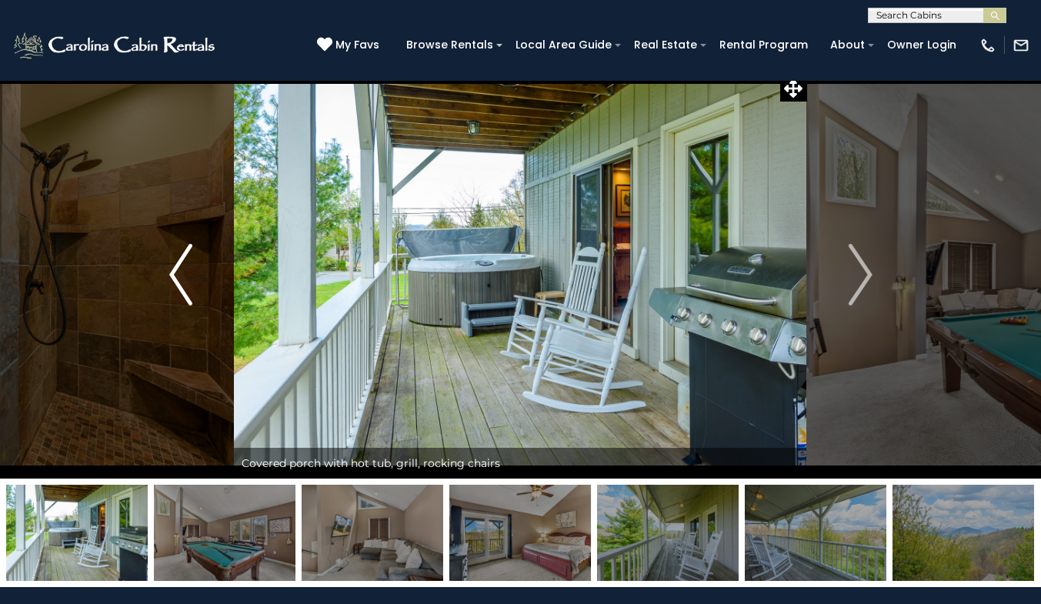
click at [178, 273] on img "Previous" at bounding box center [180, 275] width 23 height 62
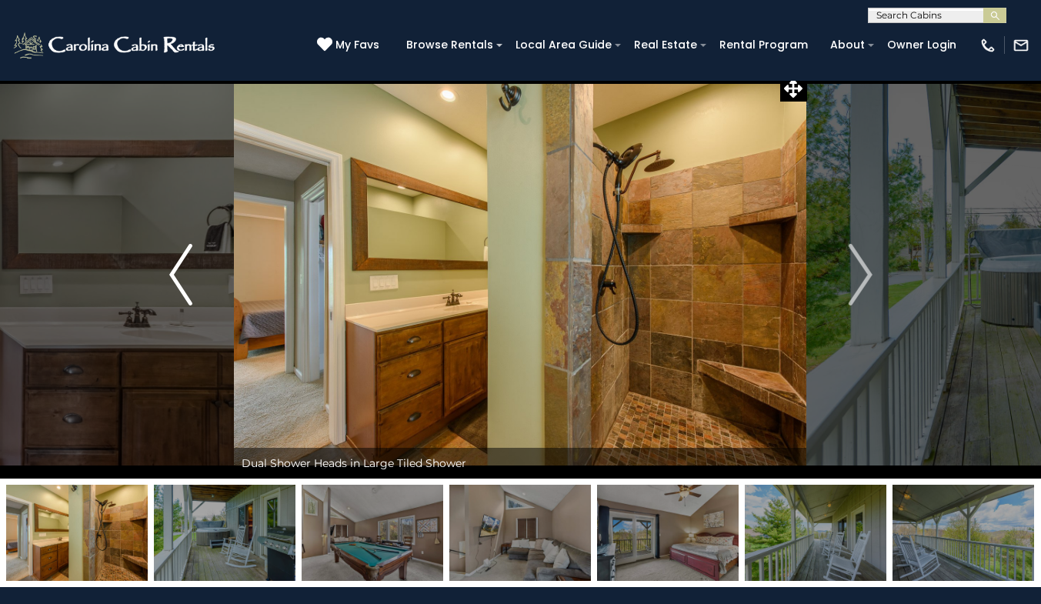
click at [178, 273] on img "Previous" at bounding box center [180, 275] width 23 height 62
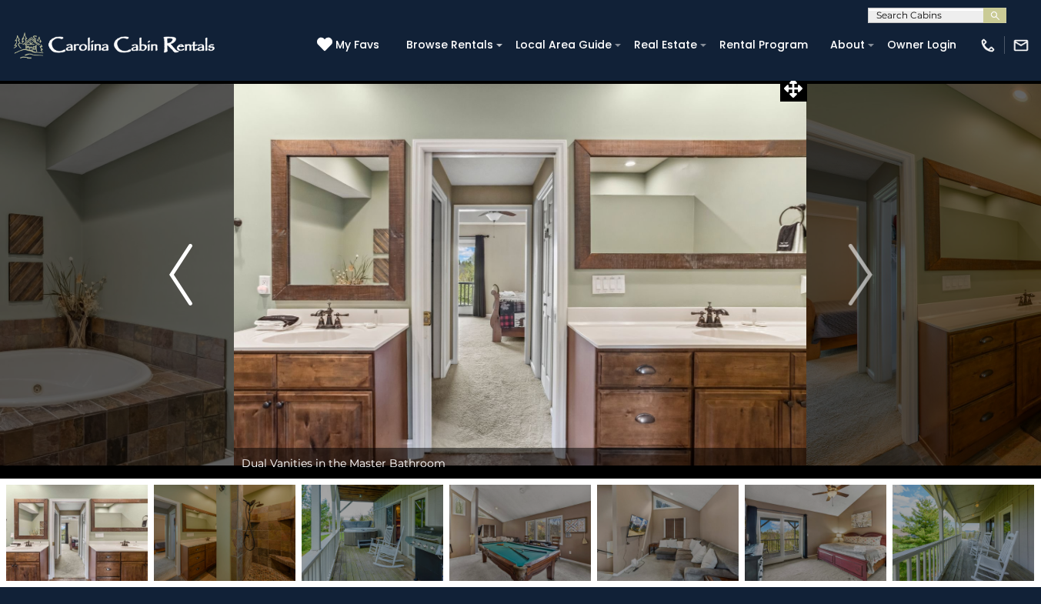
click at [178, 273] on img "Previous" at bounding box center [180, 275] width 23 height 62
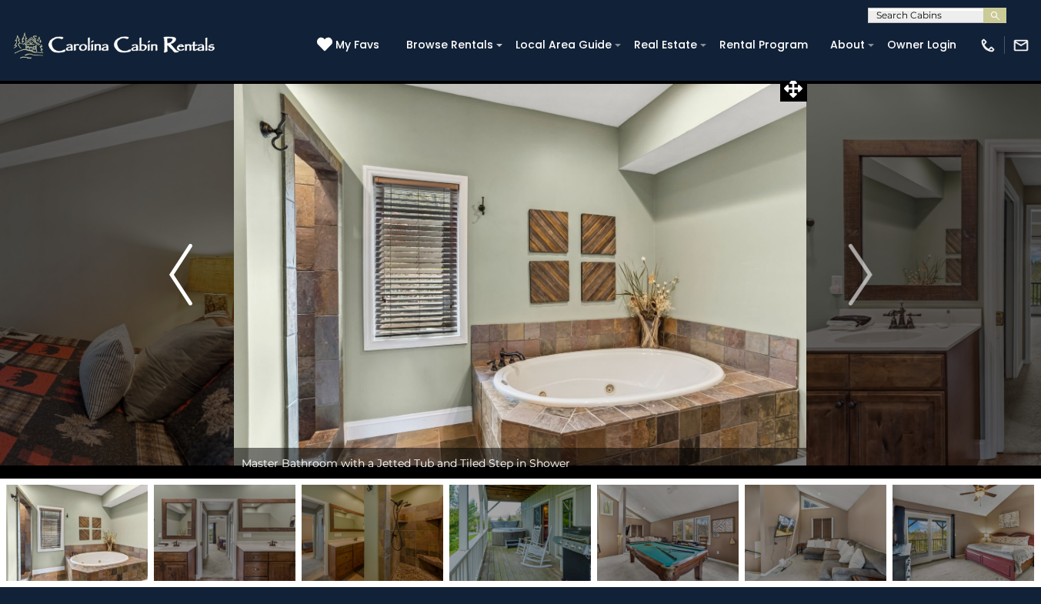
click at [180, 288] on img "Previous" at bounding box center [180, 275] width 23 height 62
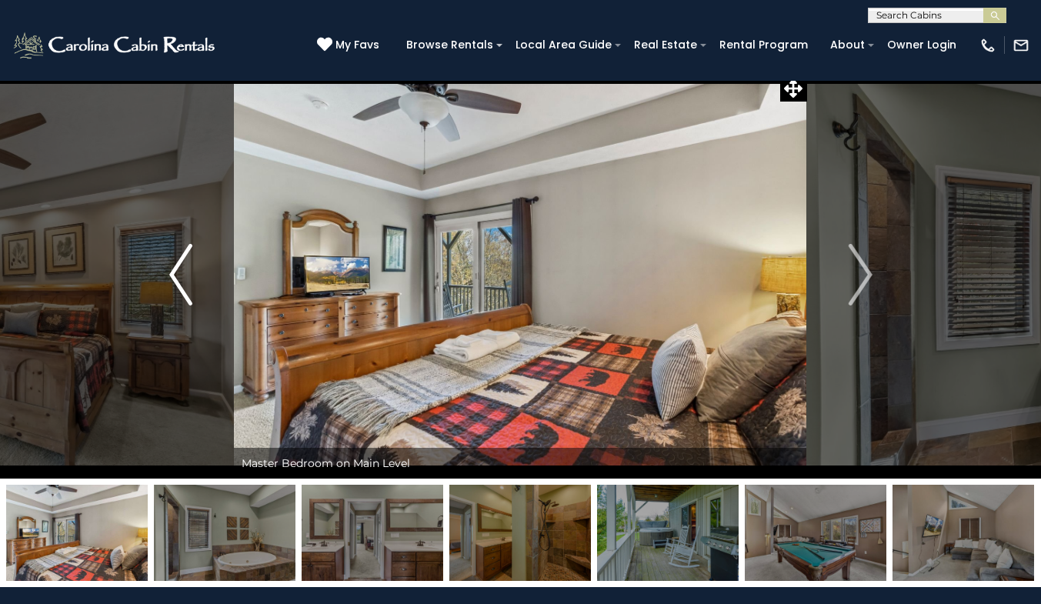
click at [180, 288] on img "Previous" at bounding box center [180, 275] width 23 height 62
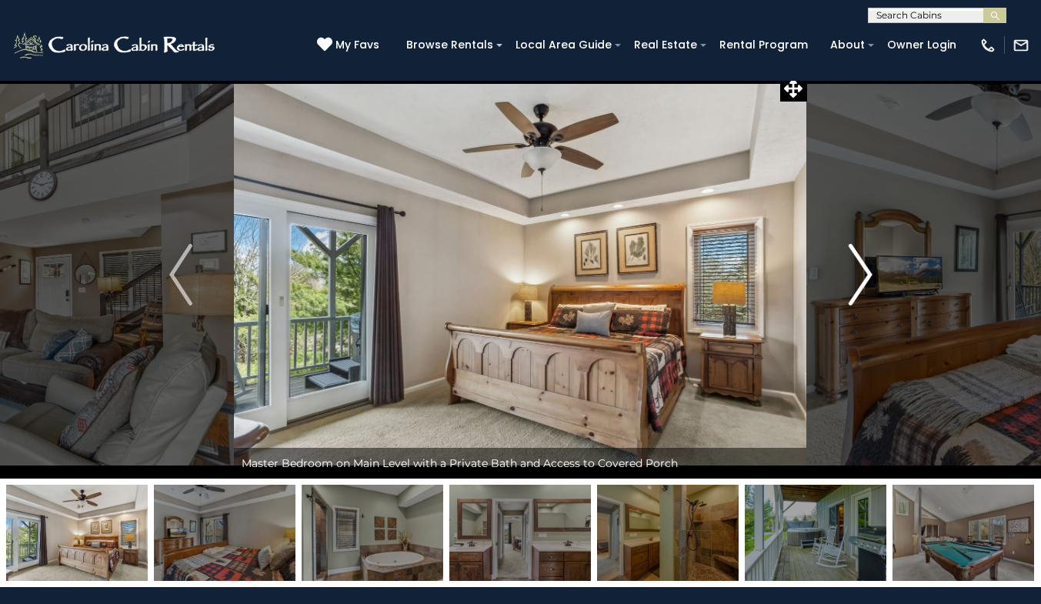
click at [862, 281] on img "Next" at bounding box center [859, 275] width 23 height 62
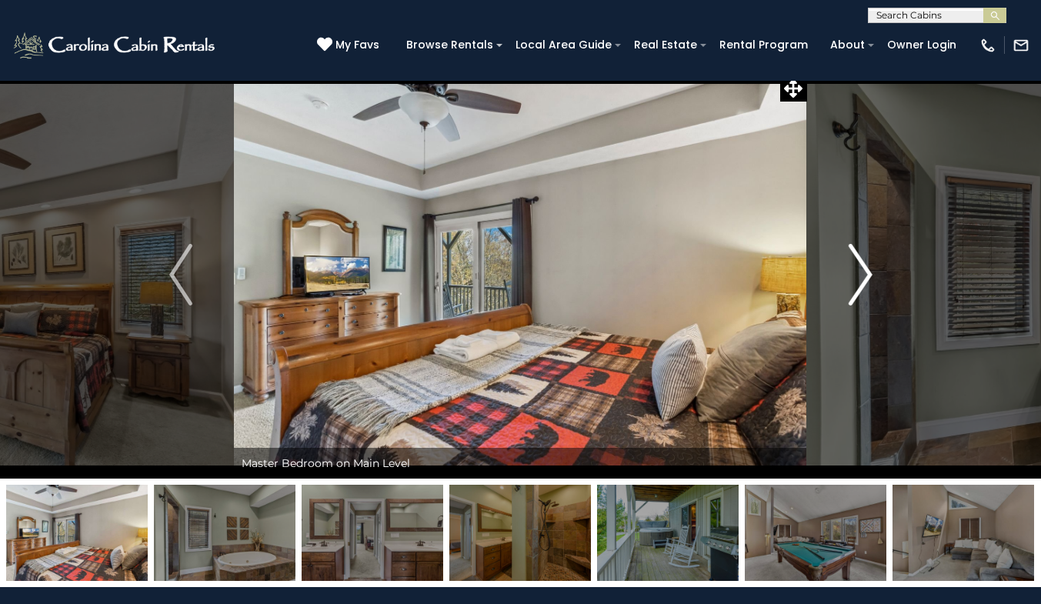
click at [862, 281] on img "Next" at bounding box center [859, 275] width 23 height 62
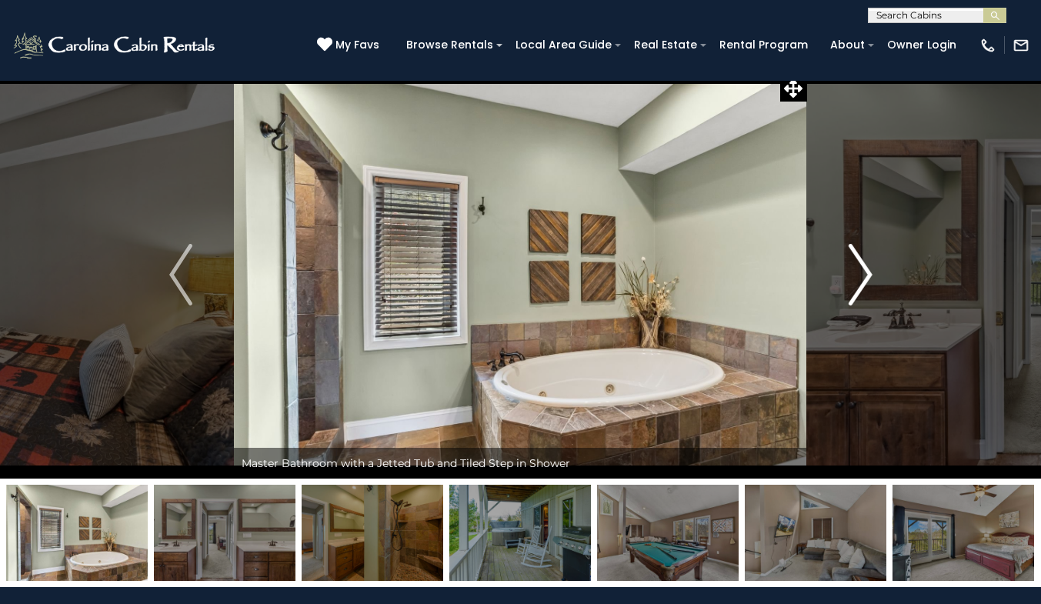
click at [862, 281] on img "Next" at bounding box center [859, 275] width 23 height 62
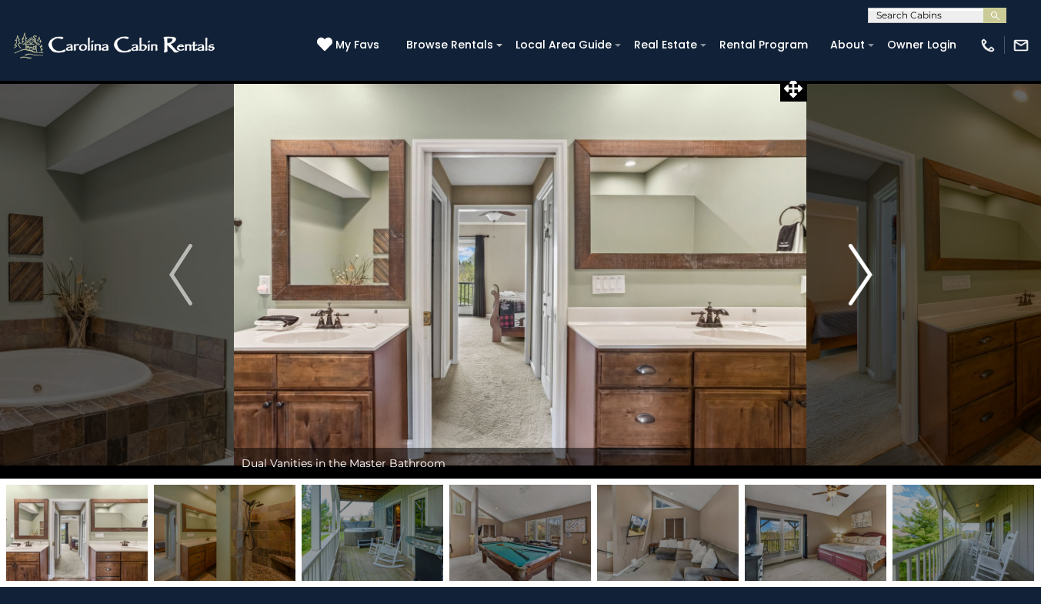
click at [862, 281] on img "Next" at bounding box center [859, 275] width 23 height 62
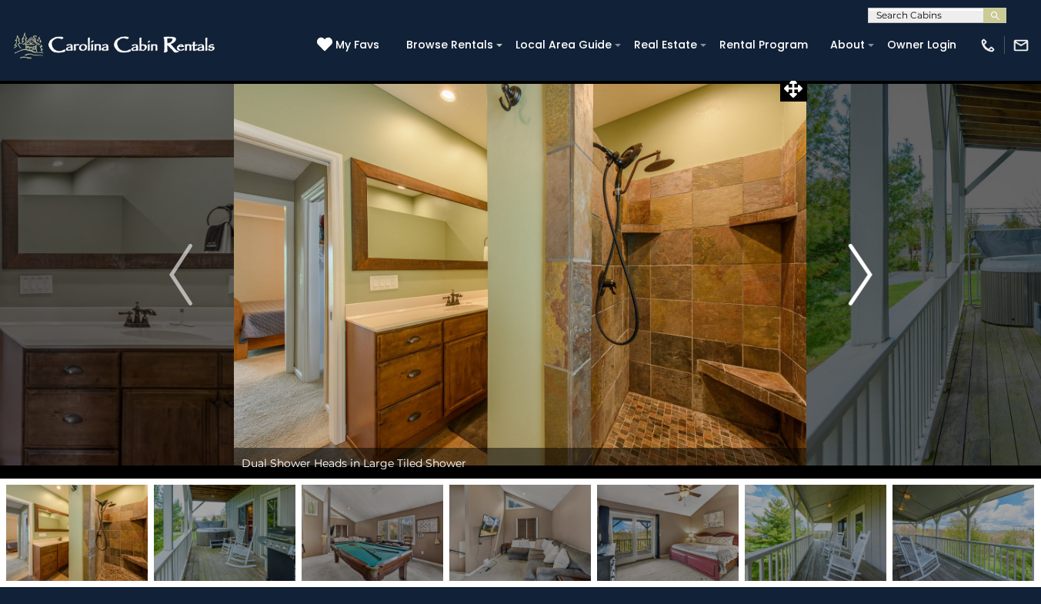
click at [862, 281] on img "Next" at bounding box center [859, 275] width 23 height 62
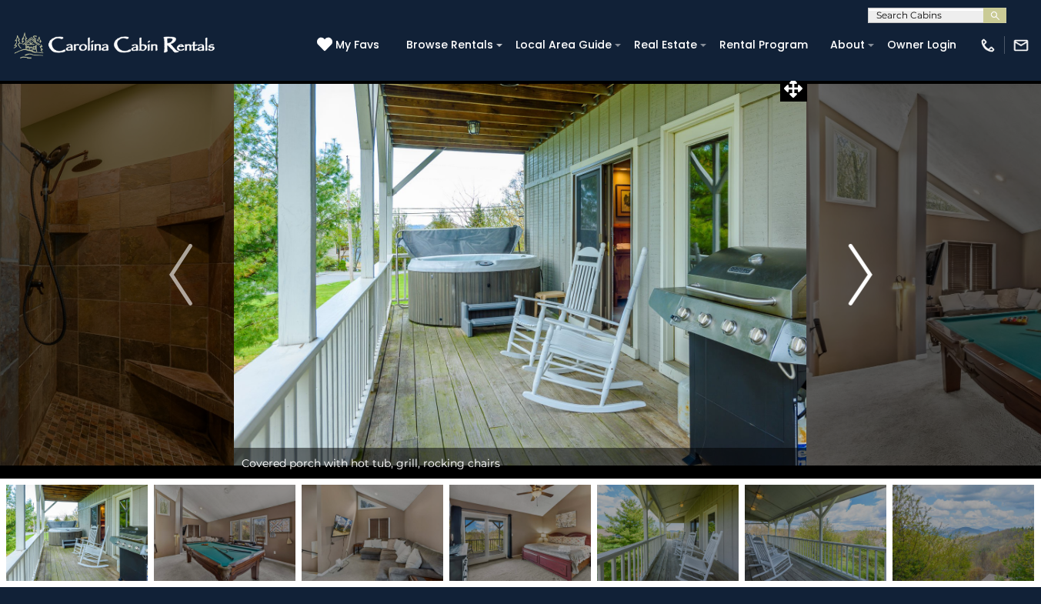
click at [862, 281] on img "Next" at bounding box center [859, 275] width 23 height 62
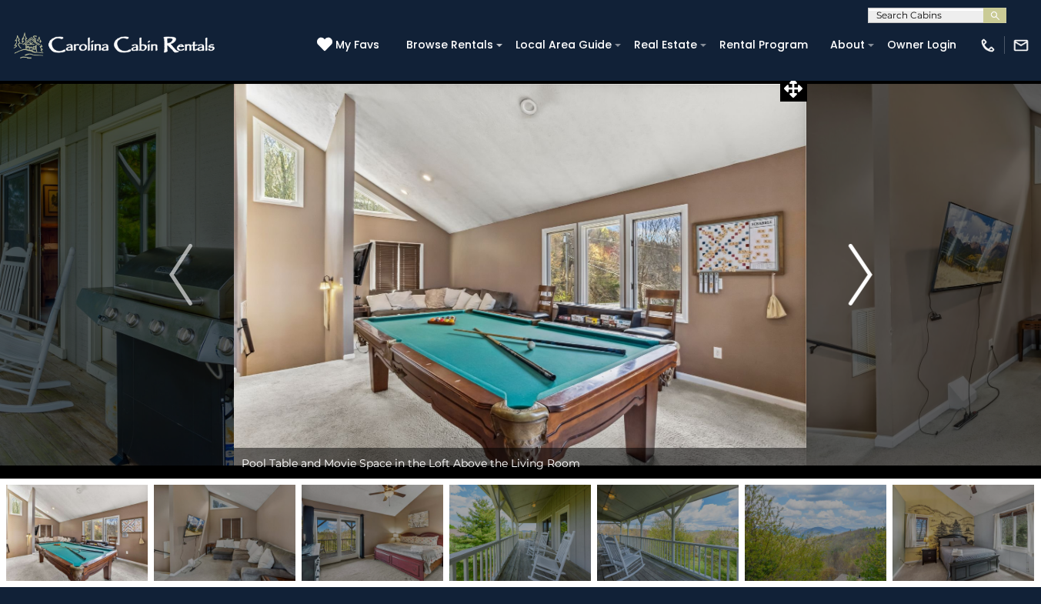
click at [862, 281] on img "Next" at bounding box center [859, 275] width 23 height 62
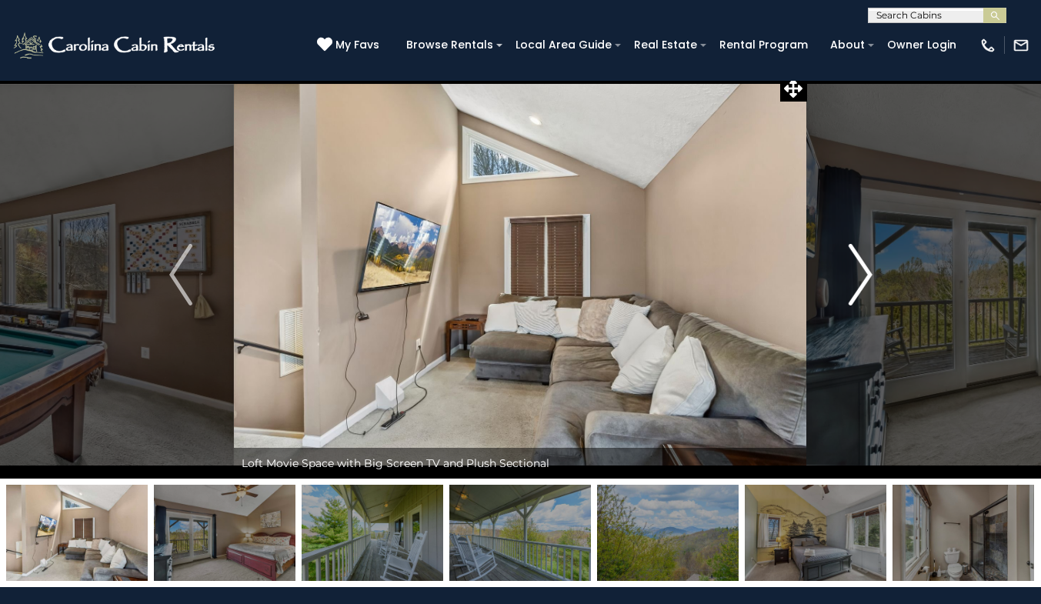
click at [862, 281] on img "Next" at bounding box center [859, 275] width 23 height 62
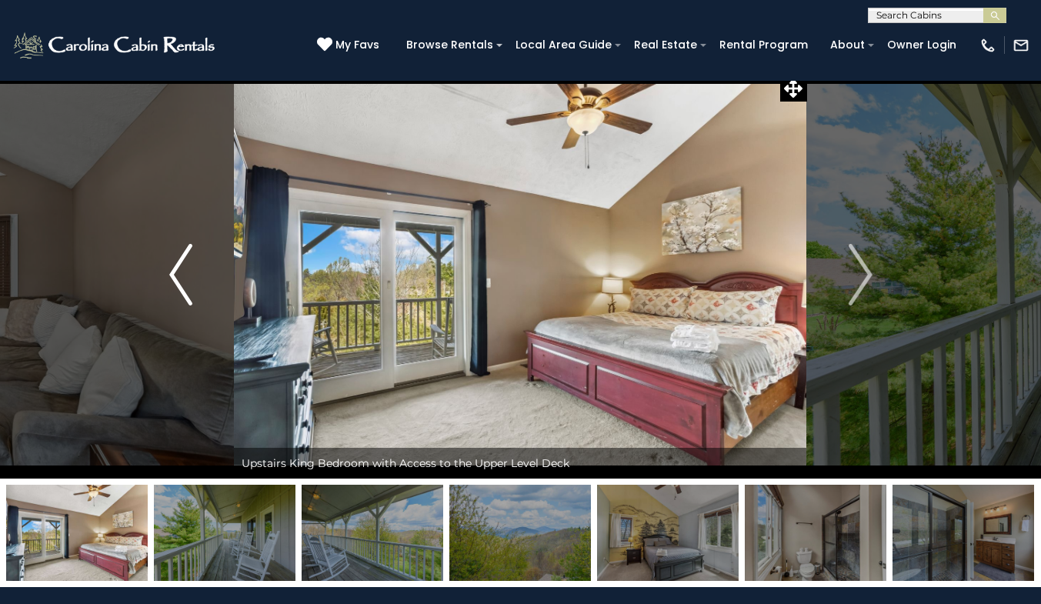
click at [186, 258] on img "Previous" at bounding box center [180, 275] width 23 height 62
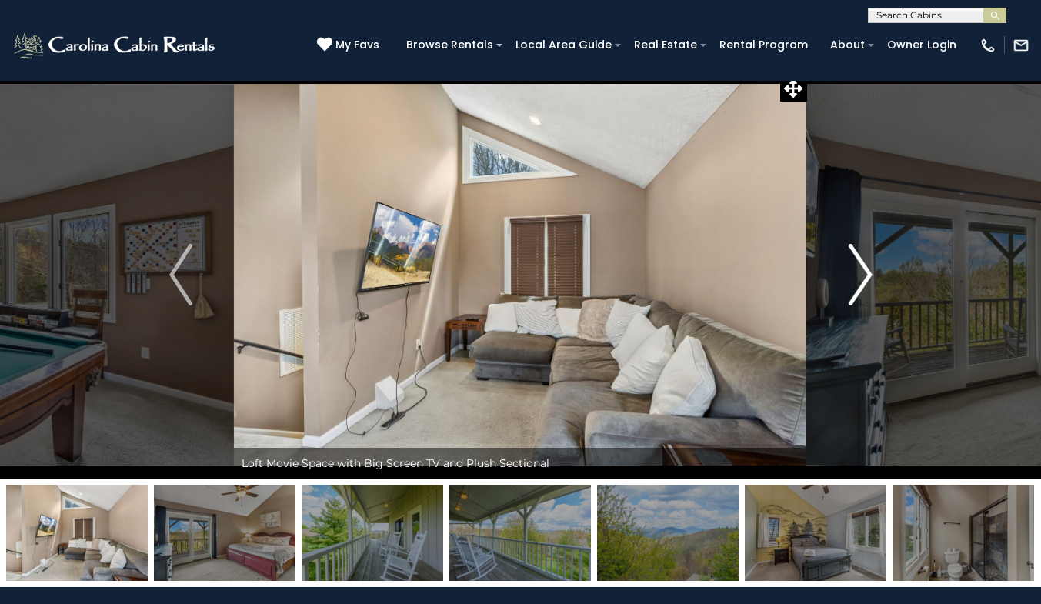
click at [861, 272] on img "Next" at bounding box center [859, 275] width 23 height 62
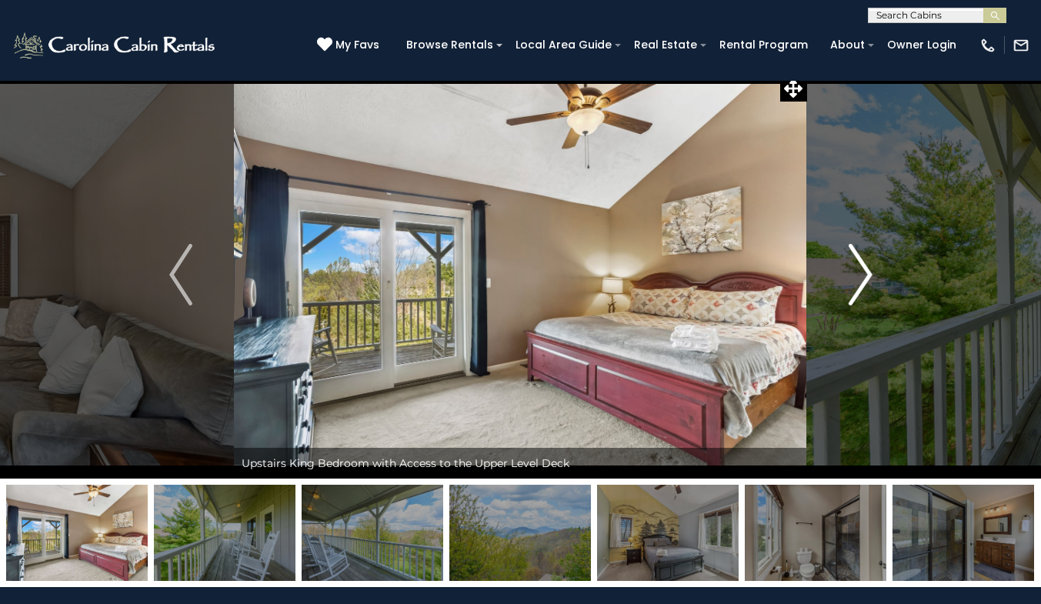
click at [861, 272] on img "Next" at bounding box center [859, 275] width 23 height 62
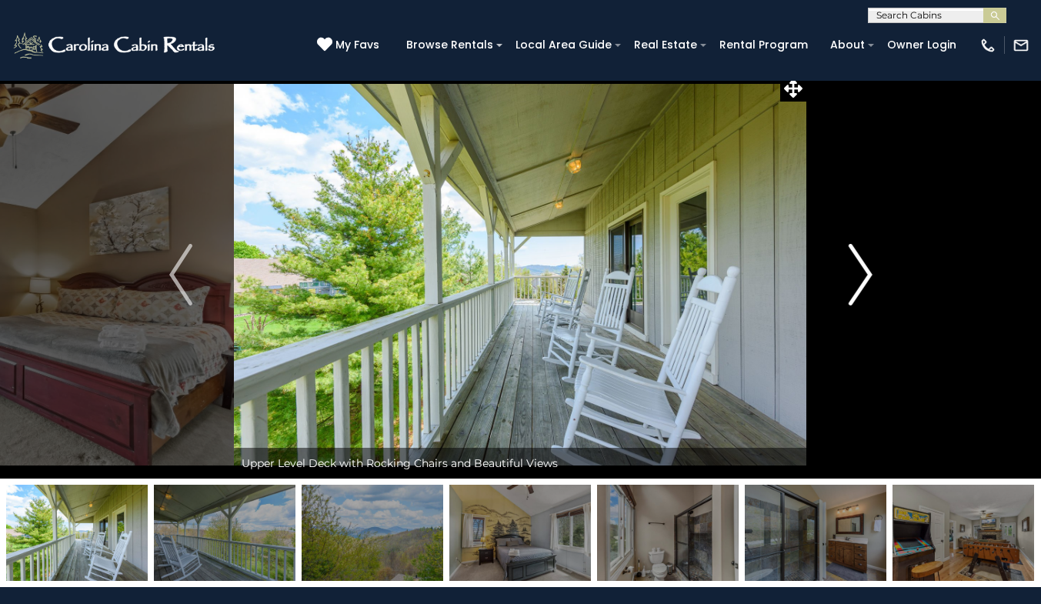
click at [861, 272] on img "Next" at bounding box center [859, 275] width 23 height 62
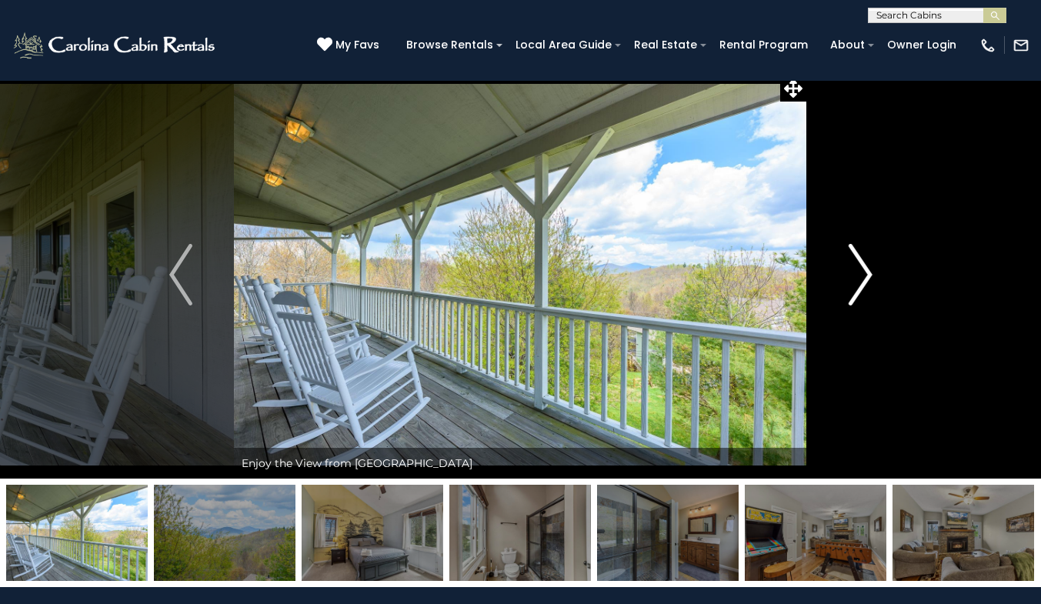
click at [861, 272] on img "Next" at bounding box center [859, 275] width 23 height 62
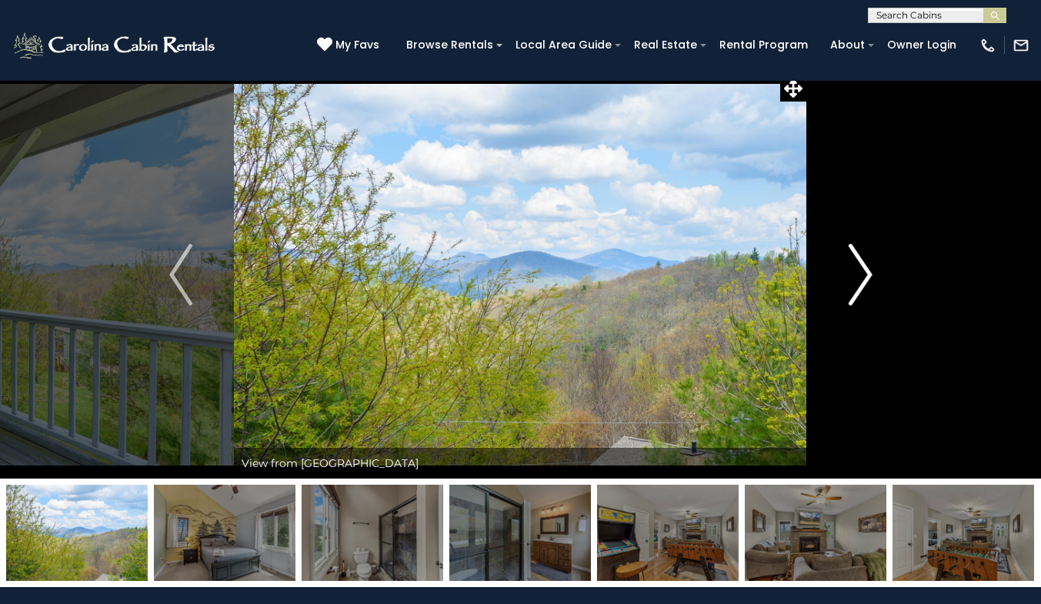
click at [861, 272] on img "Next" at bounding box center [859, 275] width 23 height 62
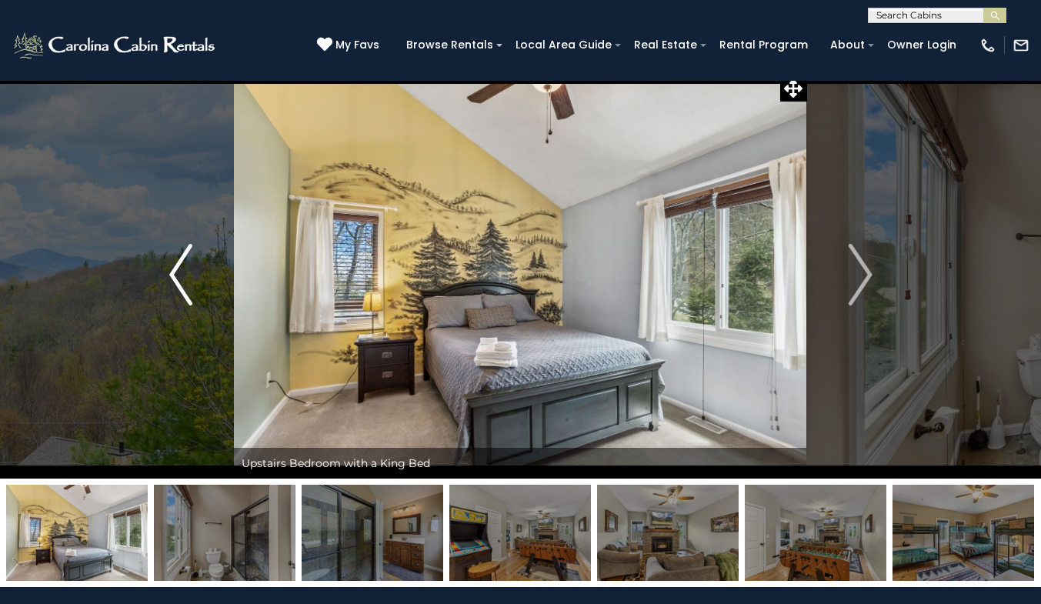
click at [170, 275] on img "Previous" at bounding box center [180, 275] width 23 height 62
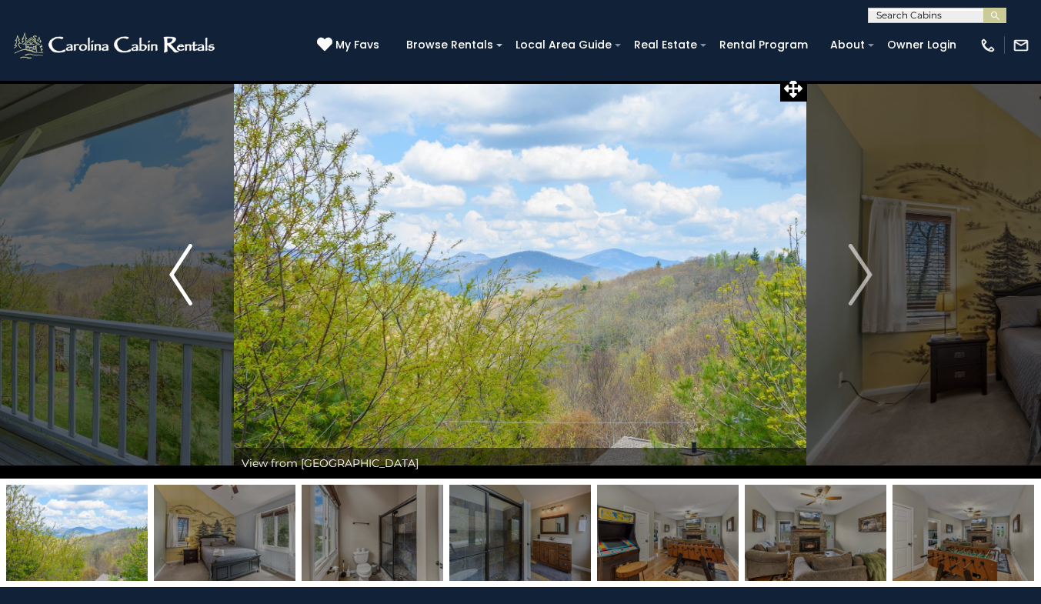
click at [170, 275] on img "Previous" at bounding box center [180, 275] width 23 height 62
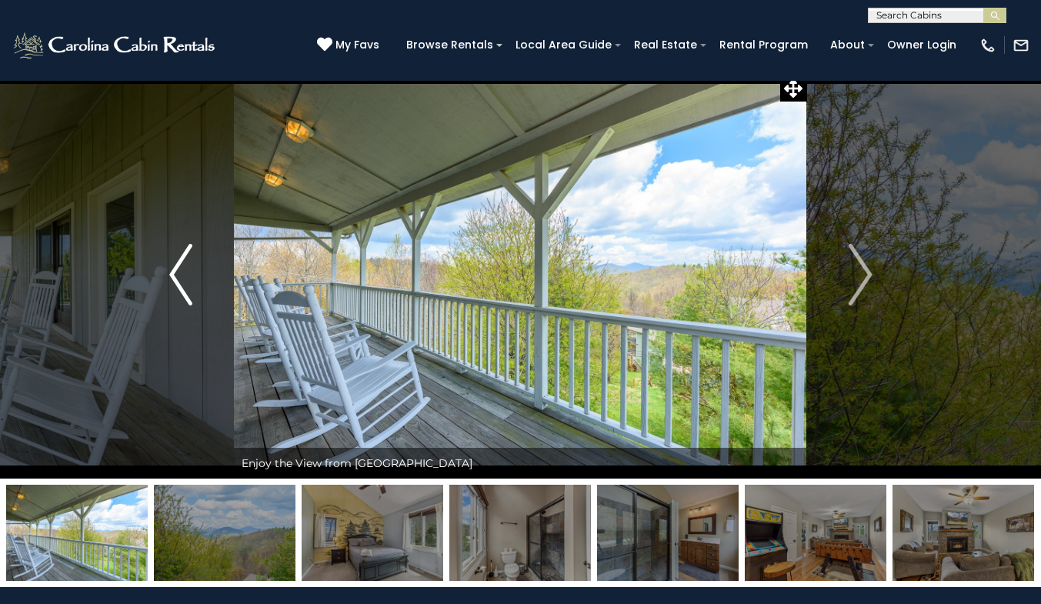
click at [170, 275] on img "Previous" at bounding box center [180, 275] width 23 height 62
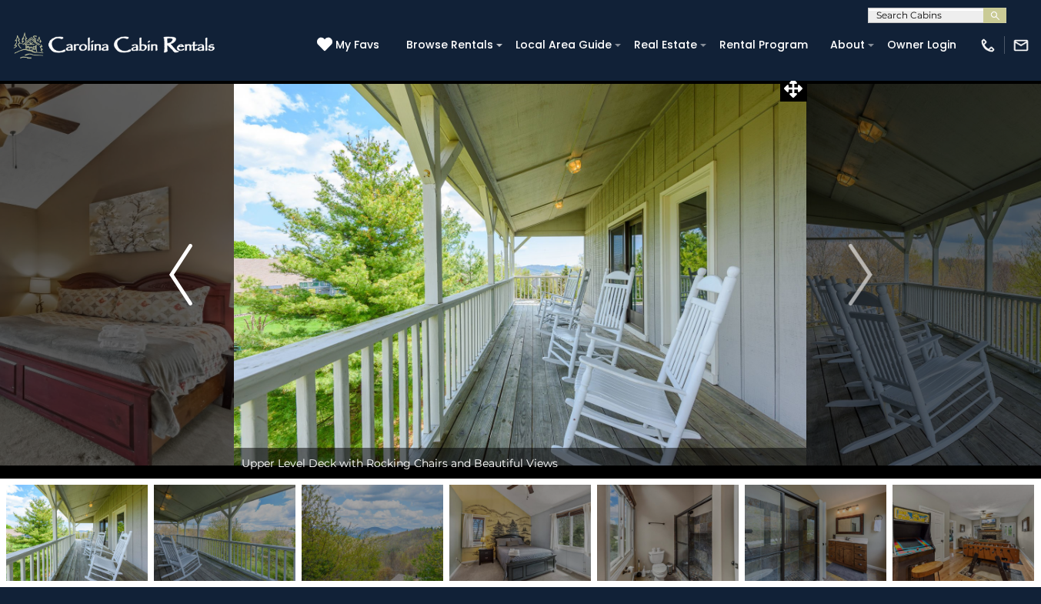
click at [170, 275] on img "Previous" at bounding box center [180, 275] width 23 height 62
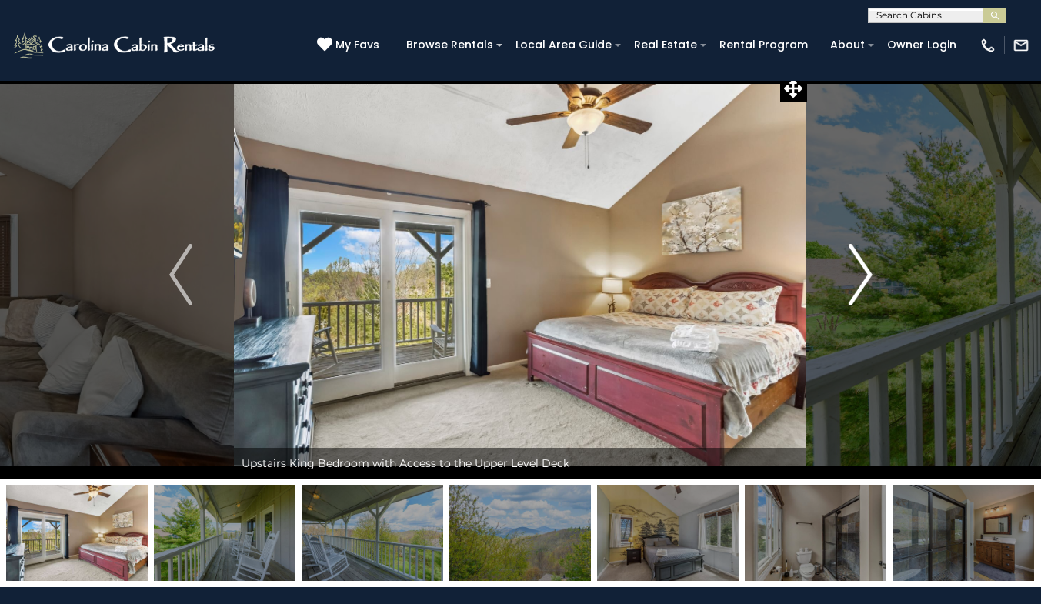
click at [851, 289] on img "Next" at bounding box center [859, 275] width 23 height 62
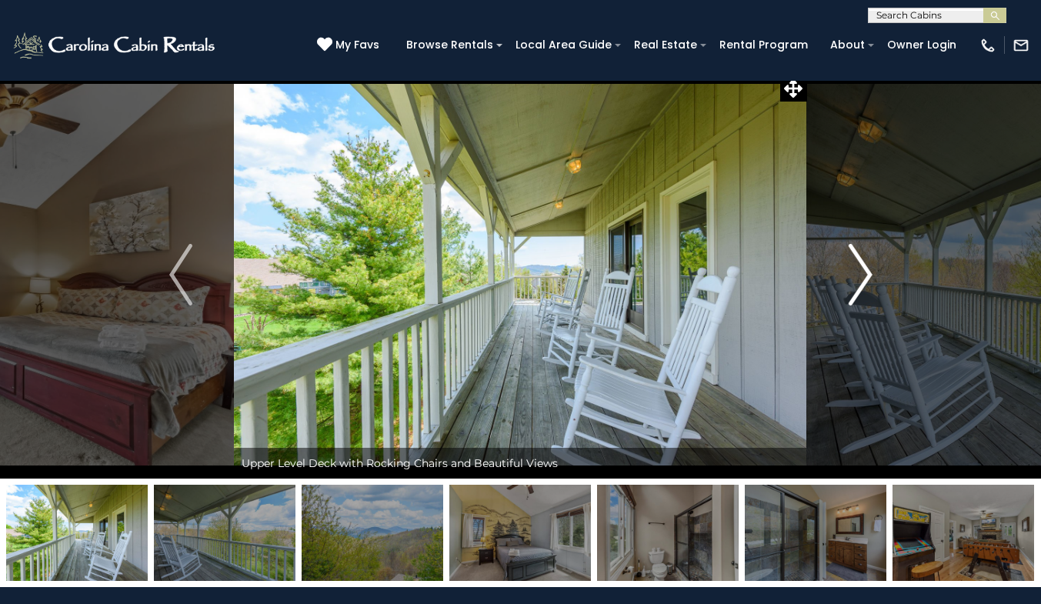
click at [851, 289] on img "Next" at bounding box center [859, 275] width 23 height 62
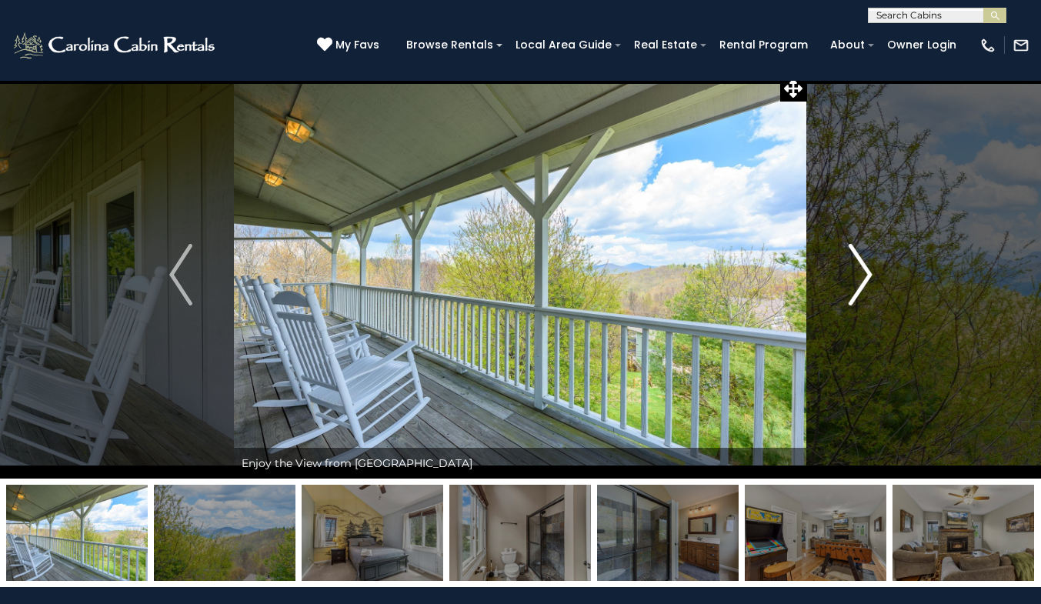
click at [851, 289] on img "Next" at bounding box center [859, 275] width 23 height 62
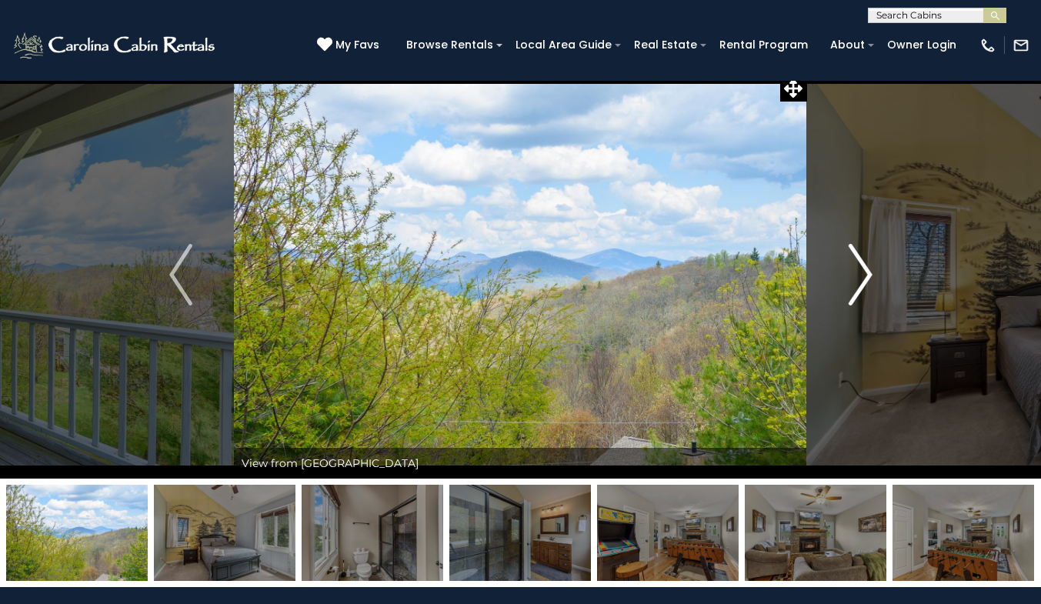
click at [851, 289] on img "Next" at bounding box center [859, 275] width 23 height 62
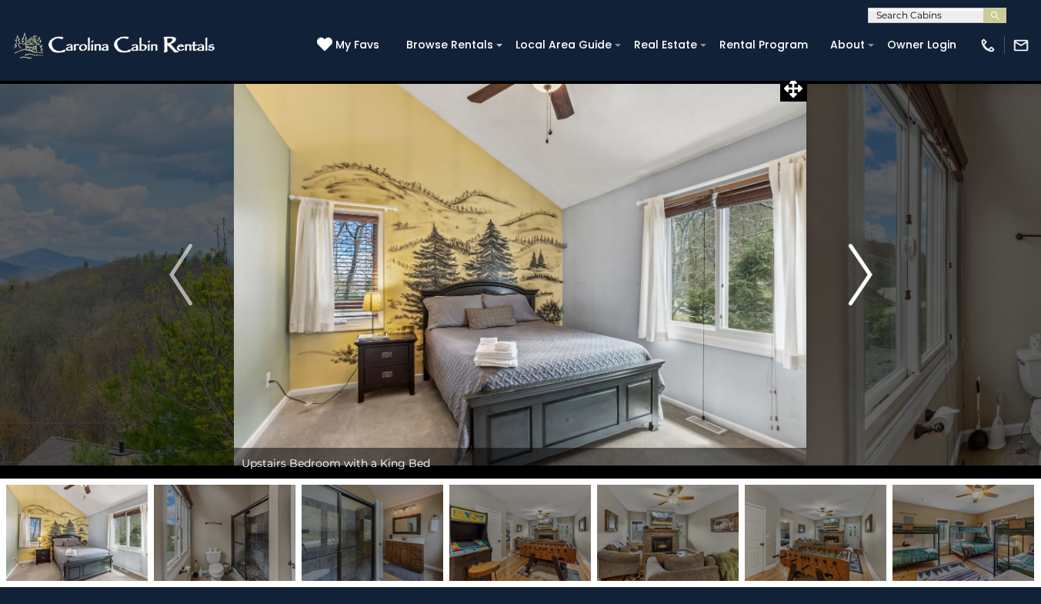
click at [851, 289] on img "Next" at bounding box center [859, 275] width 23 height 62
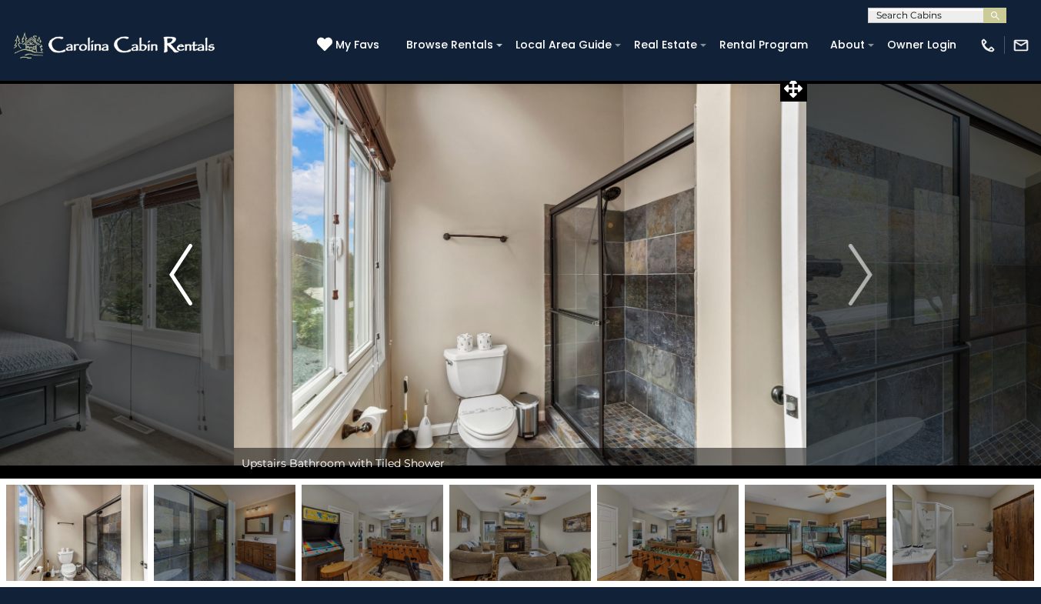
click at [175, 278] on img "Previous" at bounding box center [180, 275] width 23 height 62
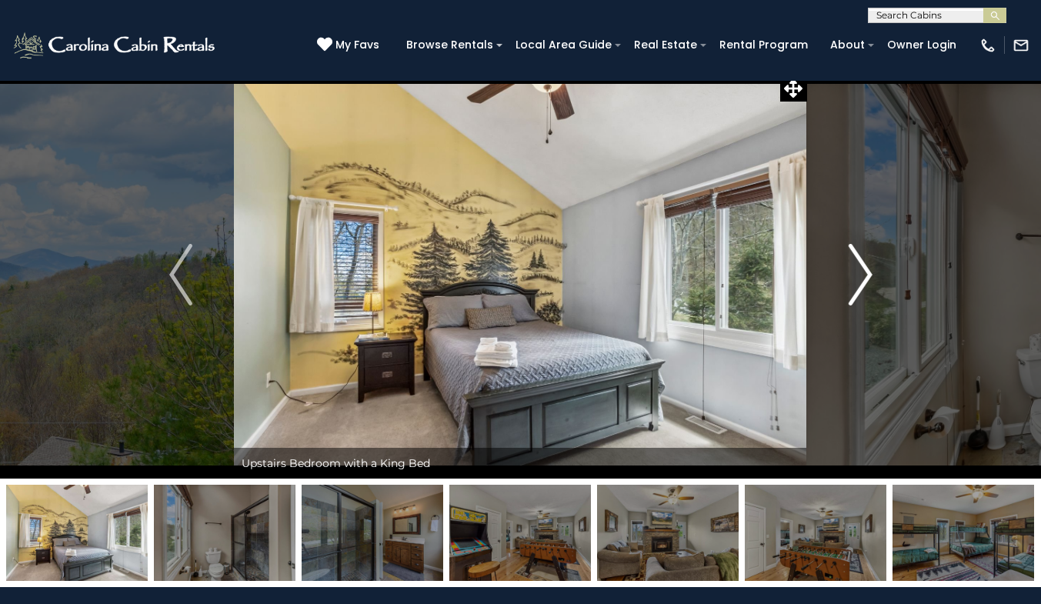
click at [868, 269] on img "Next" at bounding box center [859, 275] width 23 height 62
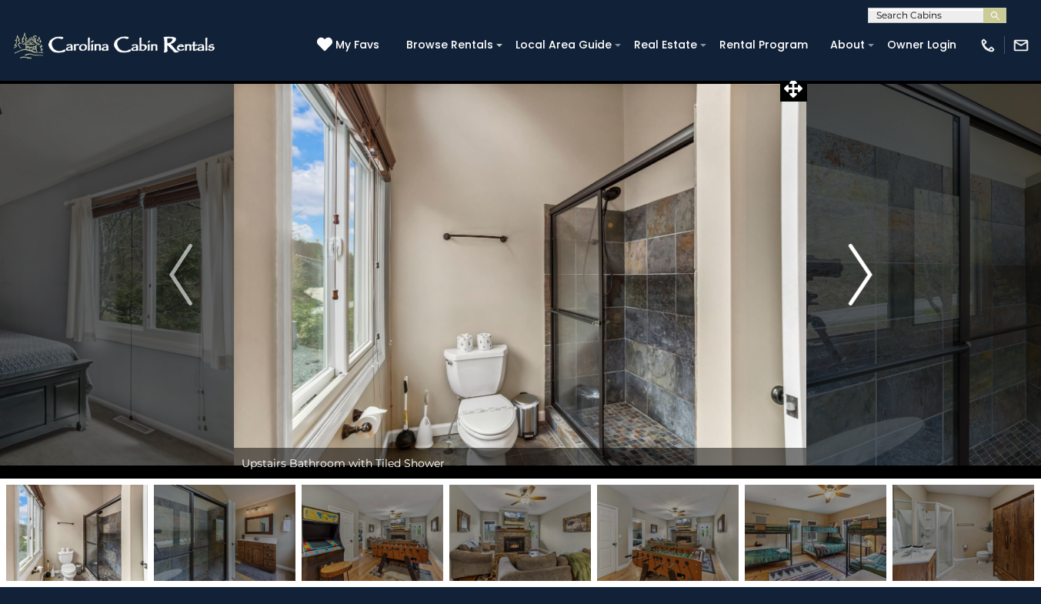
click at [868, 269] on img "Next" at bounding box center [859, 275] width 23 height 62
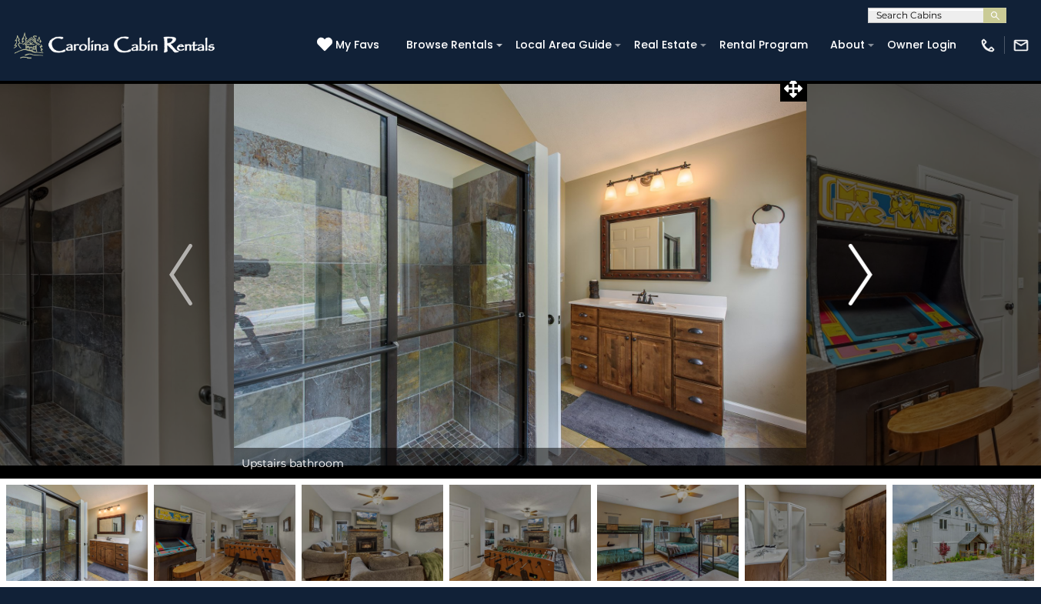
click at [864, 271] on img "Next" at bounding box center [859, 275] width 23 height 62
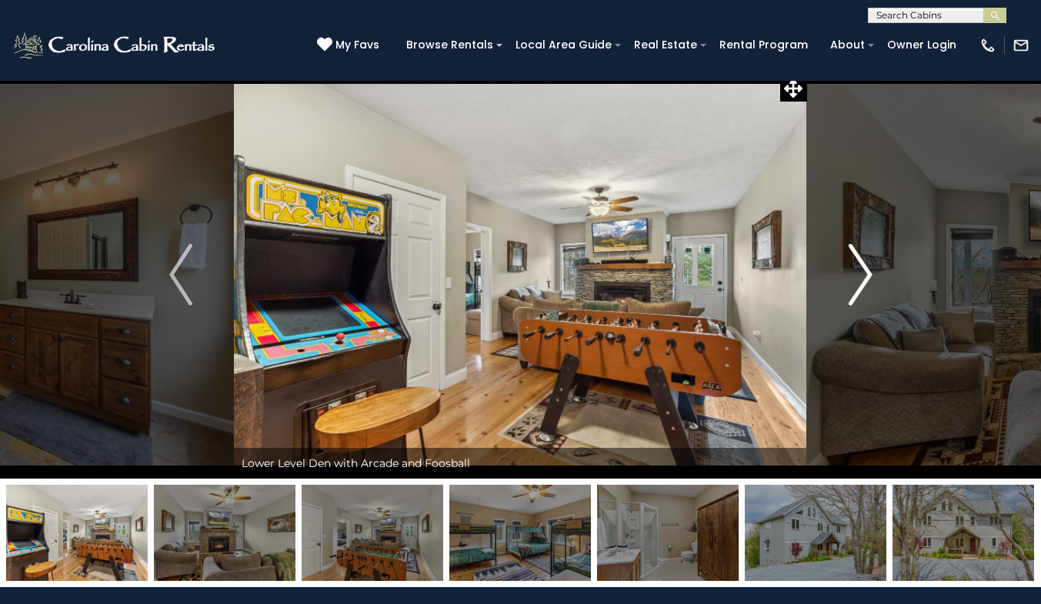
click at [864, 271] on img "Next" at bounding box center [859, 275] width 23 height 62
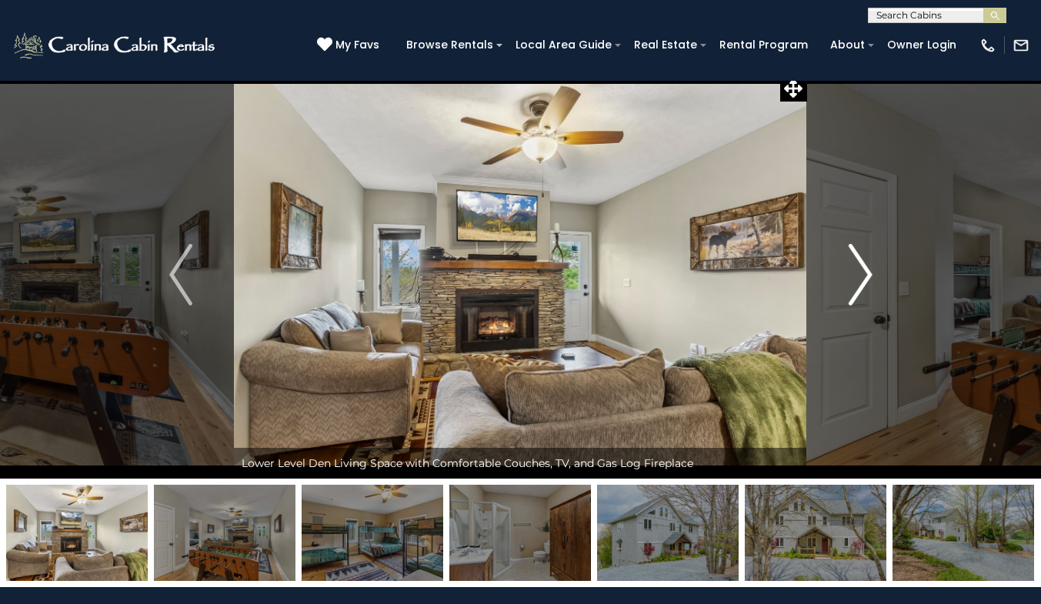
drag, startPoint x: 864, startPoint y: 271, endPoint x: 832, endPoint y: 275, distance: 31.7
click at [832, 275] on button "Next" at bounding box center [860, 275] width 107 height 408
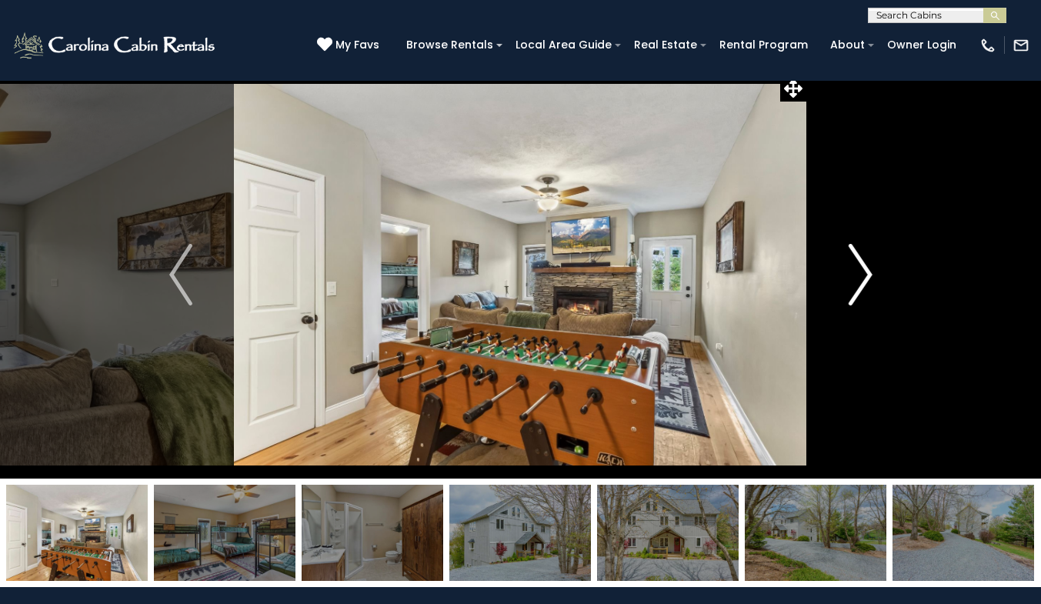
click at [832, 275] on button "Next" at bounding box center [860, 275] width 107 height 408
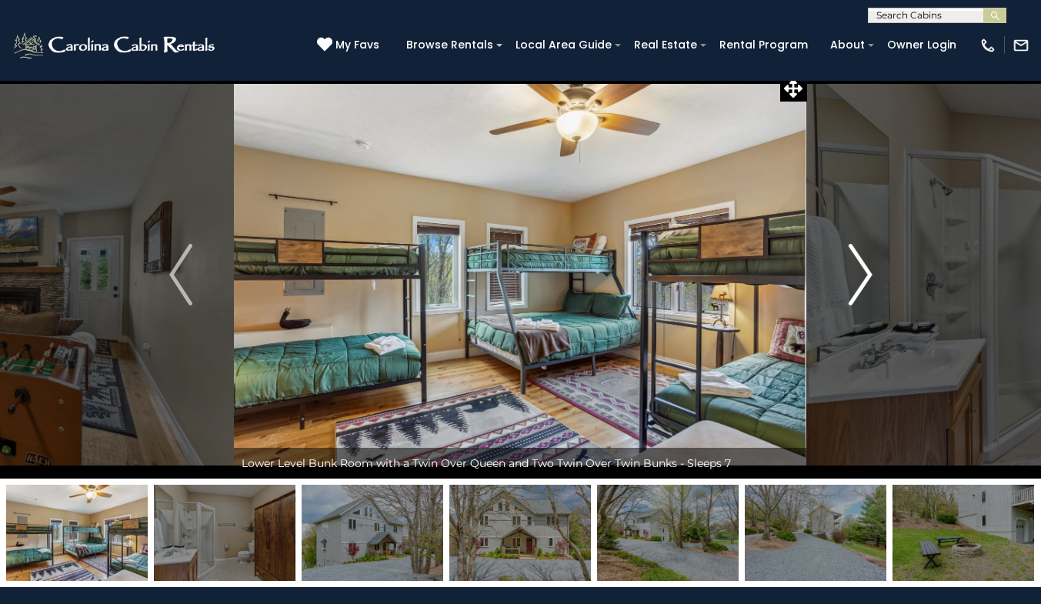
click at [832, 275] on button "Next" at bounding box center [860, 275] width 107 height 408
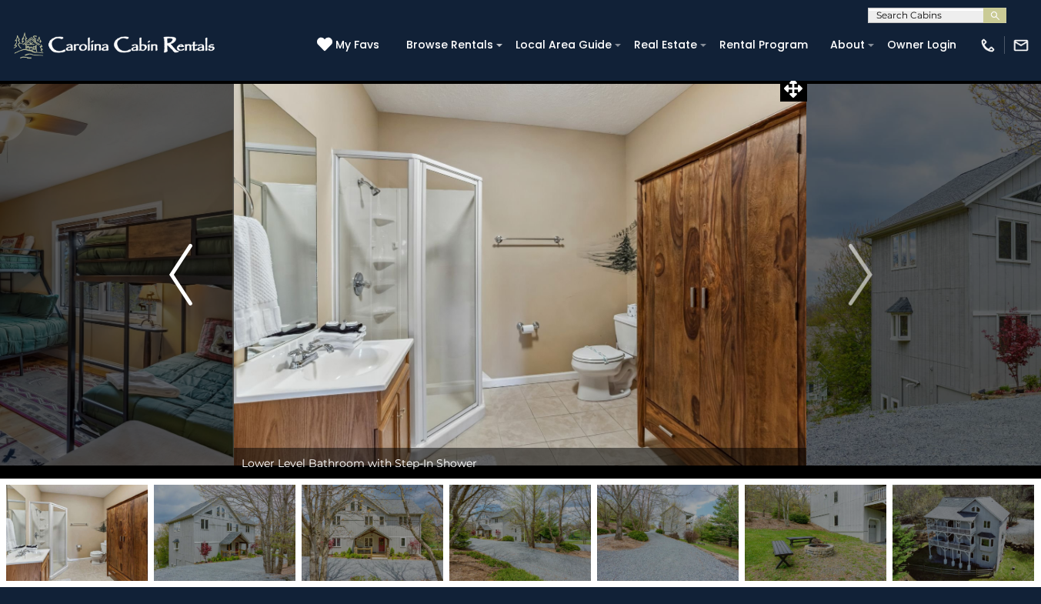
click at [182, 272] on img "Previous" at bounding box center [180, 275] width 23 height 62
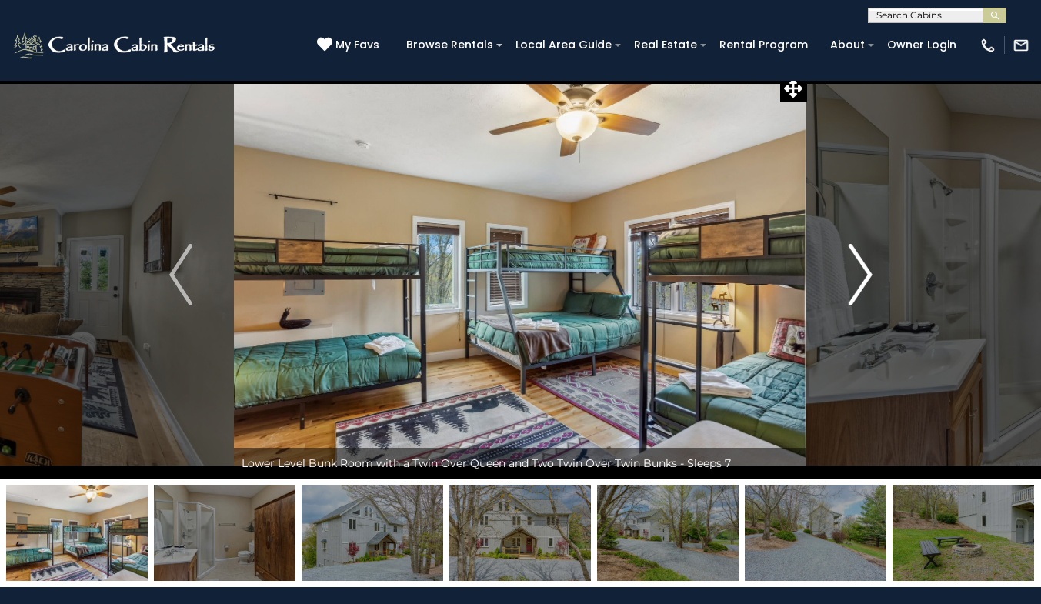
click at [856, 275] on img "Next" at bounding box center [859, 275] width 23 height 62
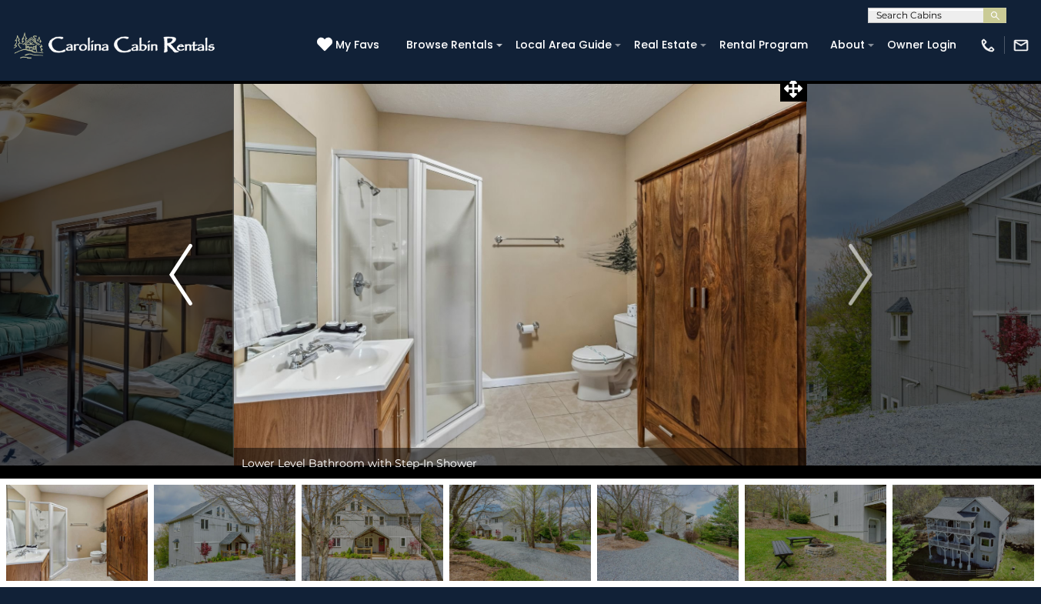
click at [171, 258] on img "Previous" at bounding box center [180, 275] width 23 height 62
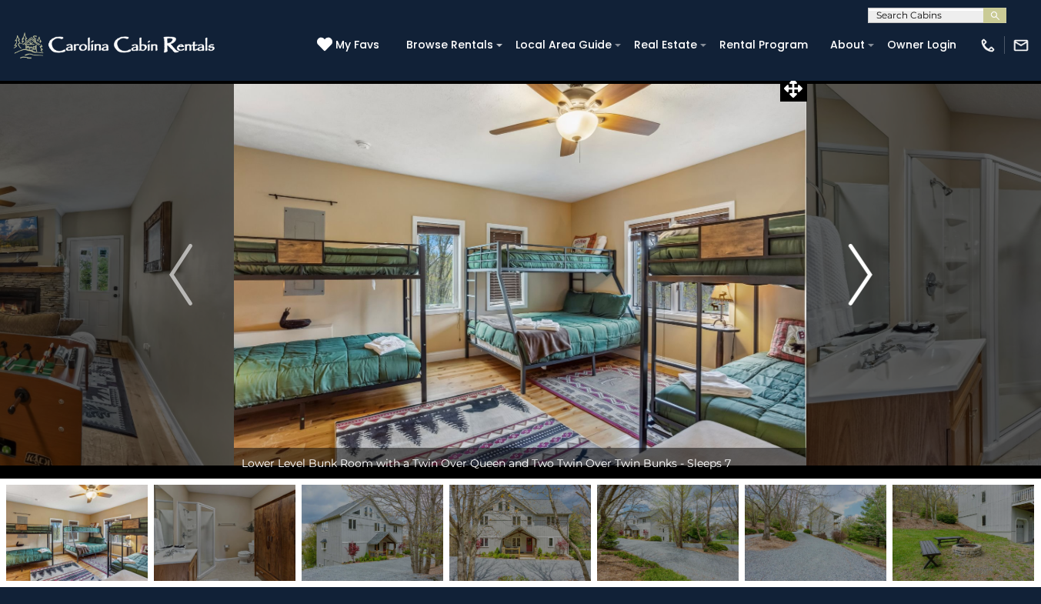
click at [874, 271] on button "Next" at bounding box center [860, 275] width 107 height 408
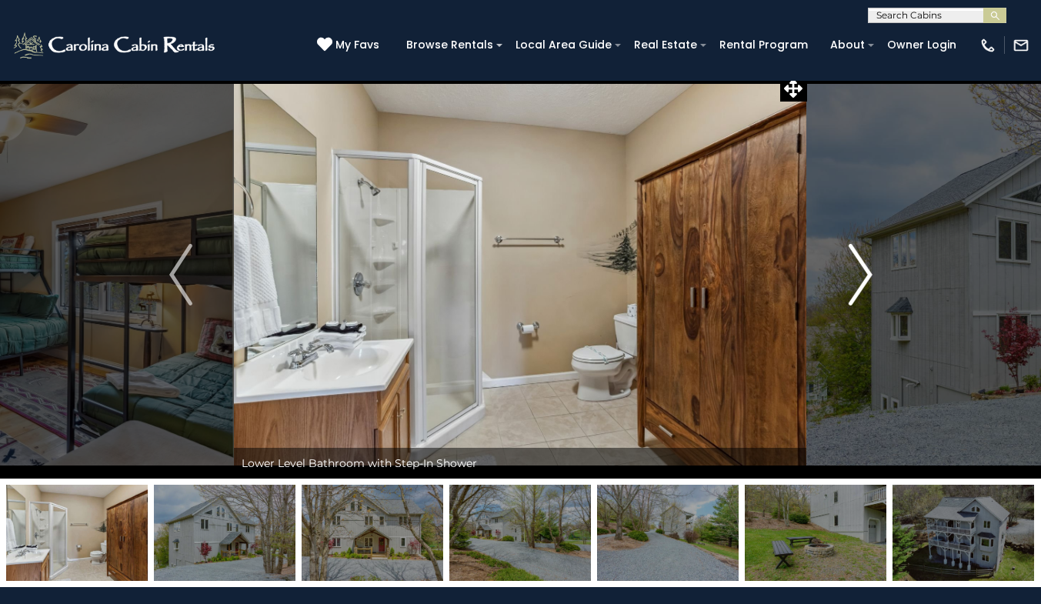
click at [871, 271] on img "Next" at bounding box center [859, 275] width 23 height 62
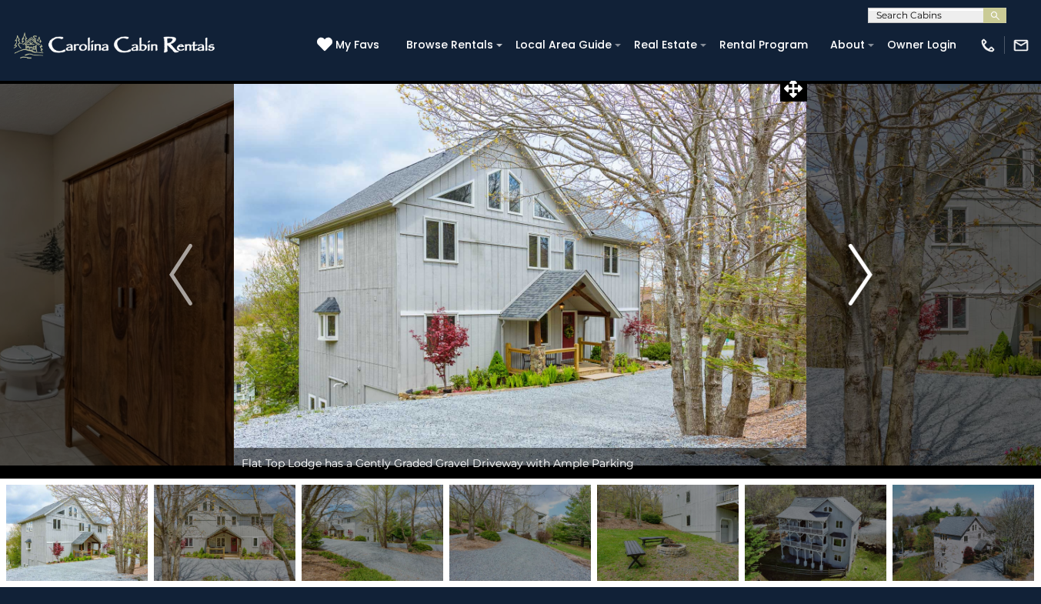
click at [871, 271] on img "Next" at bounding box center [859, 275] width 23 height 62
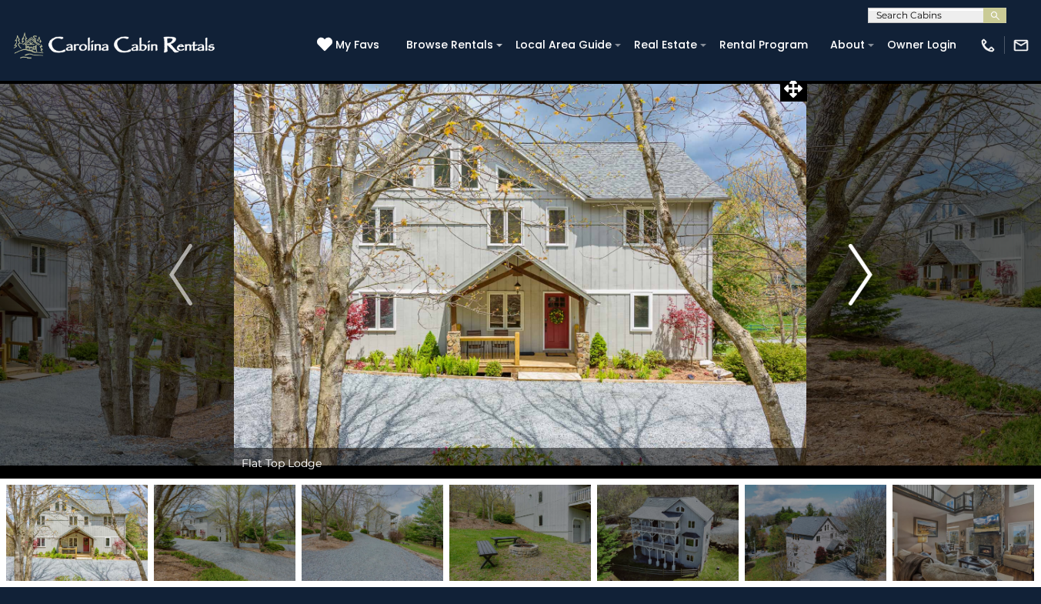
drag, startPoint x: 871, startPoint y: 271, endPoint x: 852, endPoint y: 277, distance: 19.2
click at [852, 277] on img "Next" at bounding box center [859, 275] width 23 height 62
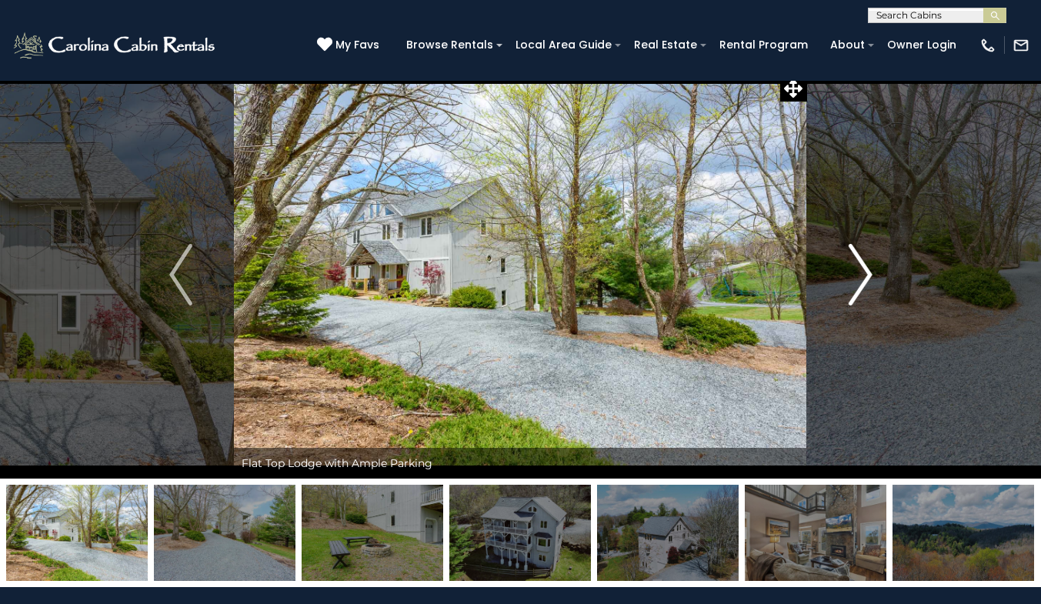
click at [852, 277] on img "Next" at bounding box center [859, 275] width 23 height 62
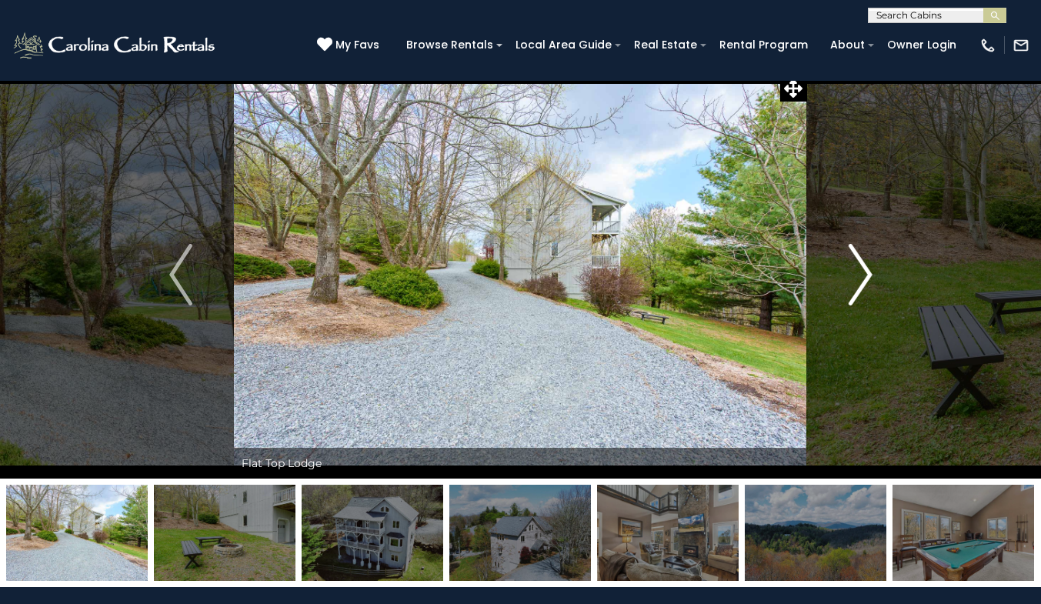
click at [852, 277] on img "Next" at bounding box center [859, 275] width 23 height 62
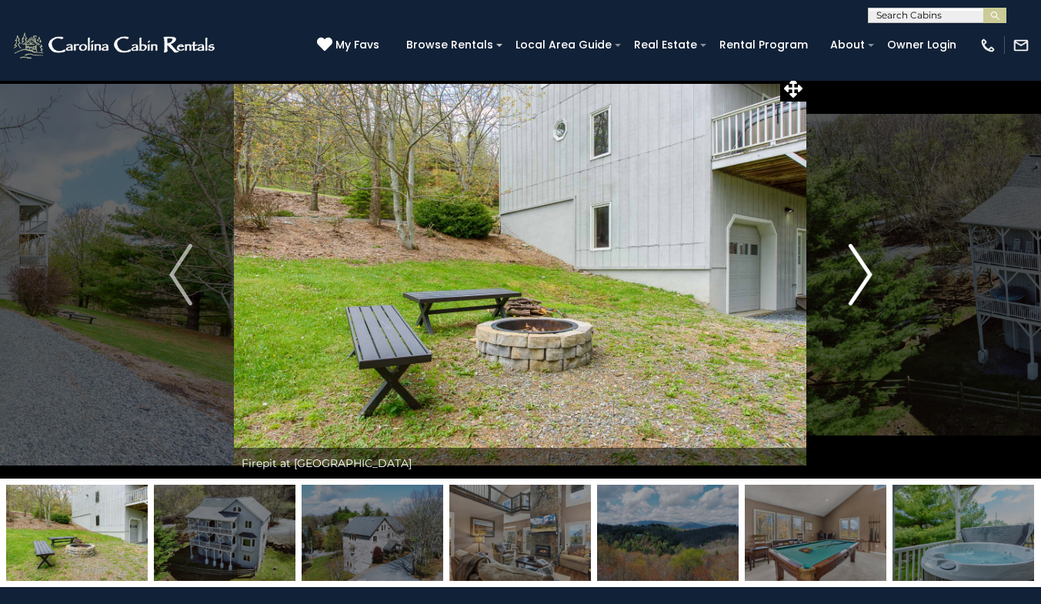
click at [852, 277] on img "Next" at bounding box center [859, 275] width 23 height 62
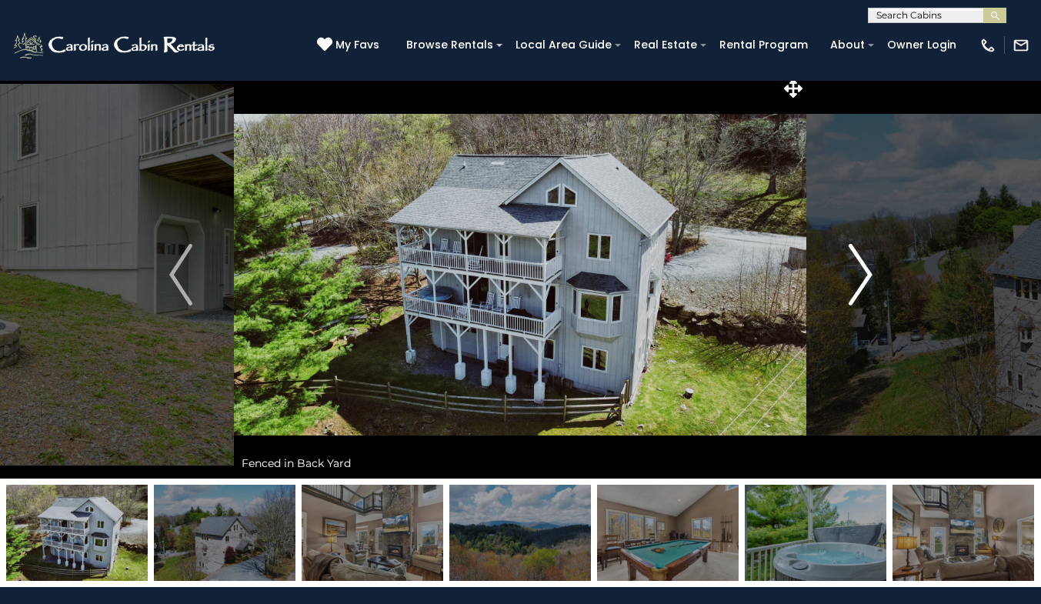
click at [852, 277] on img "Next" at bounding box center [859, 275] width 23 height 62
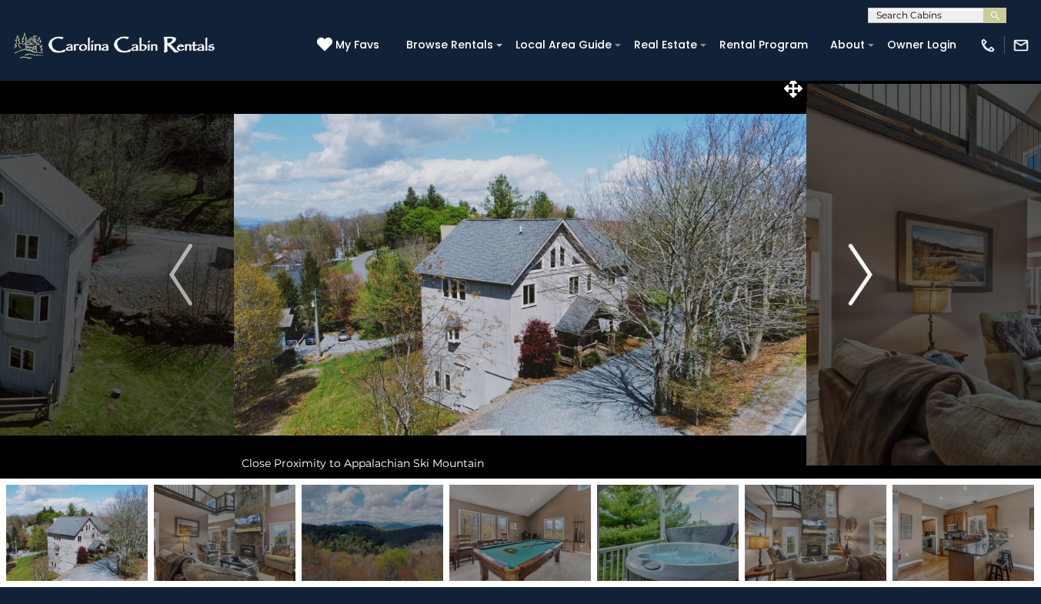
click at [852, 277] on img "Next" at bounding box center [859, 275] width 23 height 62
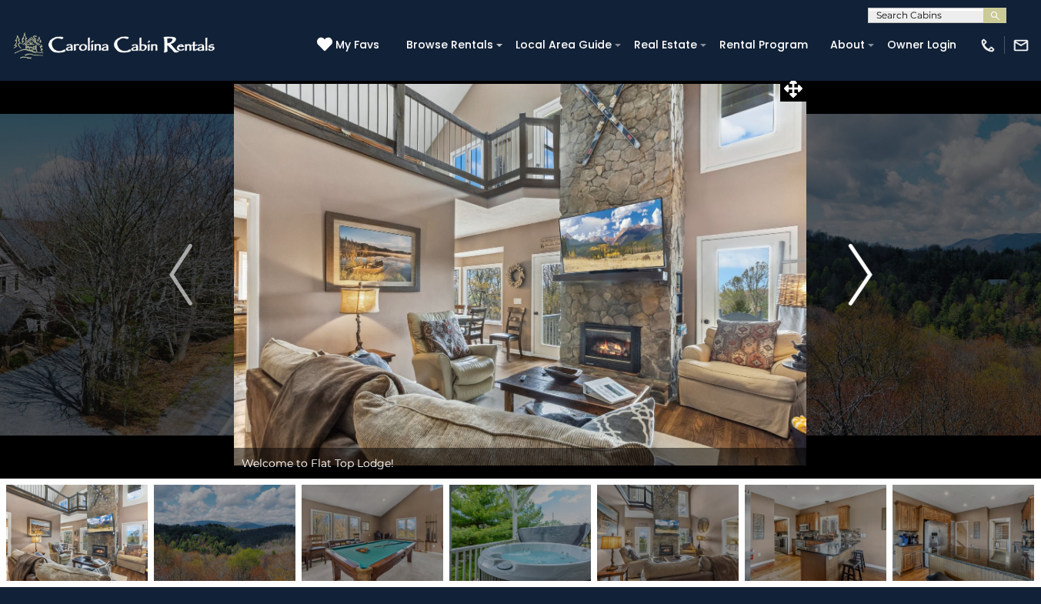
click at [852, 277] on img "Next" at bounding box center [859, 275] width 23 height 62
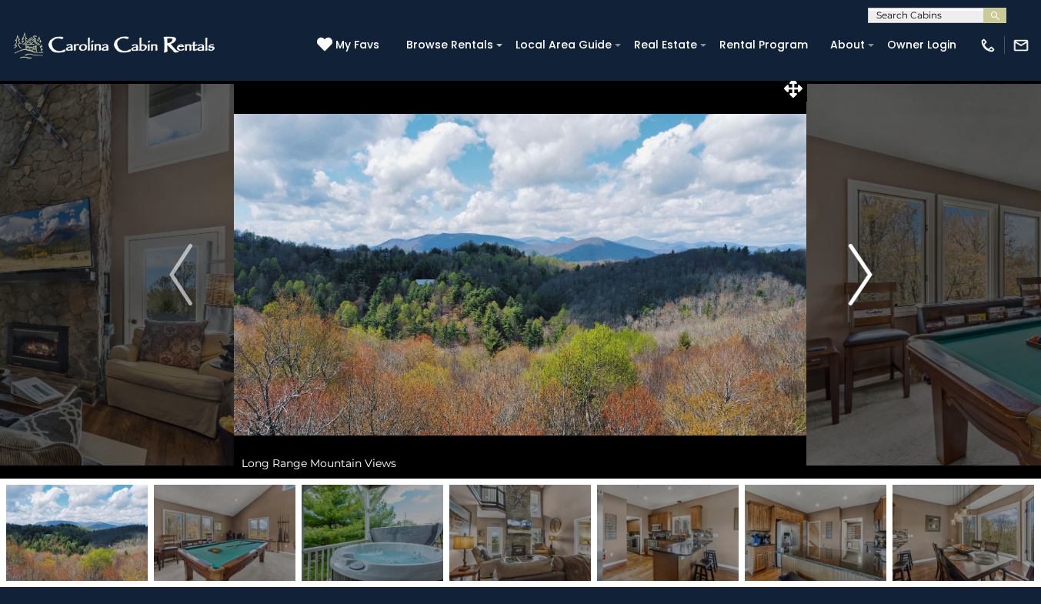
drag, startPoint x: 852, startPoint y: 277, endPoint x: 860, endPoint y: 259, distance: 19.3
click at [860, 259] on img "Next" at bounding box center [859, 275] width 23 height 62
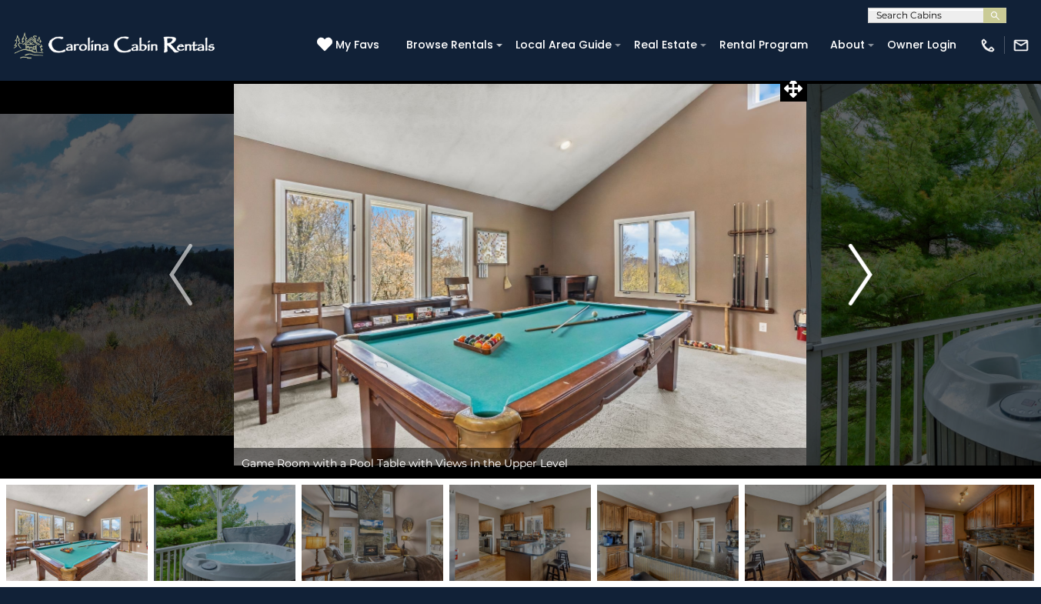
click at [860, 259] on img "Next" at bounding box center [859, 275] width 23 height 62
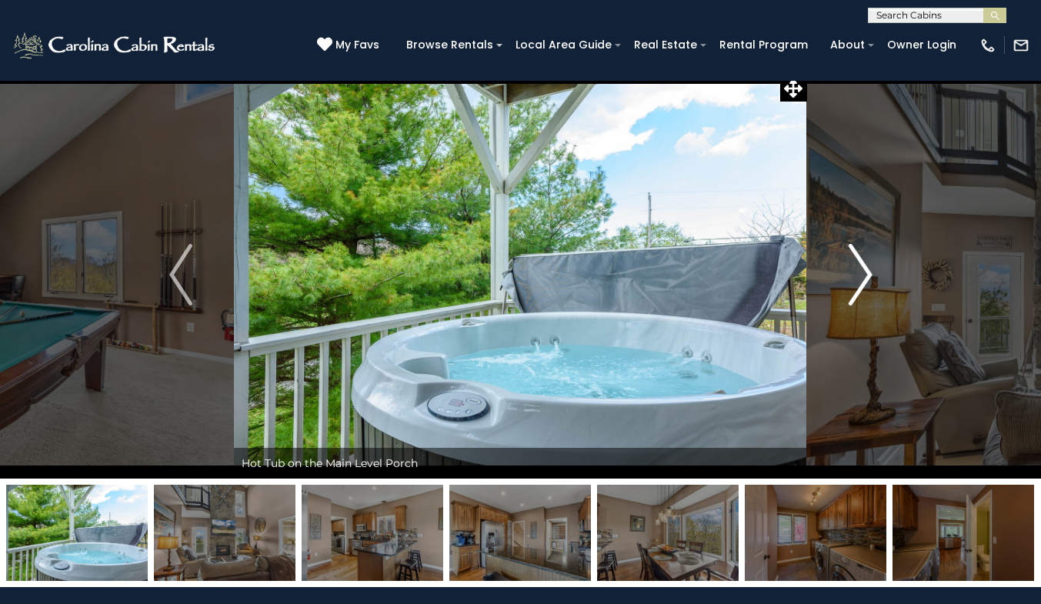
click at [860, 259] on img "Next" at bounding box center [859, 275] width 23 height 62
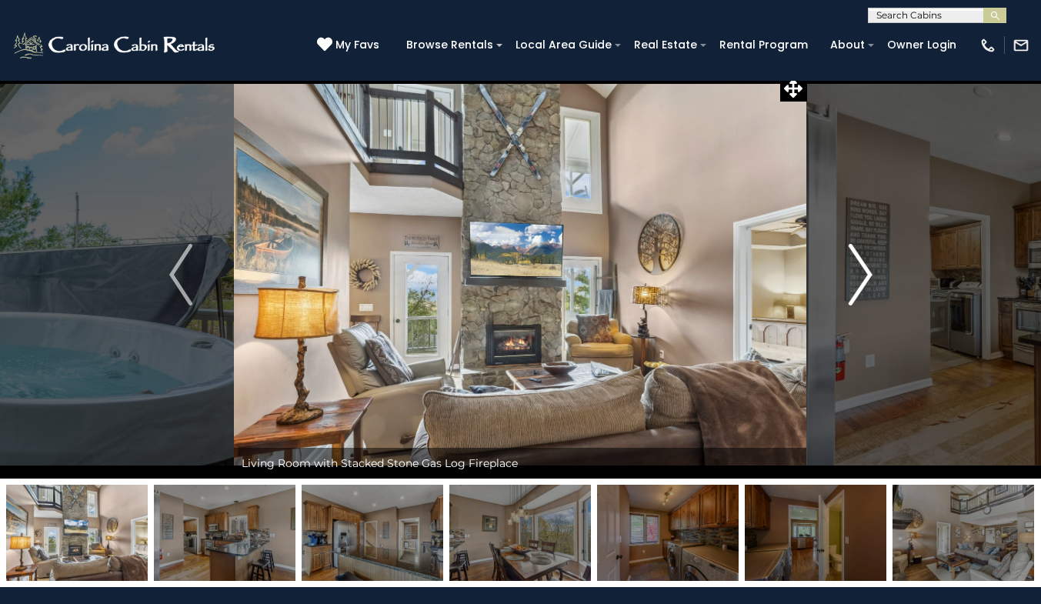
click at [860, 259] on img "Next" at bounding box center [859, 275] width 23 height 62
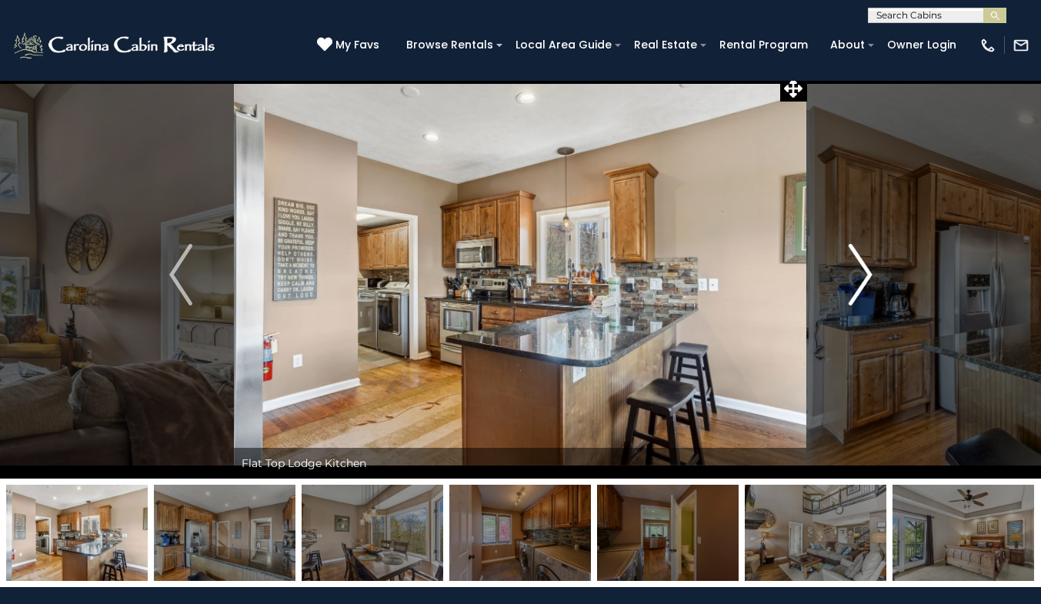
click at [860, 259] on img "Next" at bounding box center [859, 275] width 23 height 62
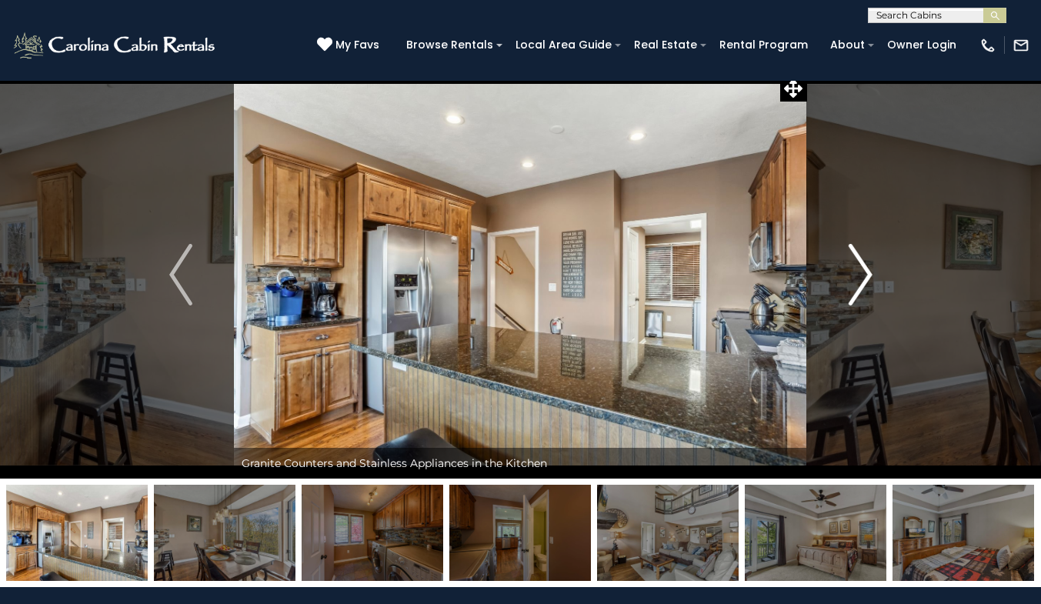
click at [860, 259] on img "Next" at bounding box center [859, 275] width 23 height 62
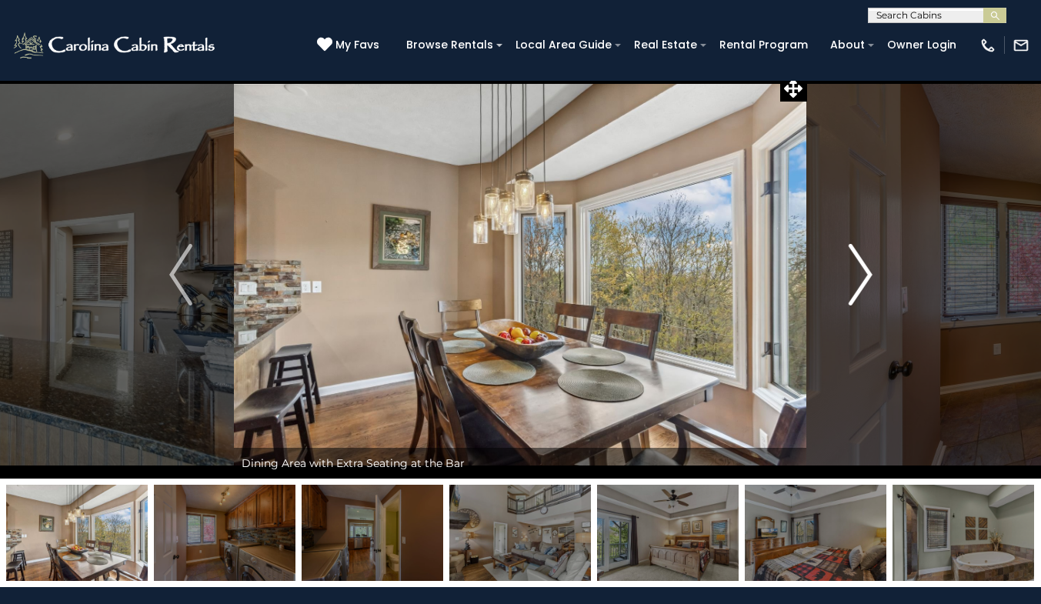
click at [860, 259] on img "Next" at bounding box center [859, 275] width 23 height 62
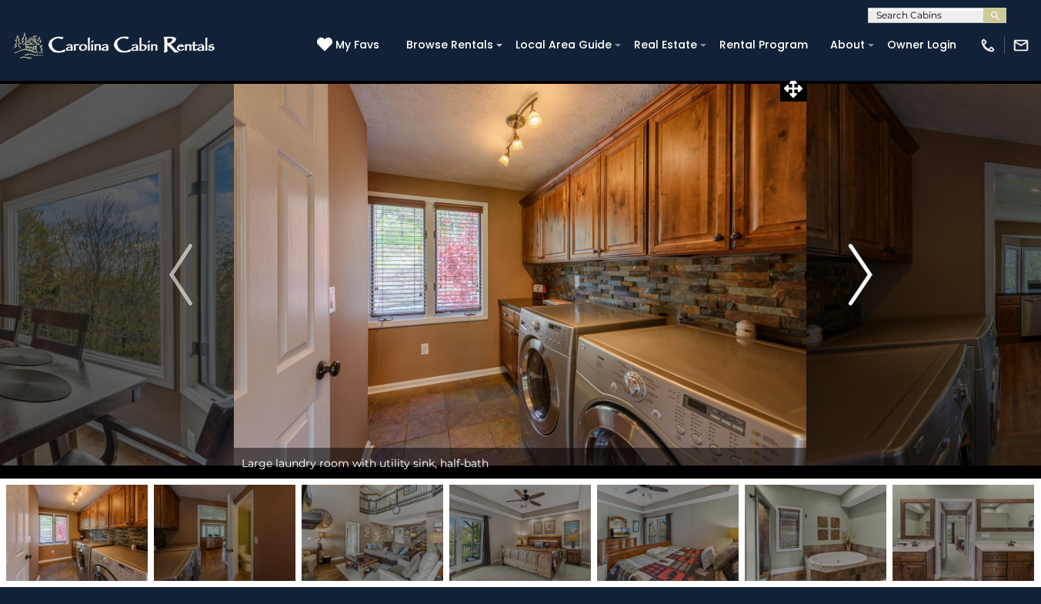
click at [860, 259] on img "Next" at bounding box center [859, 275] width 23 height 62
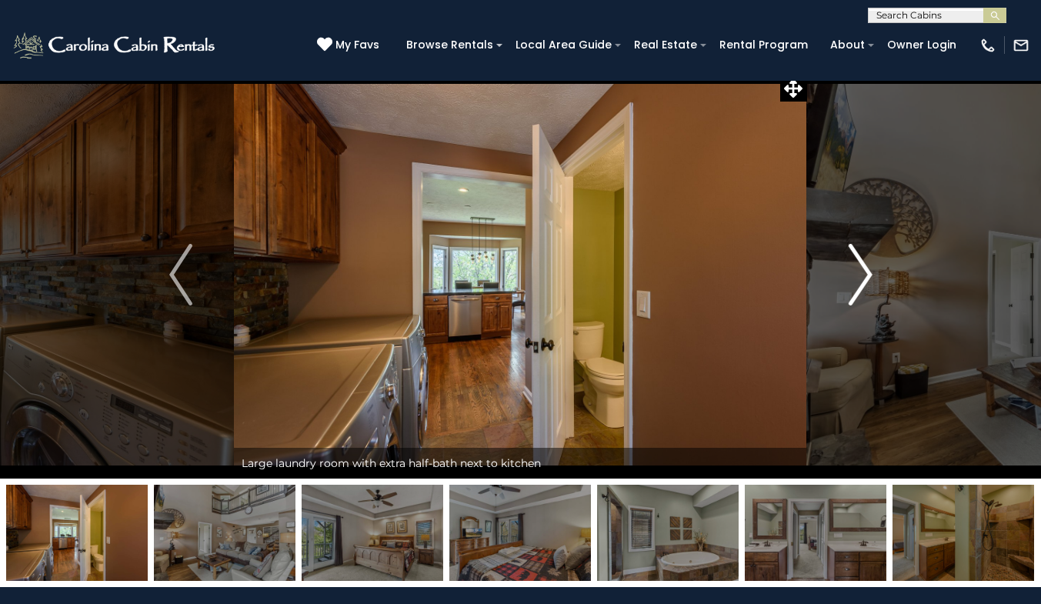
click at [857, 266] on img "Next" at bounding box center [859, 275] width 23 height 62
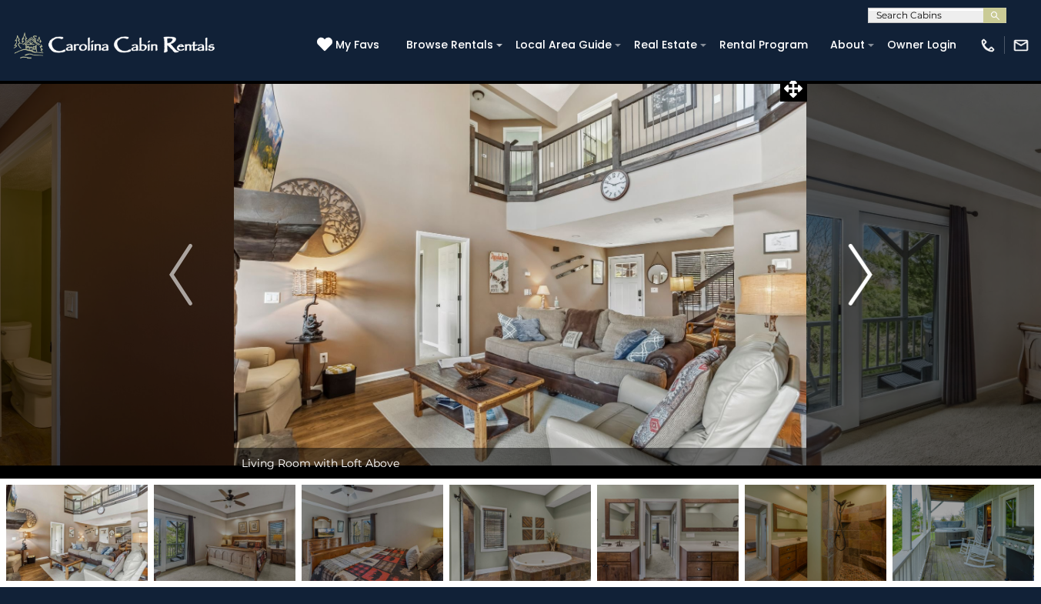
click at [857, 266] on img "Next" at bounding box center [859, 275] width 23 height 62
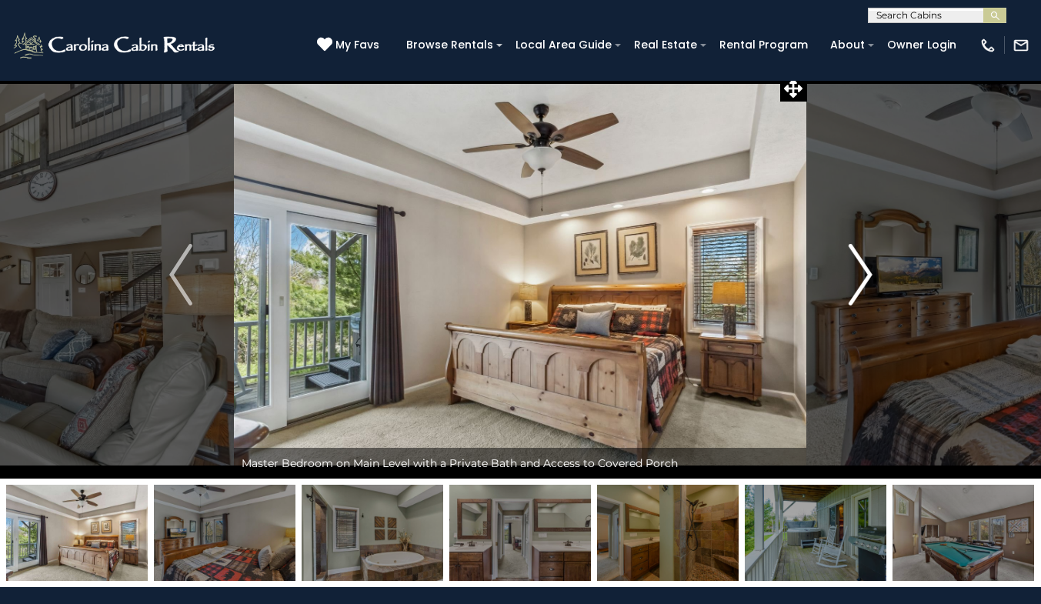
click at [857, 266] on img "Next" at bounding box center [859, 275] width 23 height 62
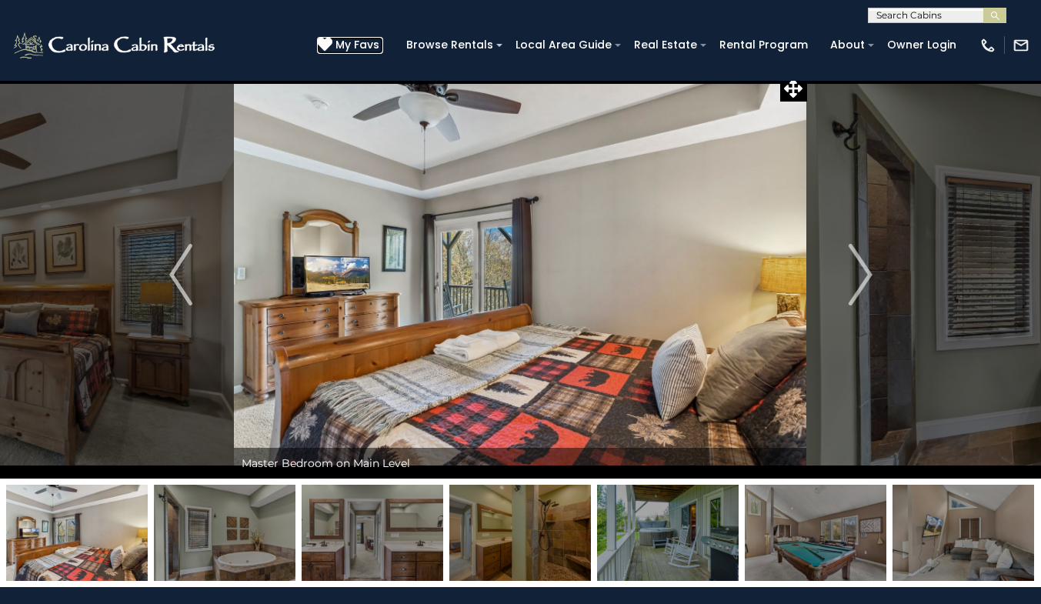
click at [332, 44] on icon at bounding box center [324, 44] width 15 height 15
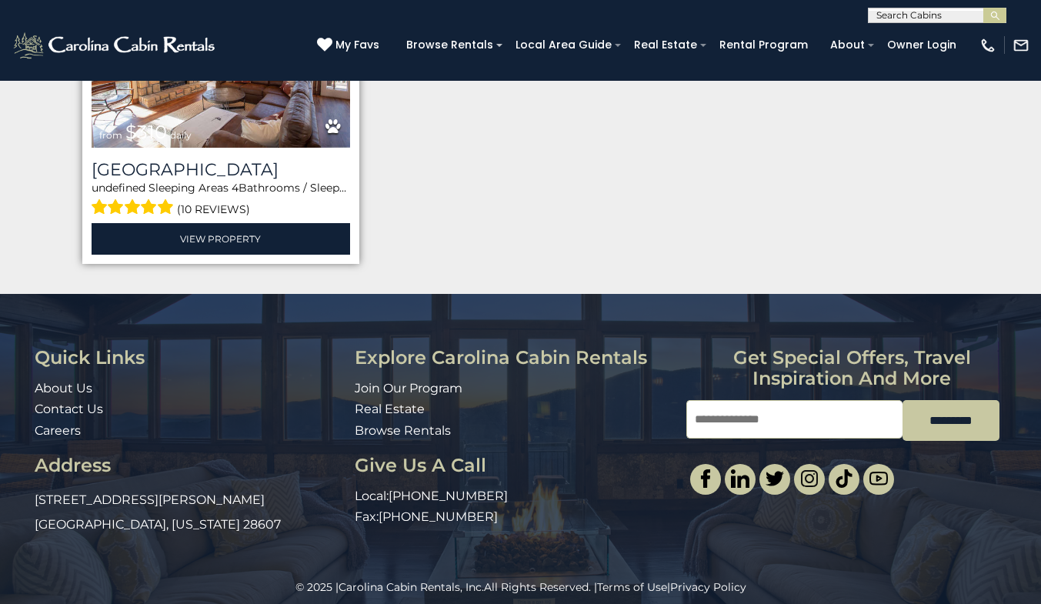
scroll to position [416, 0]
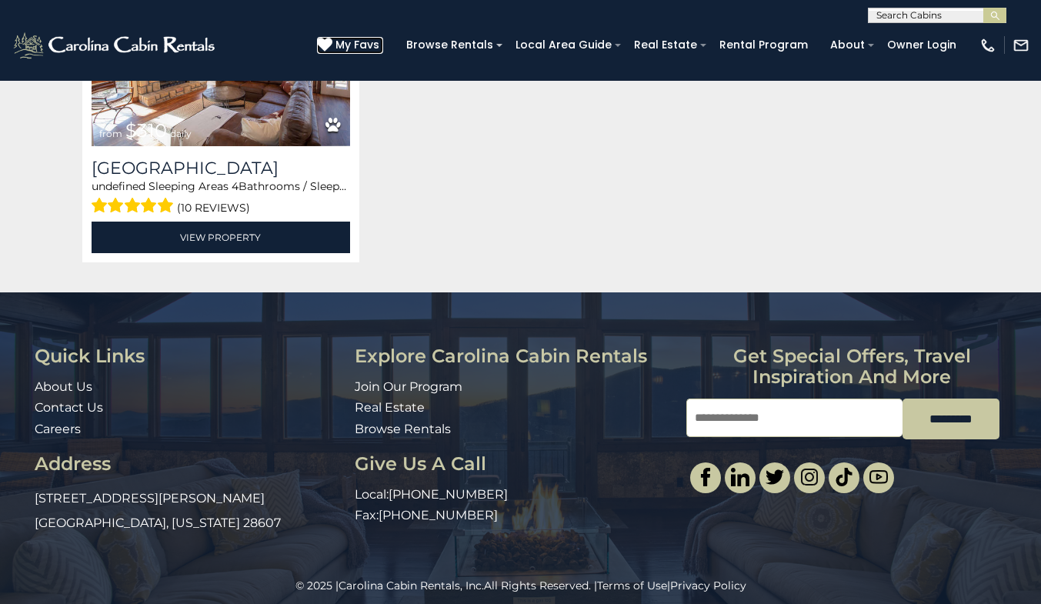
click at [379, 47] on span "My Favs" at bounding box center [357, 45] width 44 height 16
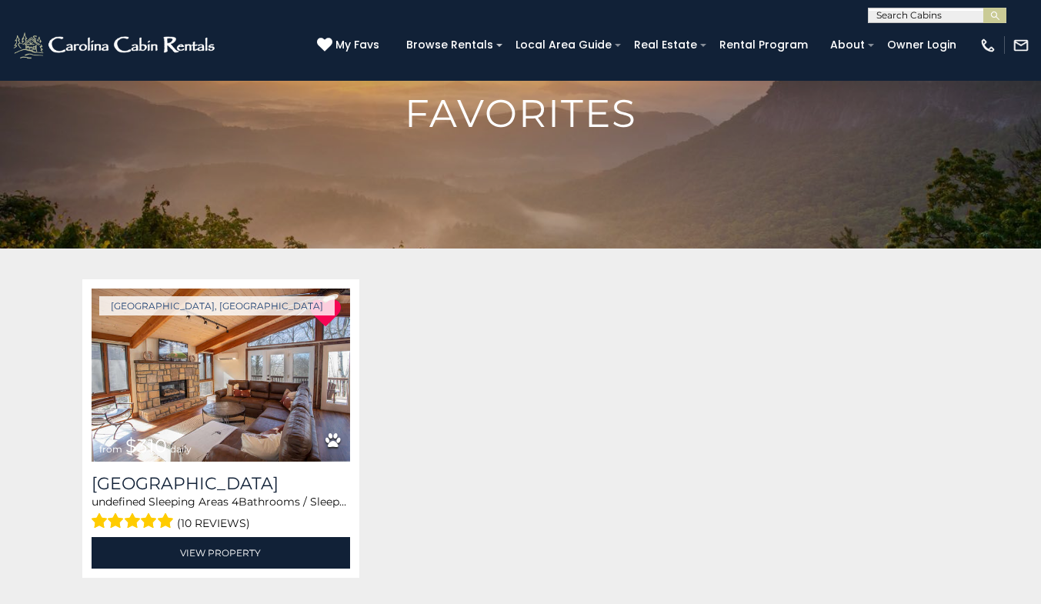
scroll to position [111, 0]
